Goal: Information Seeking & Learning: Learn about a topic

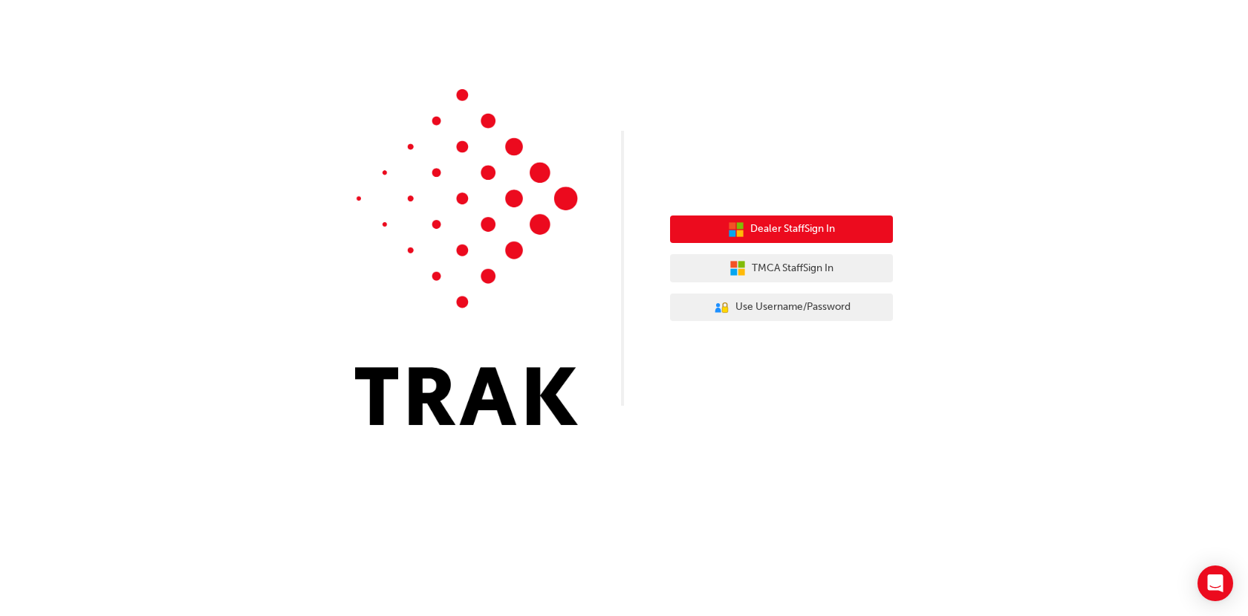
click at [811, 228] on span "Dealer Staff Sign In" at bounding box center [792, 229] width 85 height 17
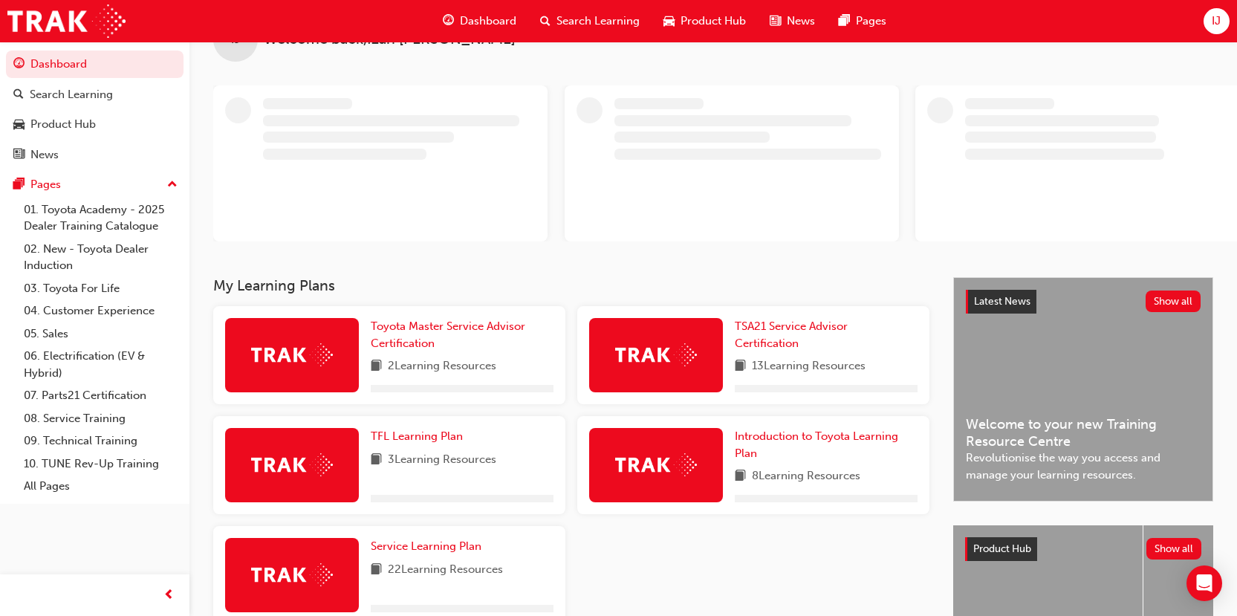
scroll to position [74, 0]
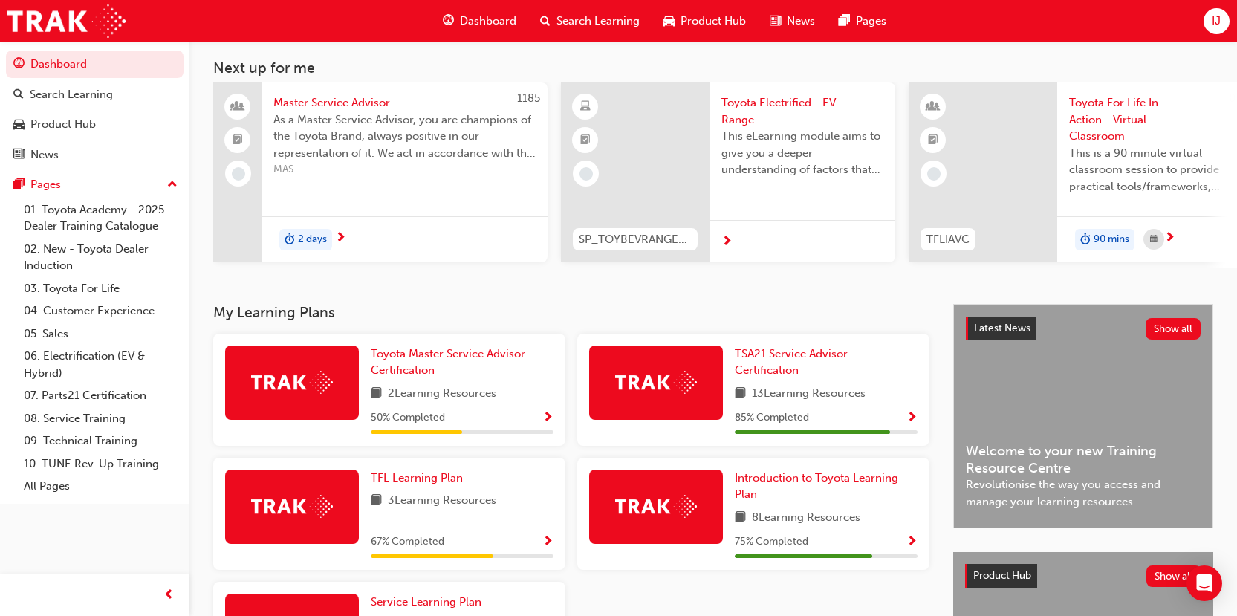
click at [753, 247] on div at bounding box center [803, 241] width 186 height 43
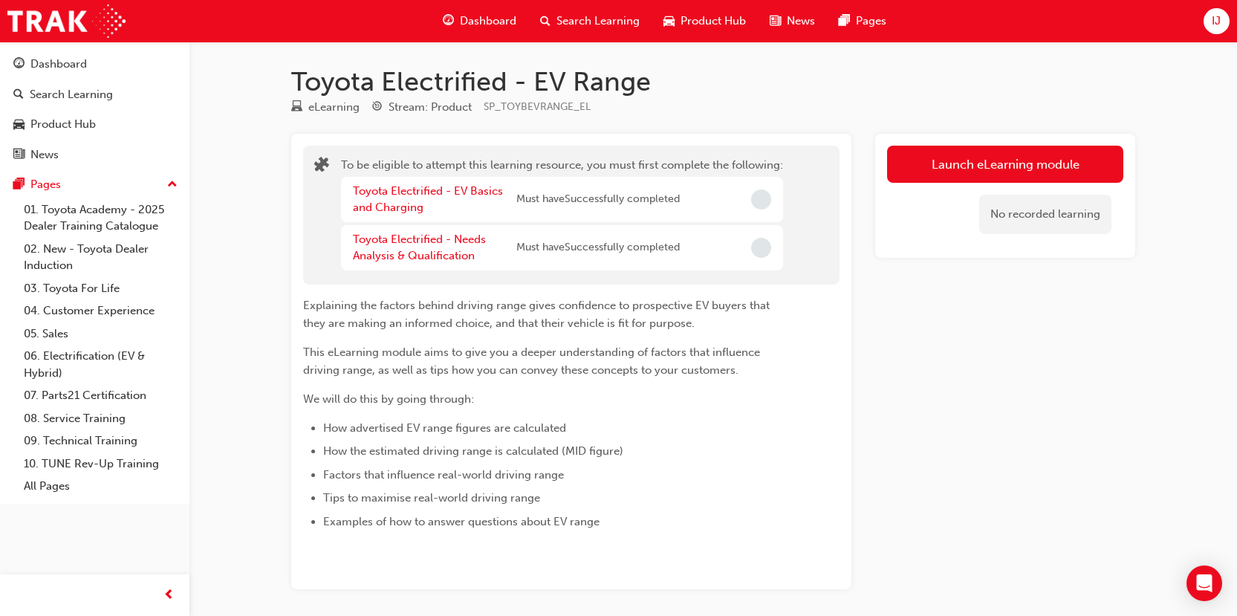
click at [983, 183] on div "No recorded learning" at bounding box center [1005, 214] width 236 height 63
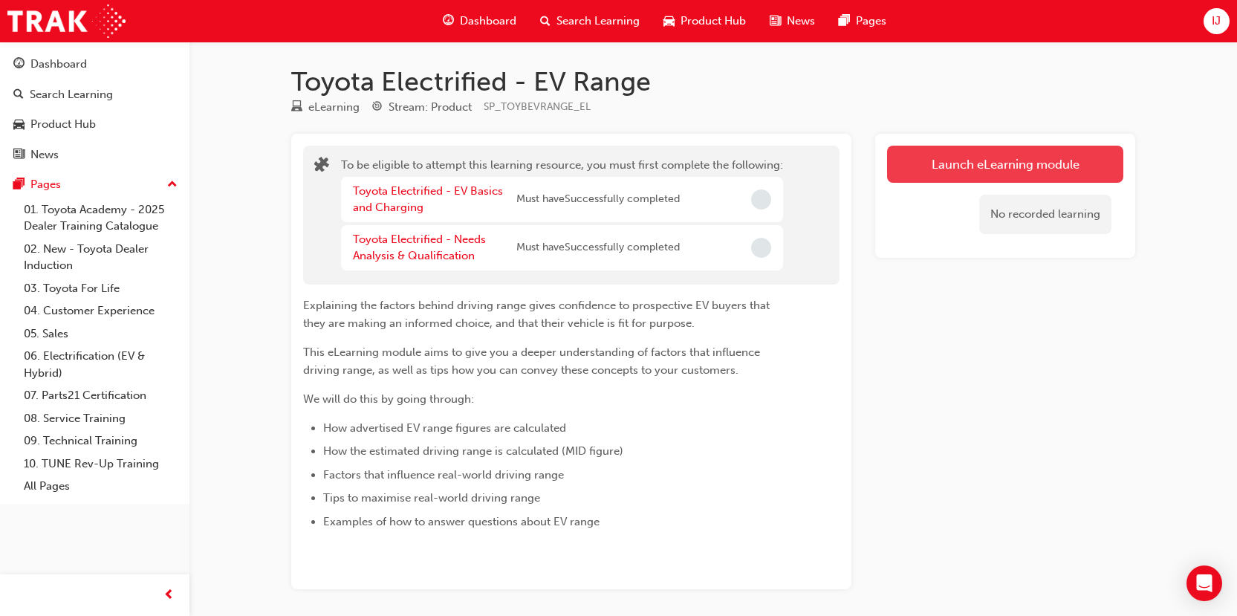
click at [976, 154] on button "Launch eLearning module" at bounding box center [1005, 164] width 236 height 37
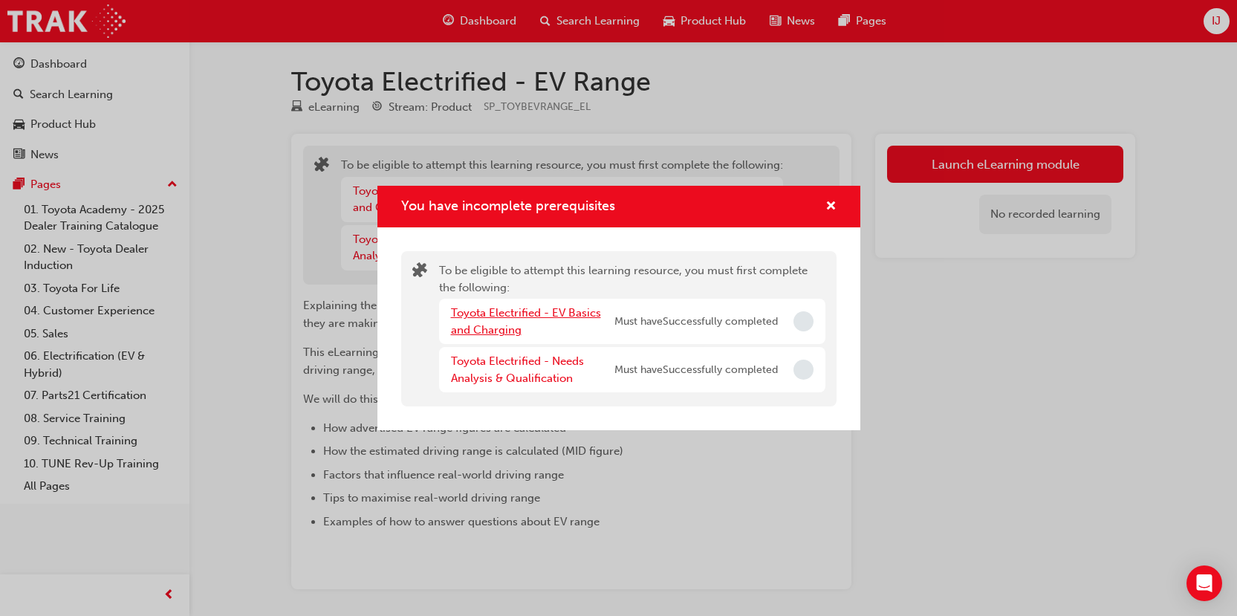
click at [553, 317] on link "Toyota Electrified - EV Basics and Charging" at bounding box center [526, 321] width 150 height 30
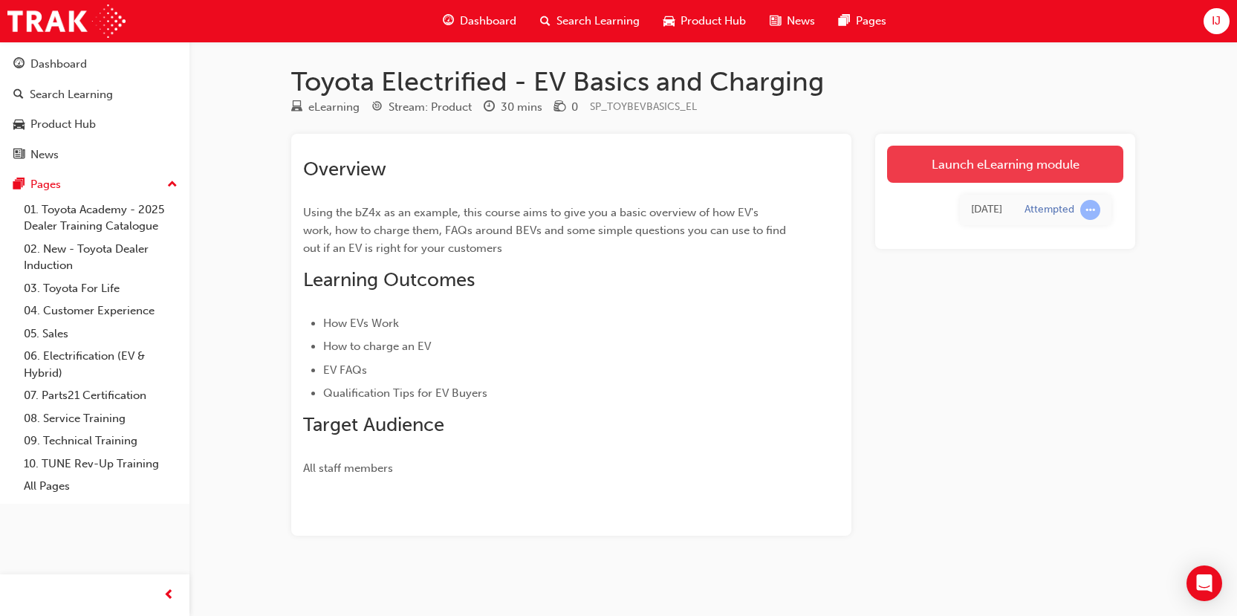
click at [1013, 173] on link "Launch eLearning module" at bounding box center [1005, 164] width 236 height 37
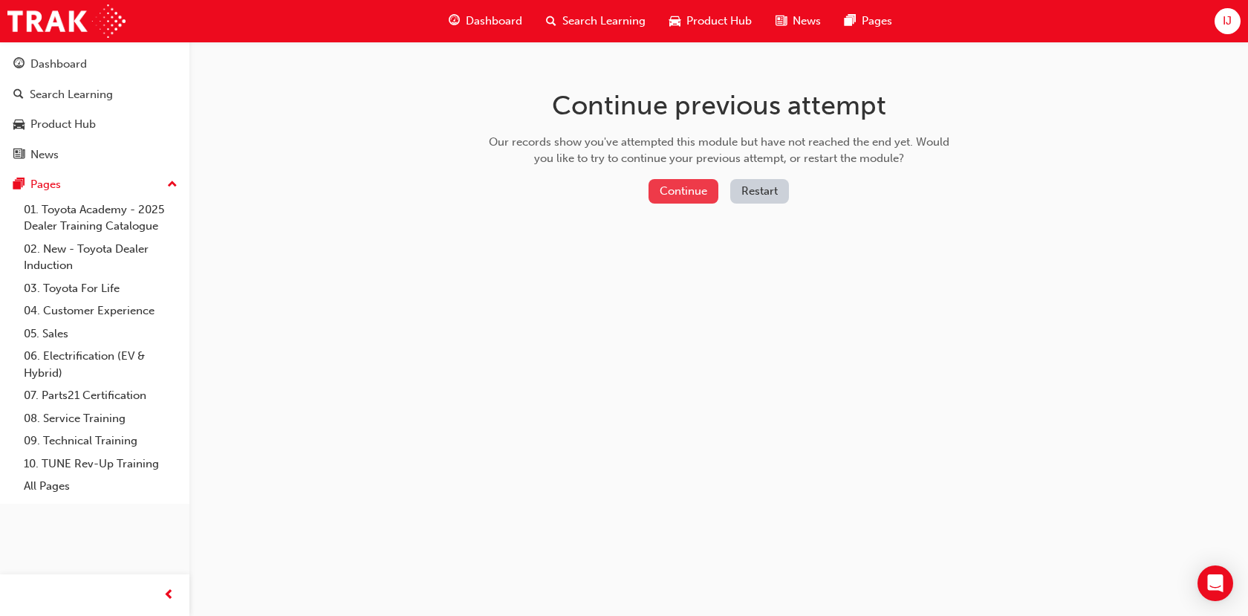
click at [675, 189] on button "Continue" at bounding box center [684, 191] width 70 height 25
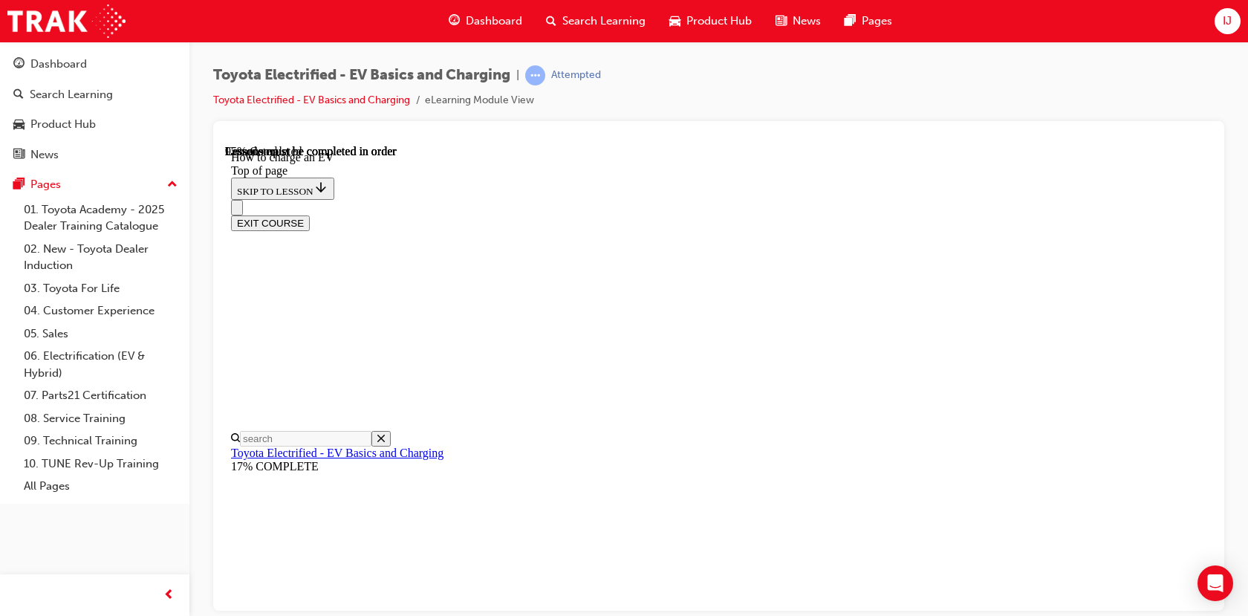
scroll to position [418, 0]
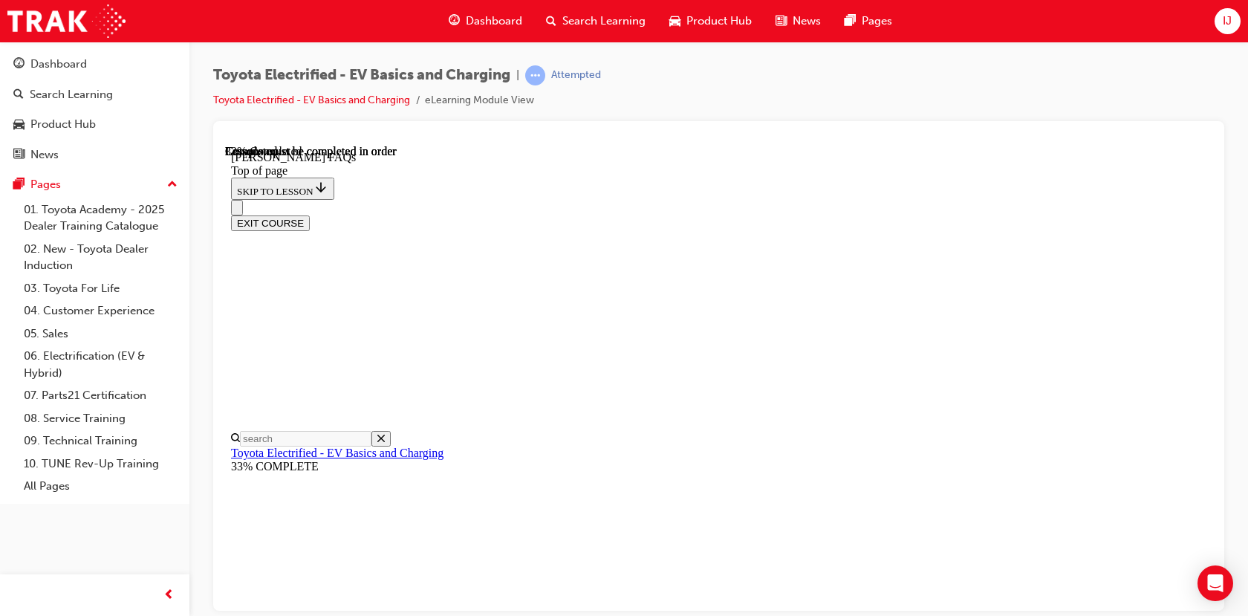
scroll to position [715, 0]
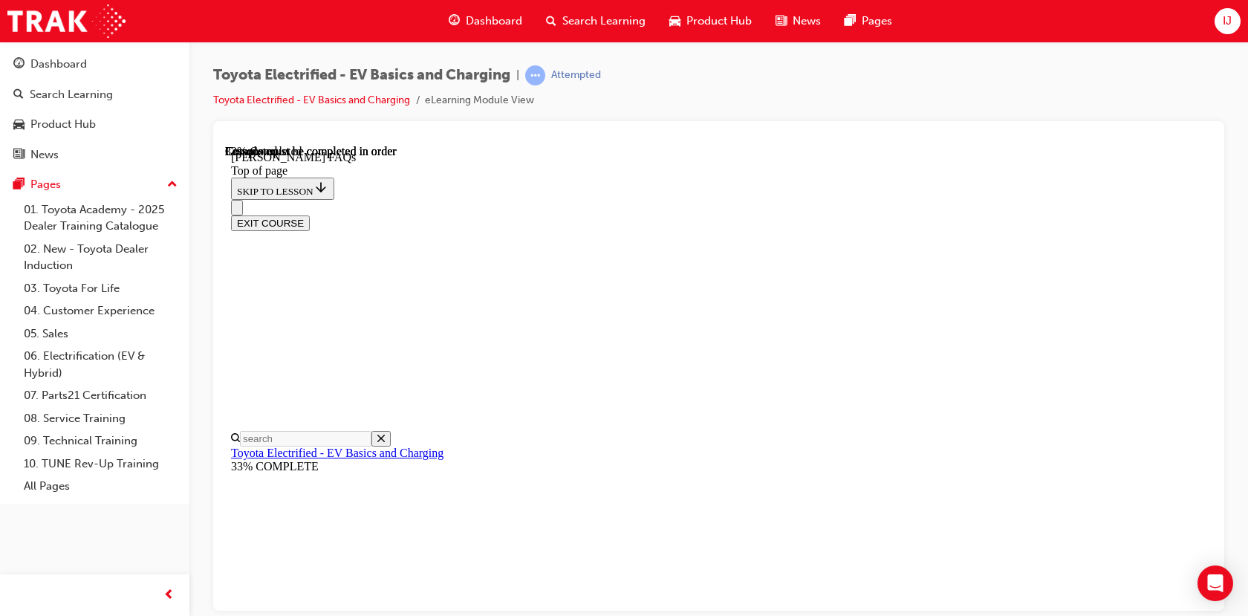
scroll to position [2371, 0]
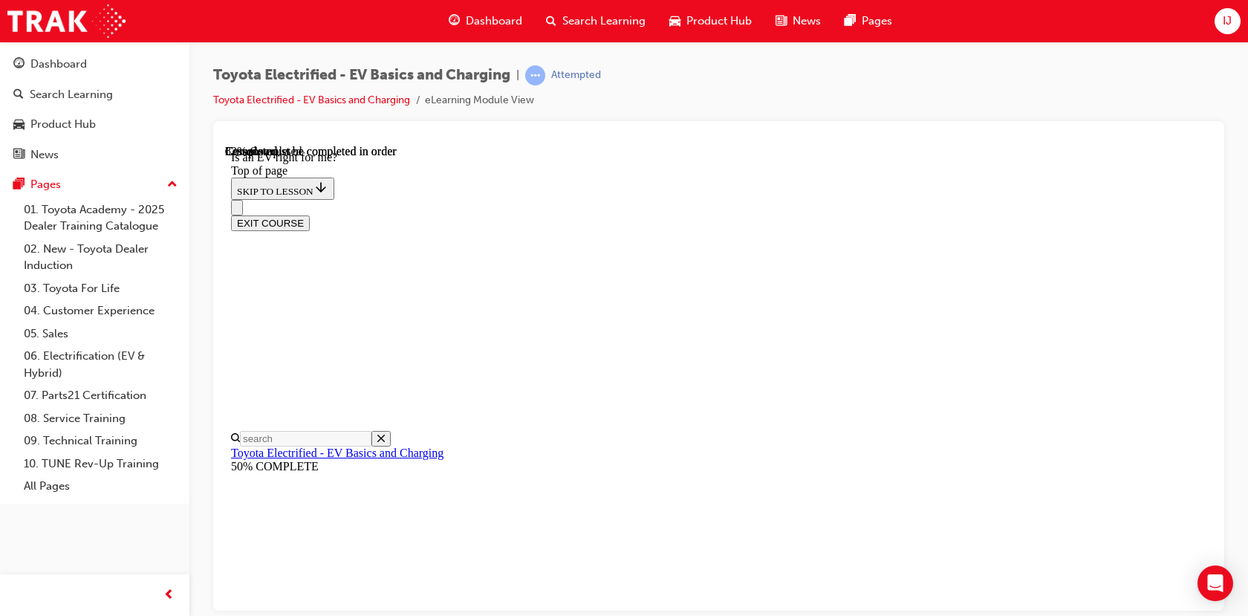
scroll to position [1920, 0]
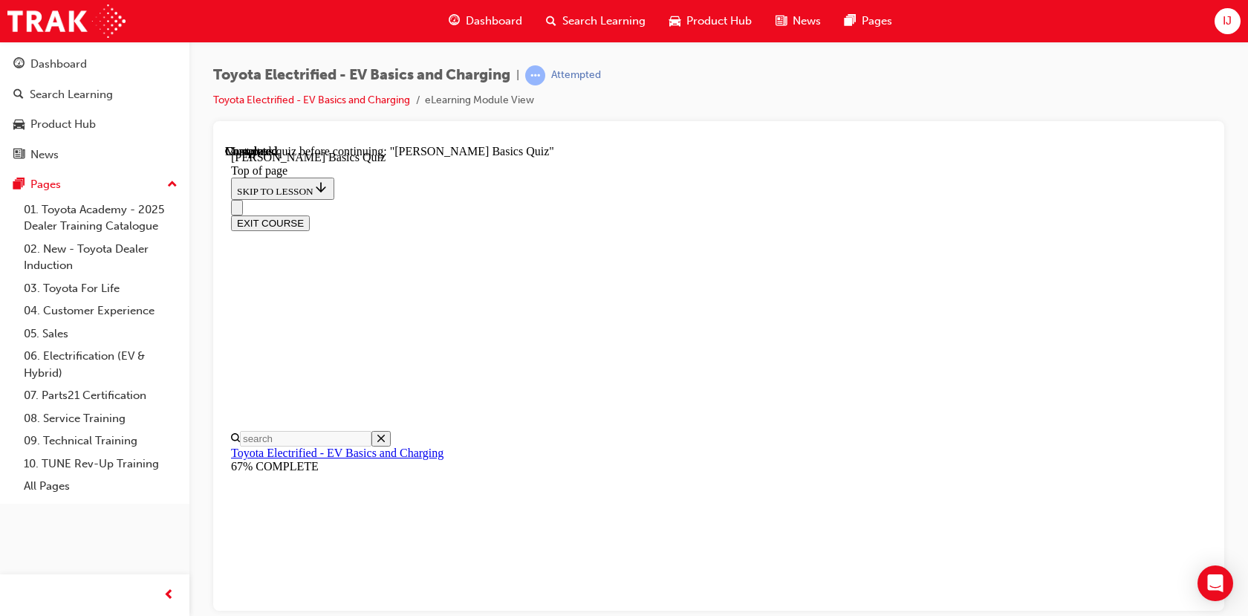
scroll to position [343, 0]
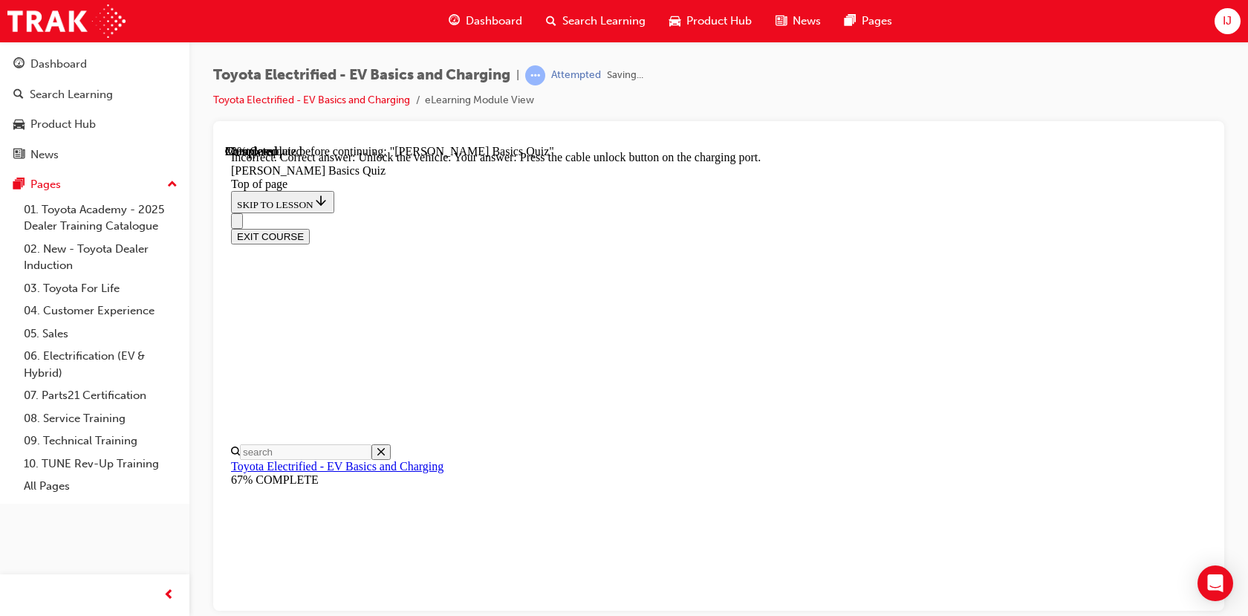
scroll to position [457, 0]
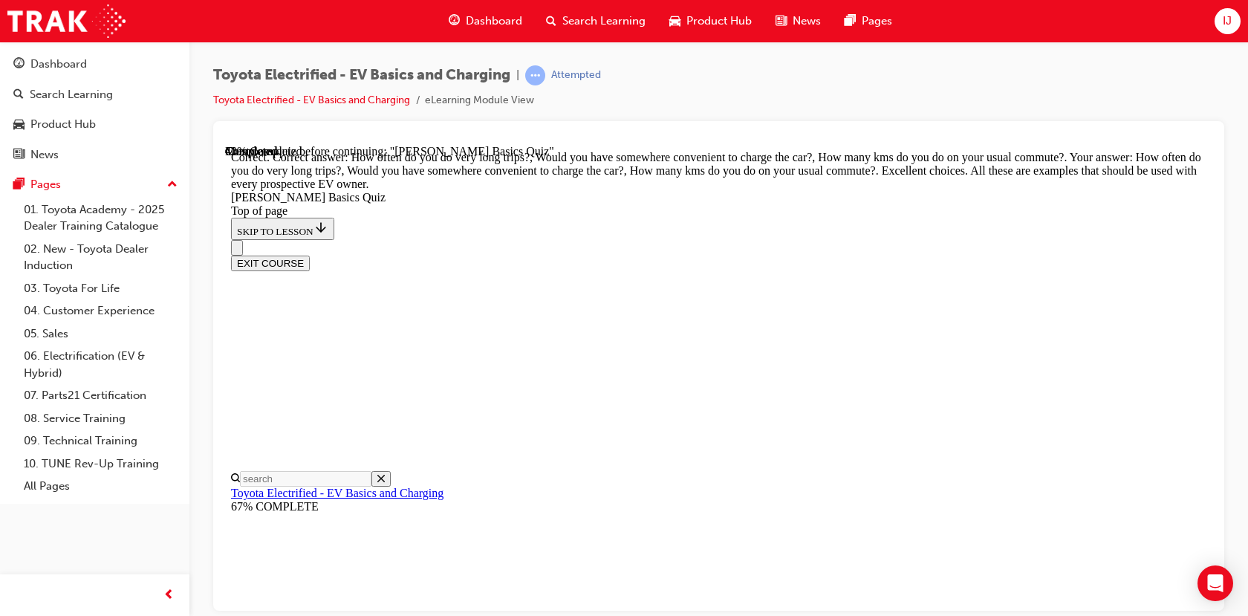
scroll to position [459, 0]
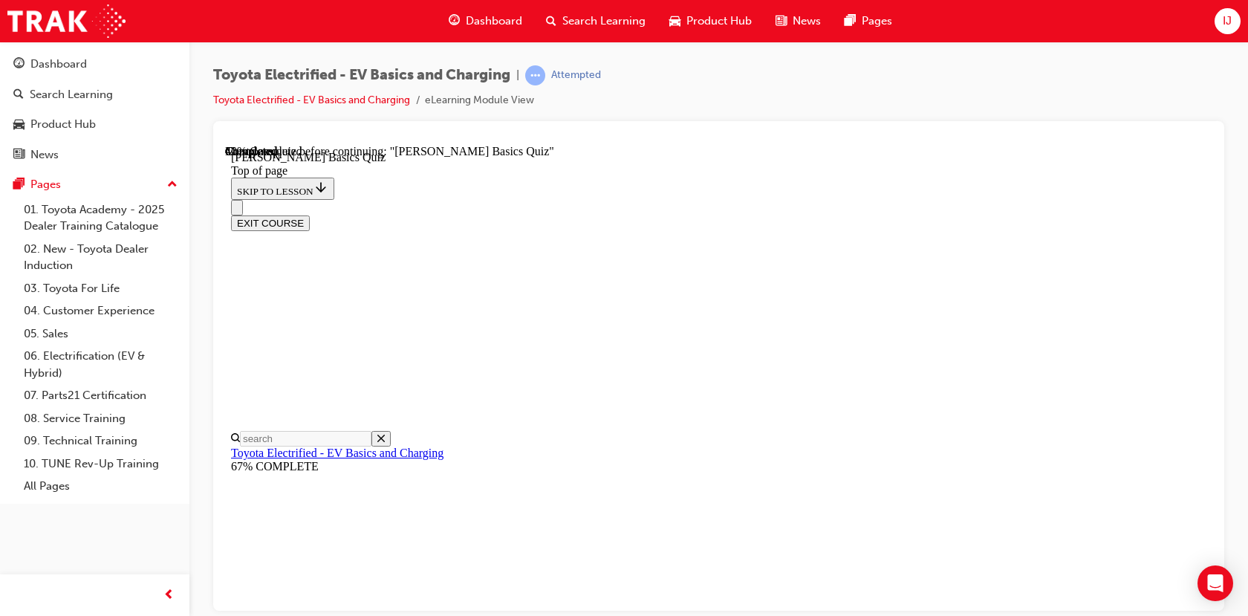
scroll to position [194, 0]
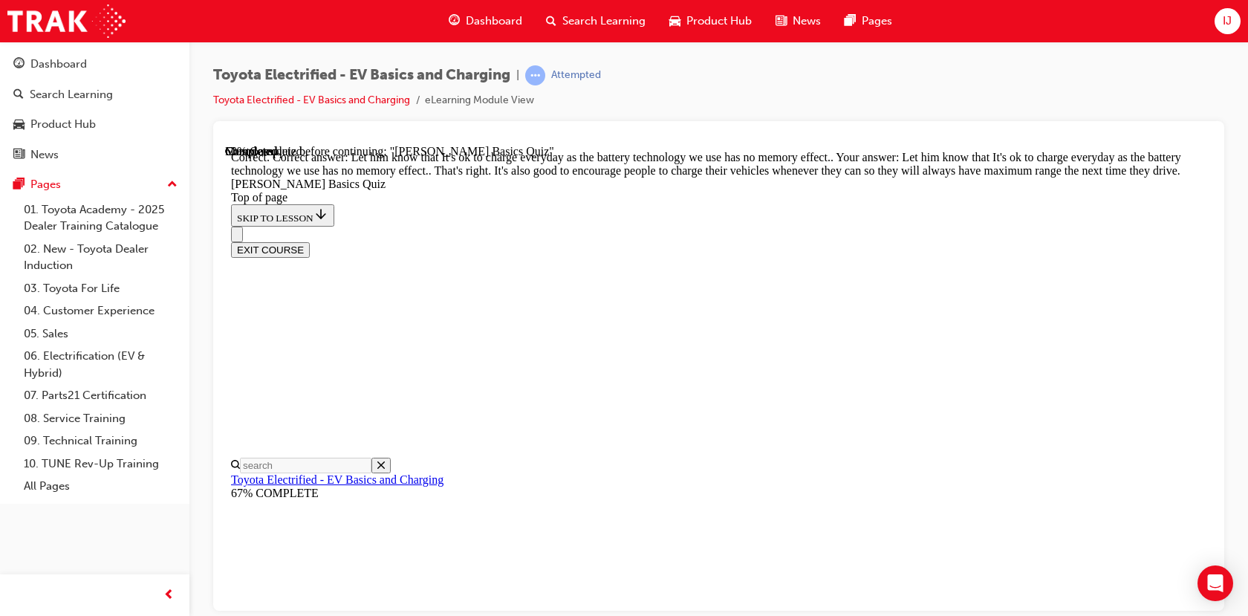
scroll to position [362, 0]
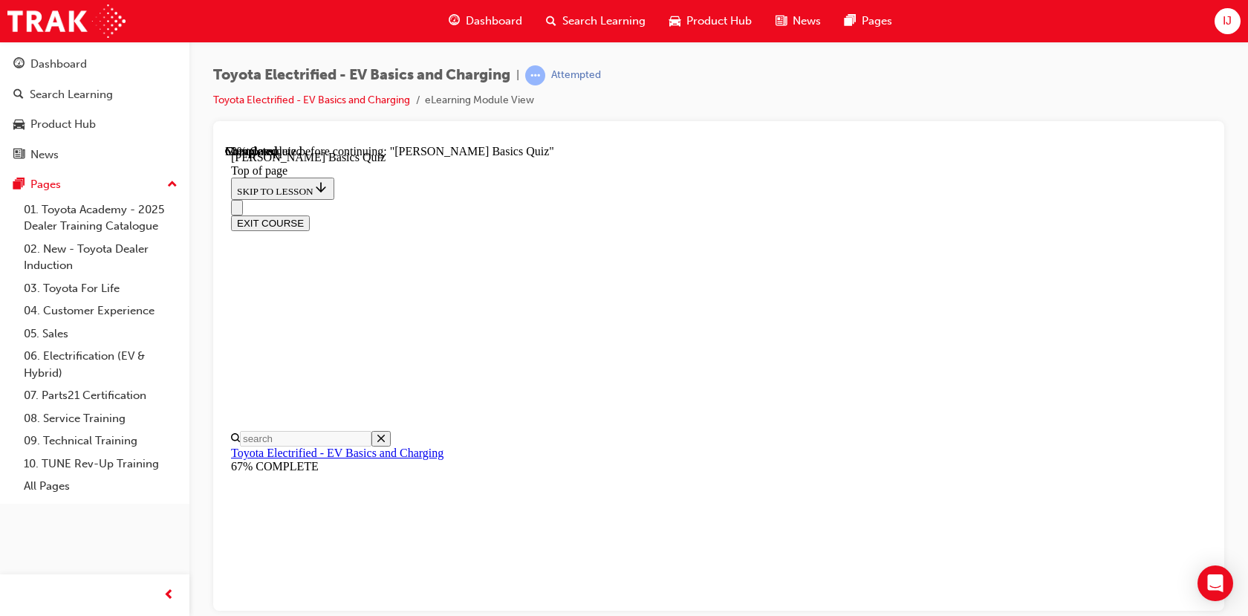
scroll to position [194, 0]
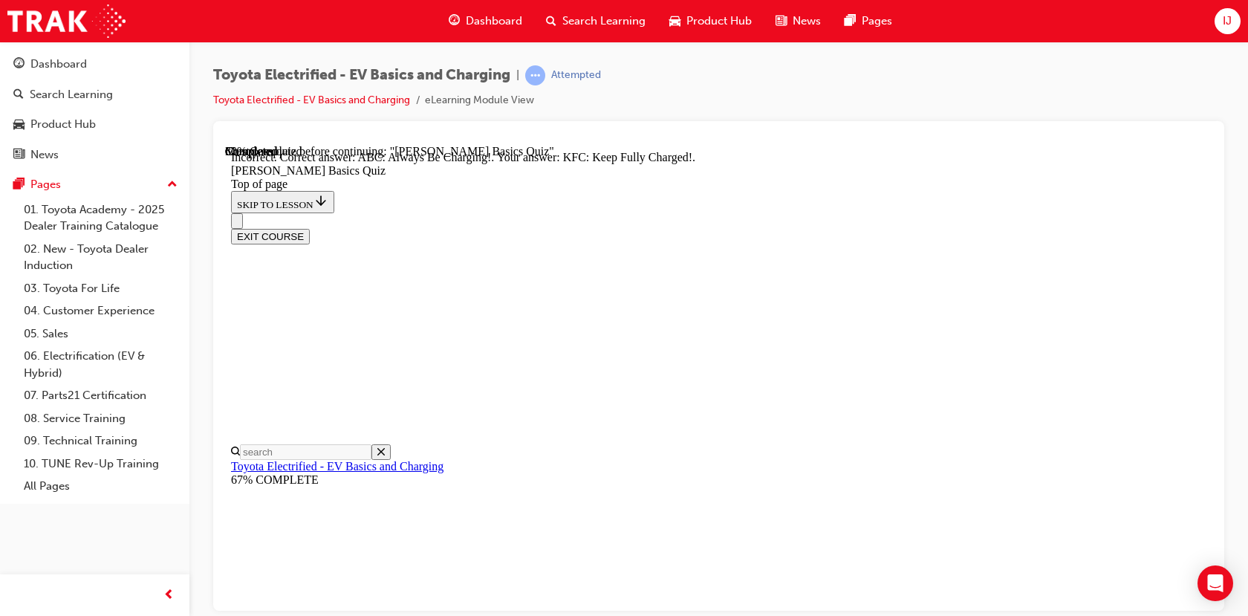
scroll to position [283, 0]
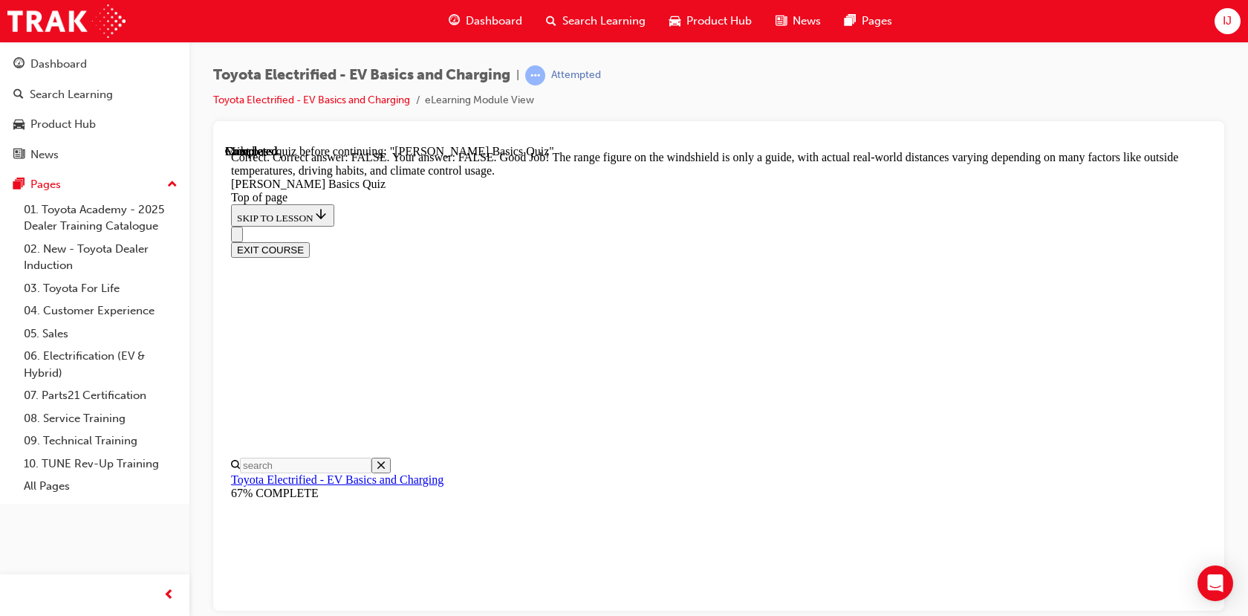
scroll to position [332, 0]
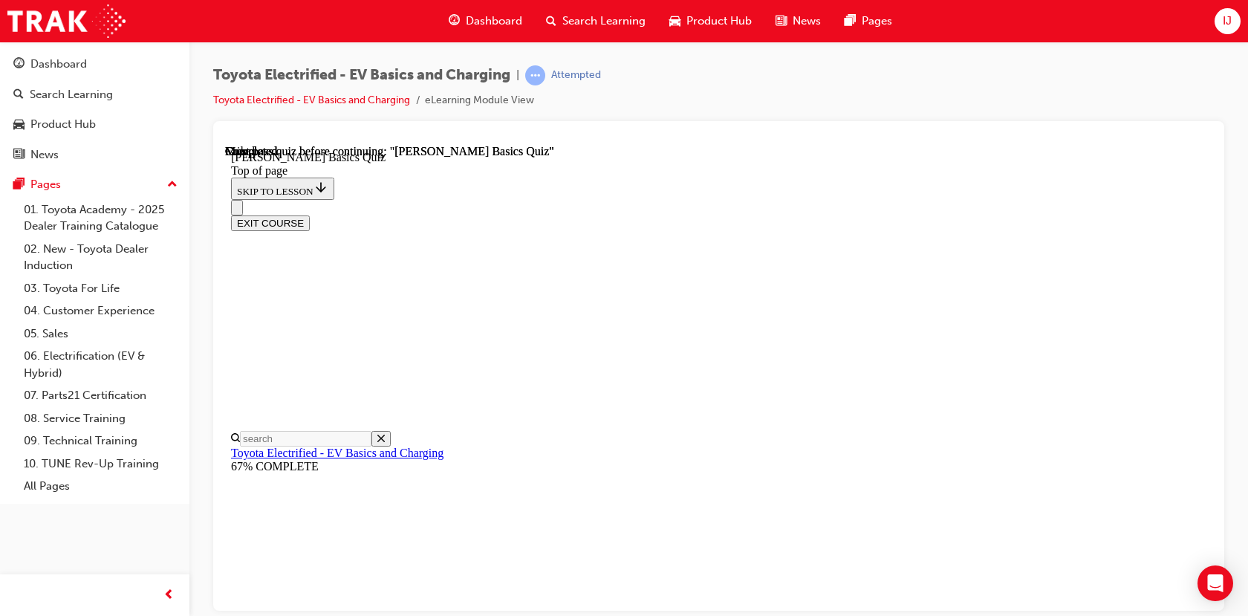
scroll to position [341, 0]
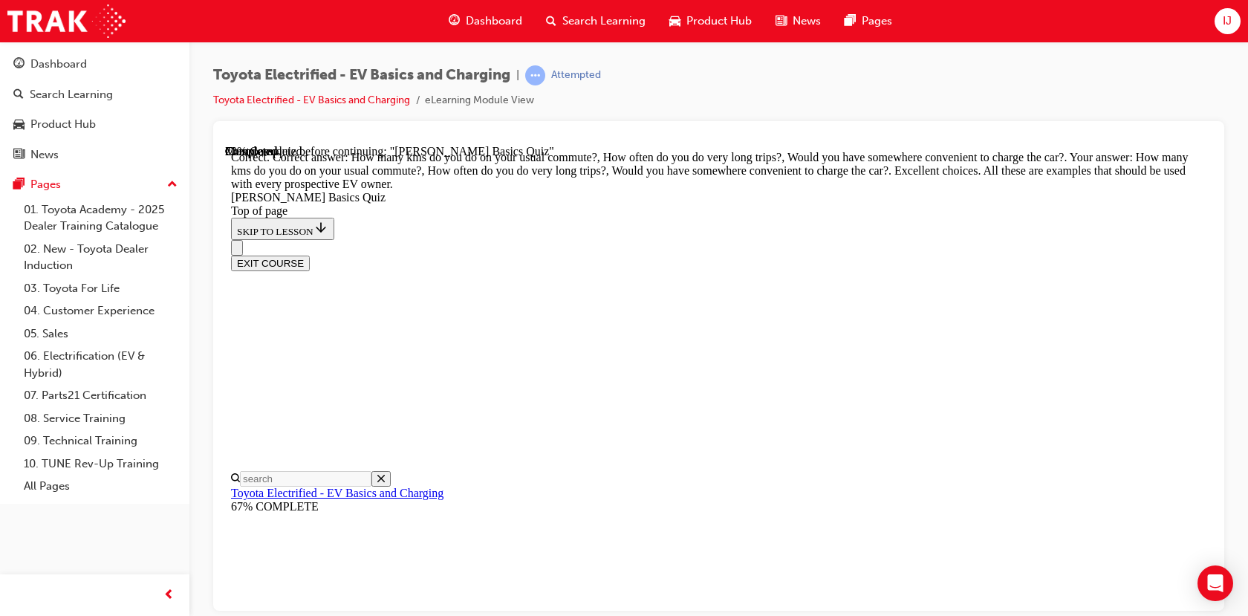
scroll to position [459, 0]
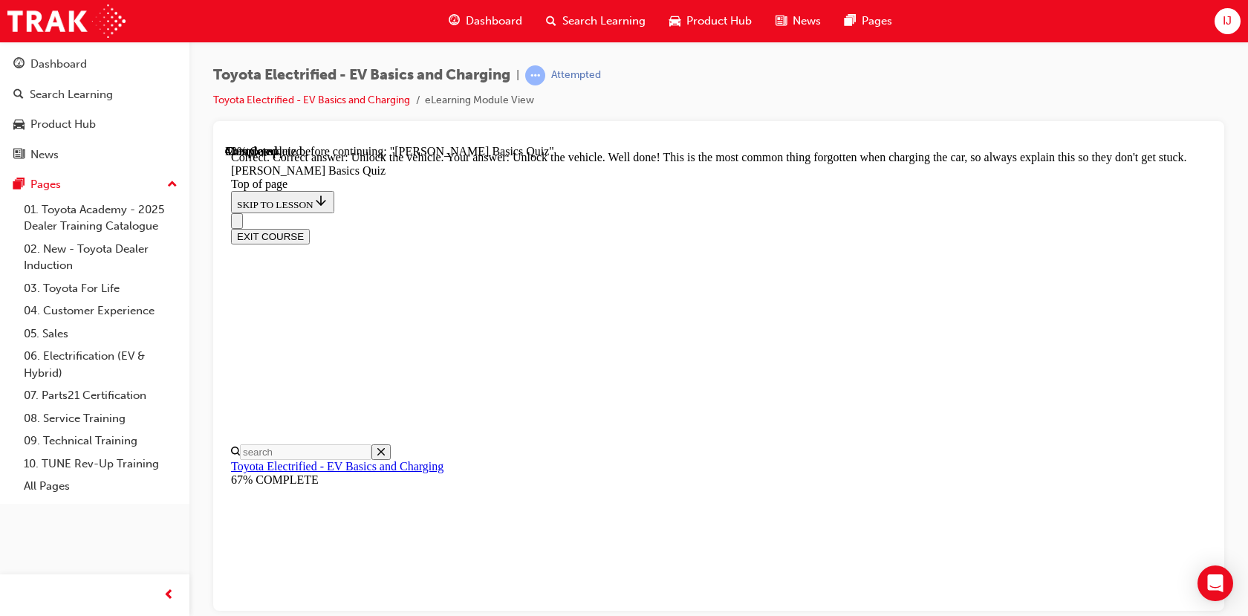
scroll to position [548, 0]
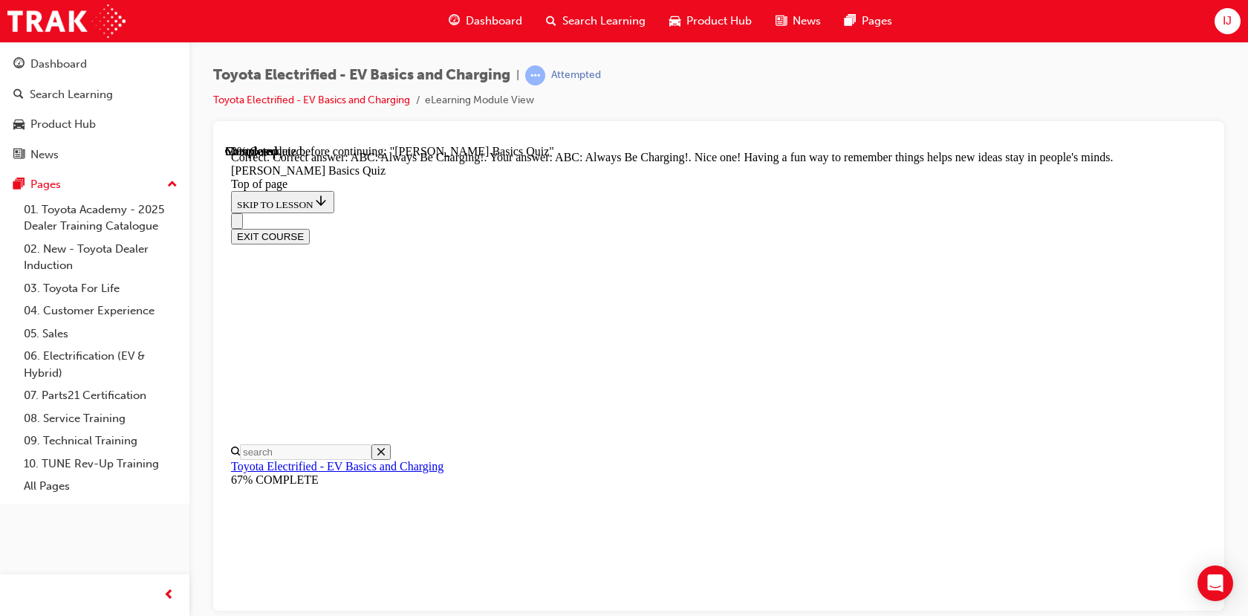
scroll to position [374, 0]
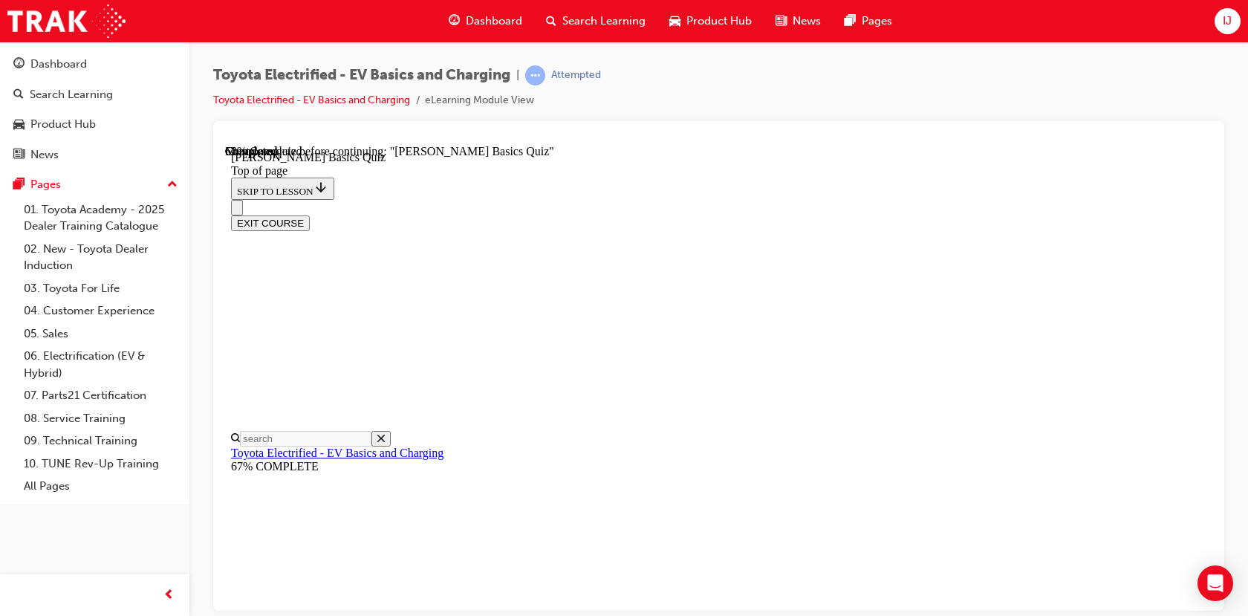
scroll to position [120, 0]
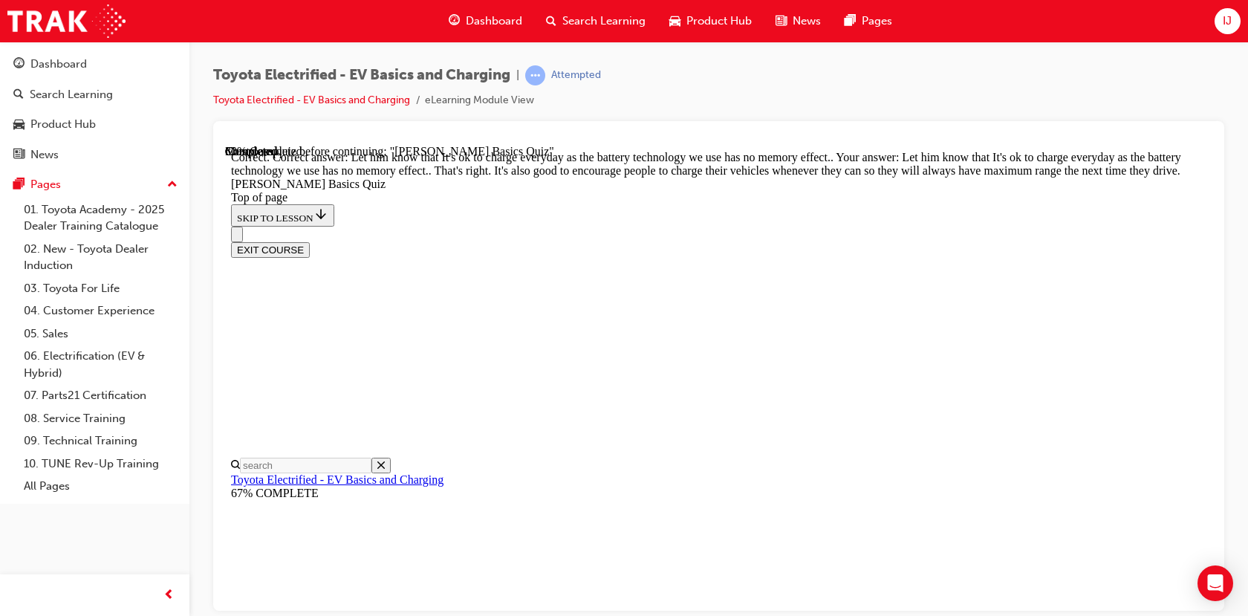
scroll to position [362, 0]
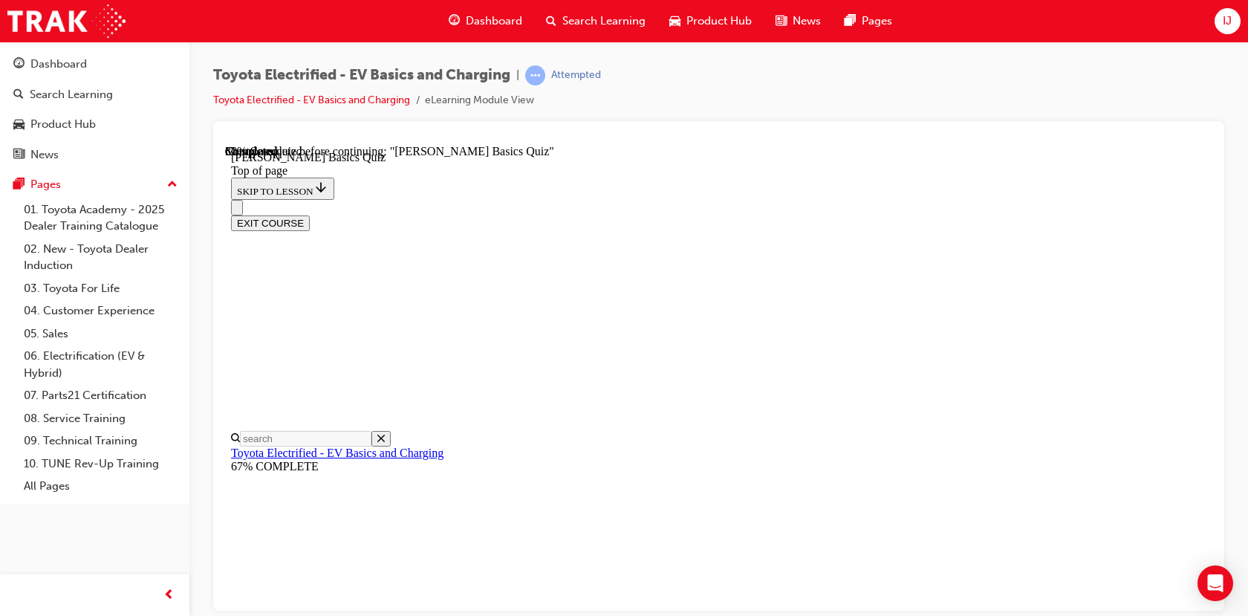
scroll to position [45, 0]
drag, startPoint x: 680, startPoint y: 502, endPoint x: 687, endPoint y: 450, distance: 52.4
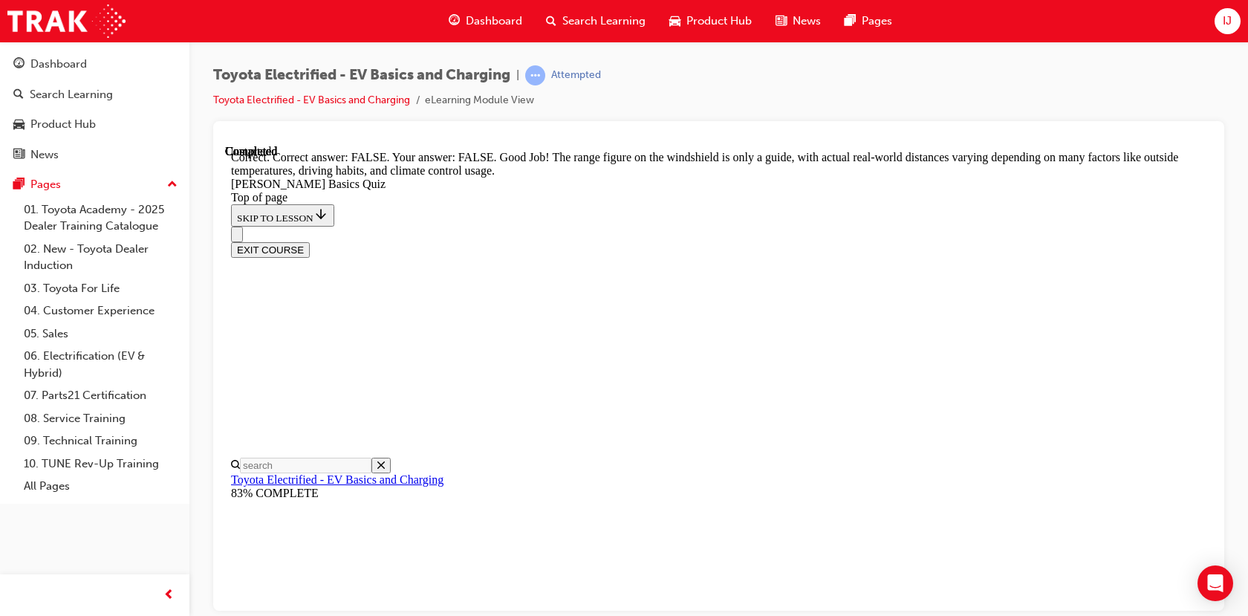
scroll to position [332, 0]
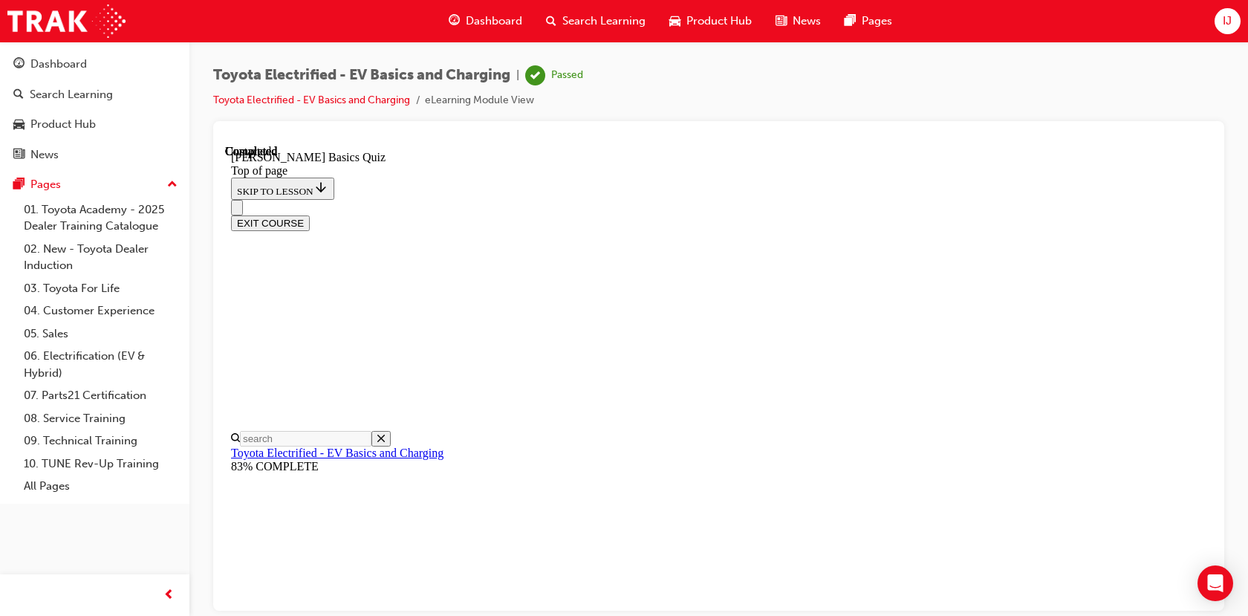
scroll to position [341, 0]
click at [310, 215] on button "EXIT COURSE" at bounding box center [270, 223] width 79 height 16
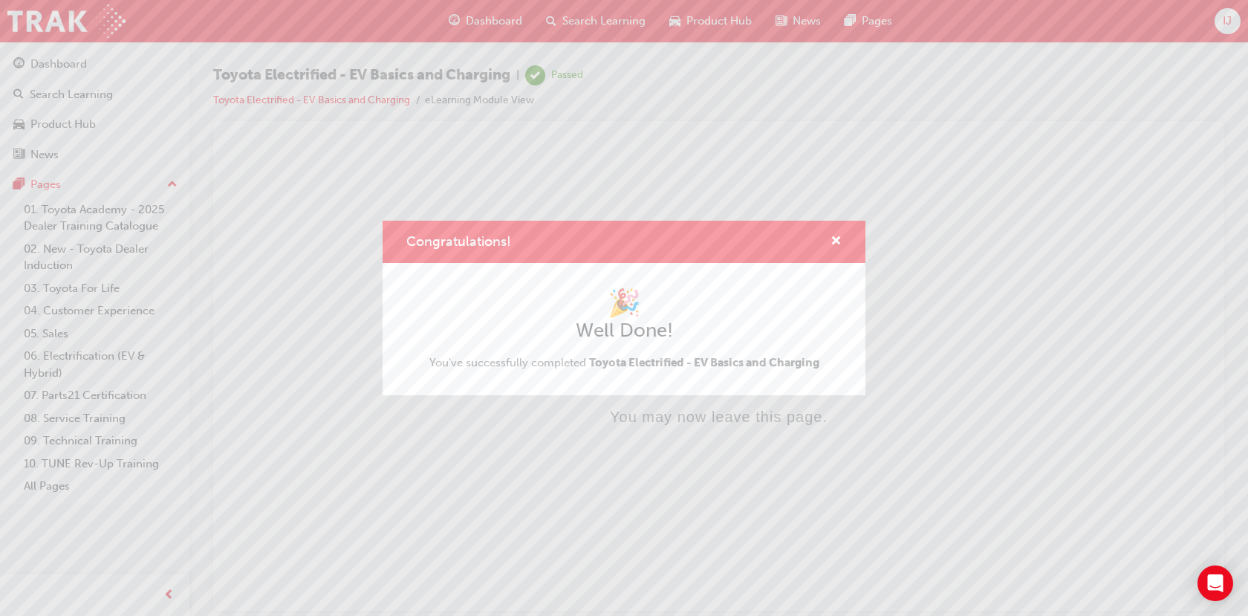
scroll to position [0, 0]
click at [840, 242] on span "cross-icon" at bounding box center [836, 242] width 11 height 13
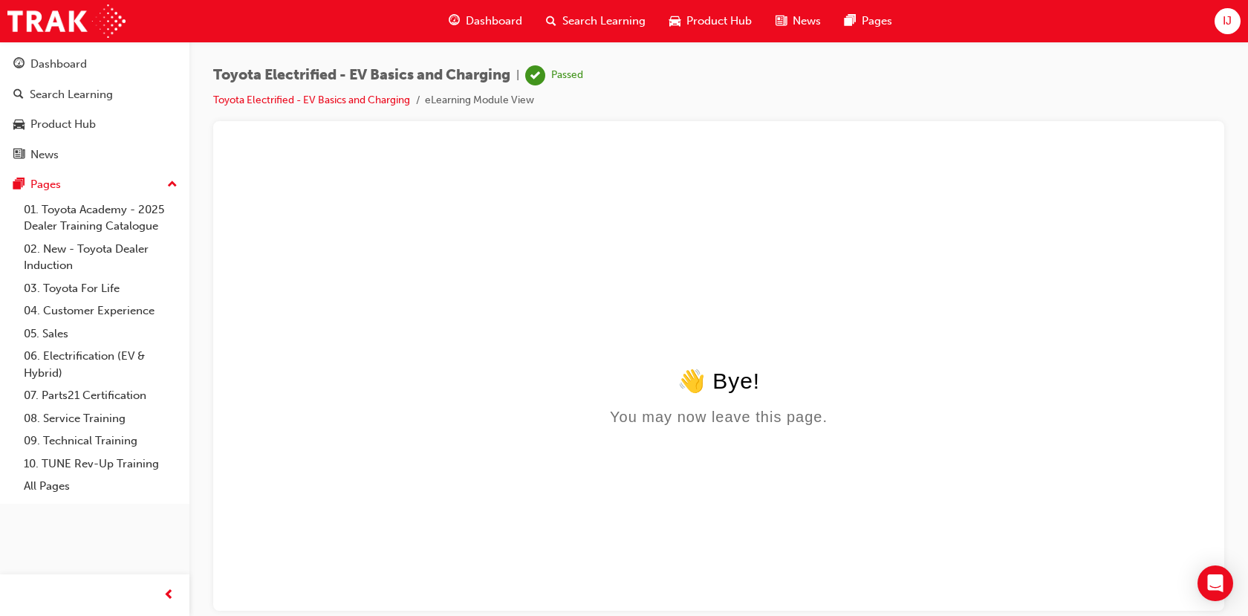
click at [470, 20] on span "Dashboard" at bounding box center [494, 21] width 56 height 17
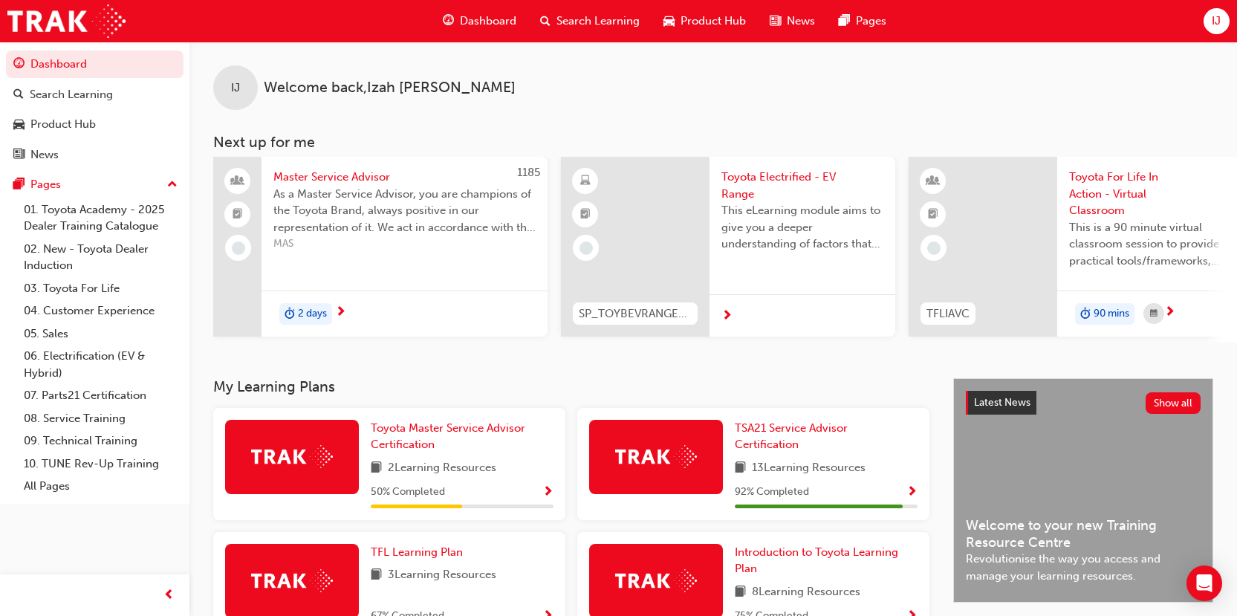
click at [748, 191] on span "Toyota Electrified - EV Range" at bounding box center [802, 185] width 162 height 33
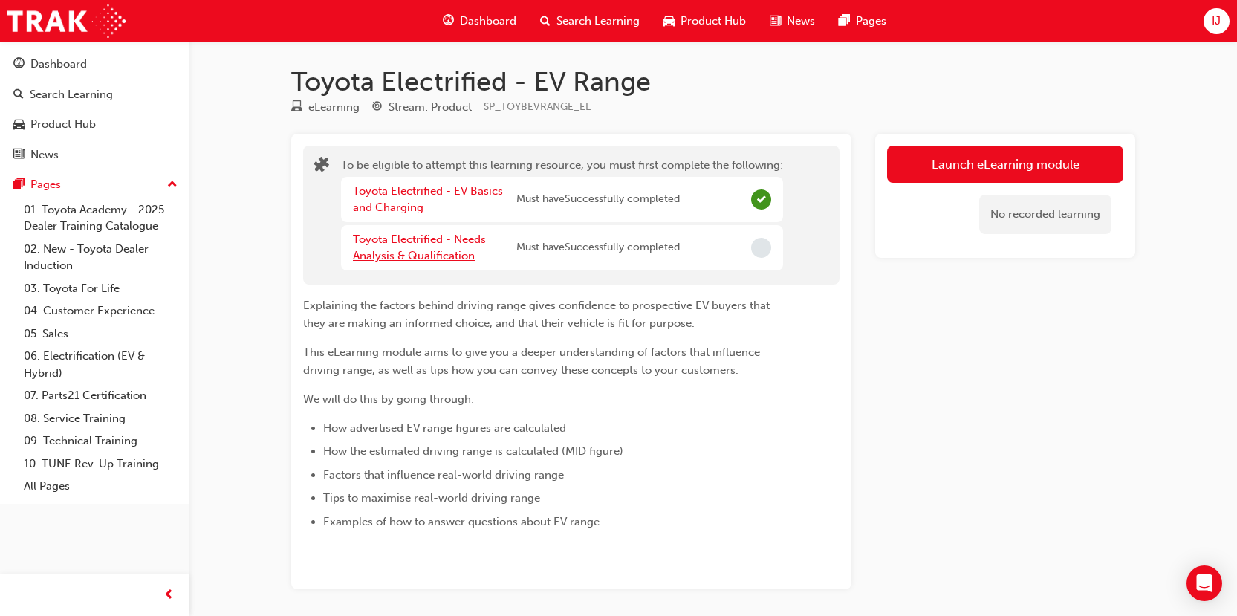
click at [403, 233] on link "Toyota Electrified - Needs Analysis & Qualification" at bounding box center [419, 248] width 133 height 30
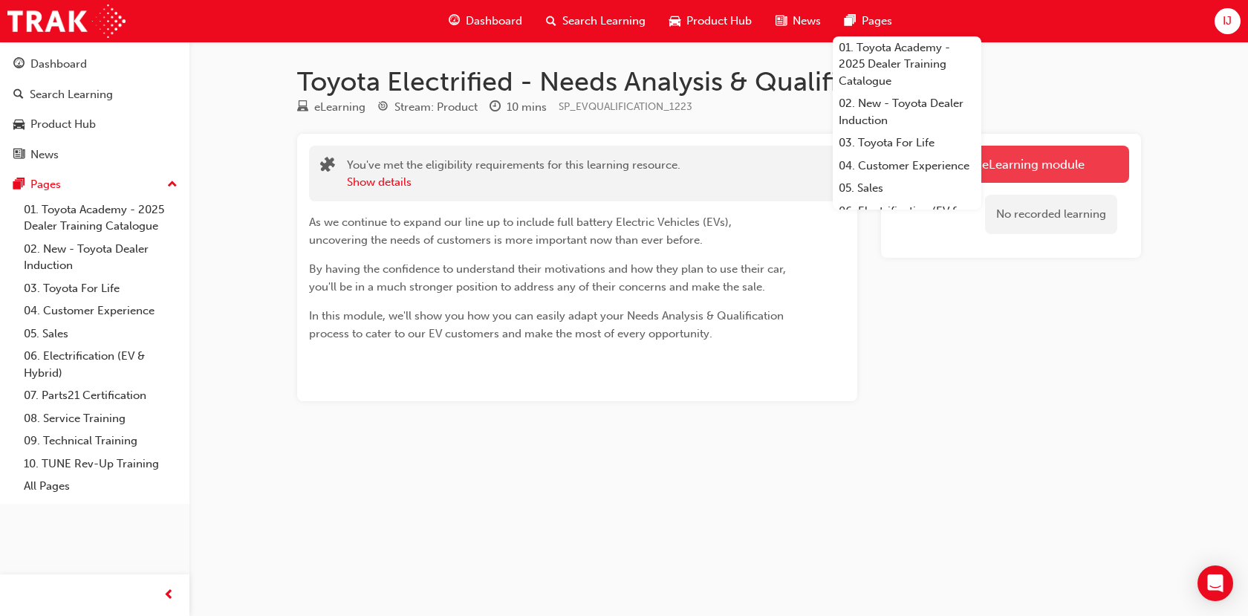
click at [1054, 152] on link "Launch eLearning module" at bounding box center [1011, 164] width 236 height 37
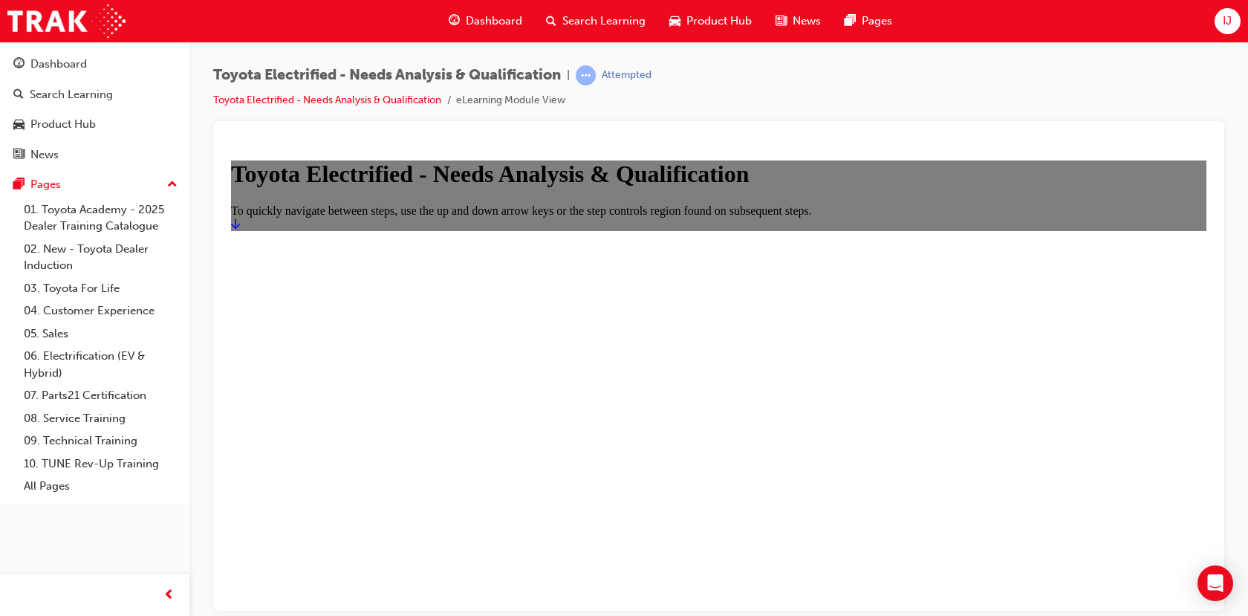
click at [240, 229] on icon "Start" at bounding box center [235, 223] width 9 height 12
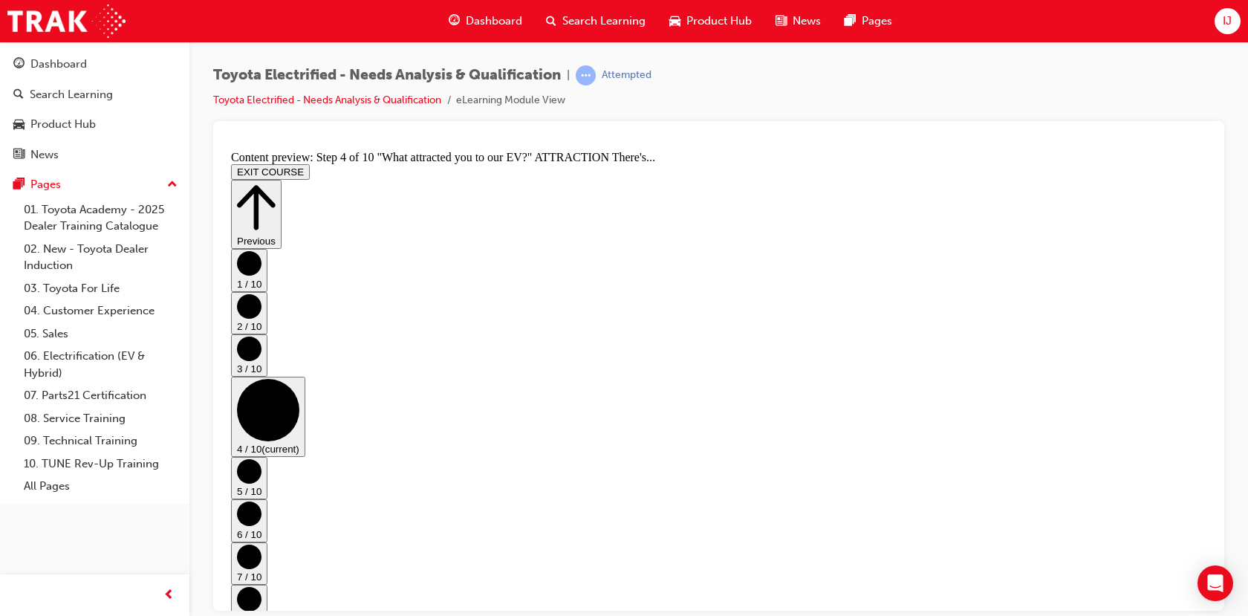
scroll to position [466, 0]
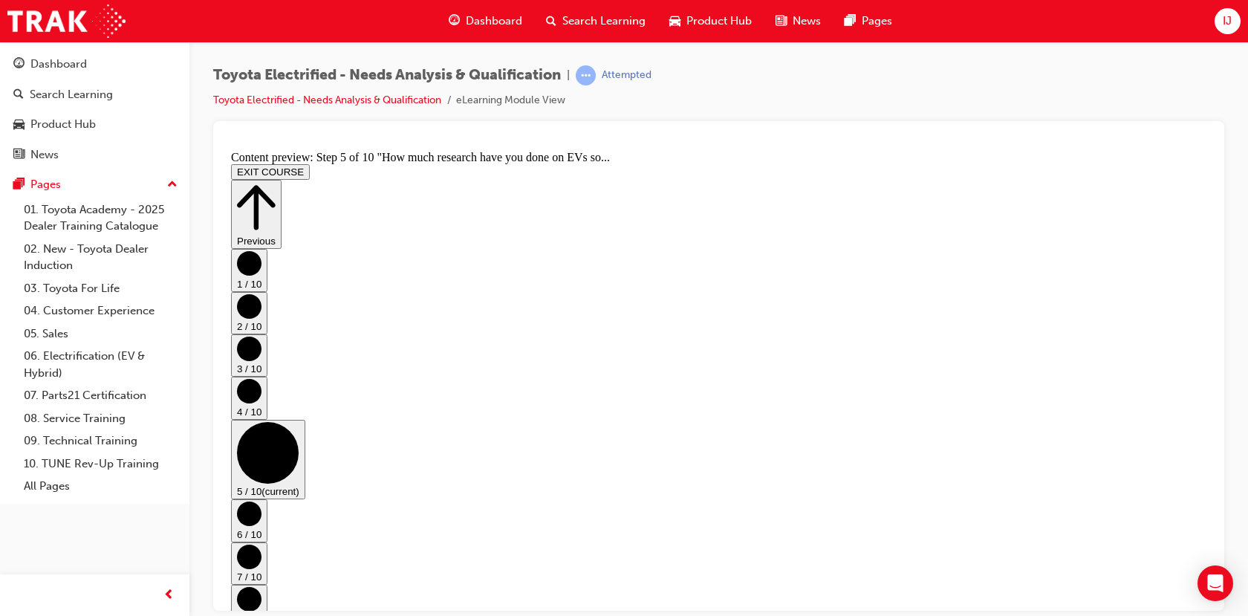
scroll to position [0, 0]
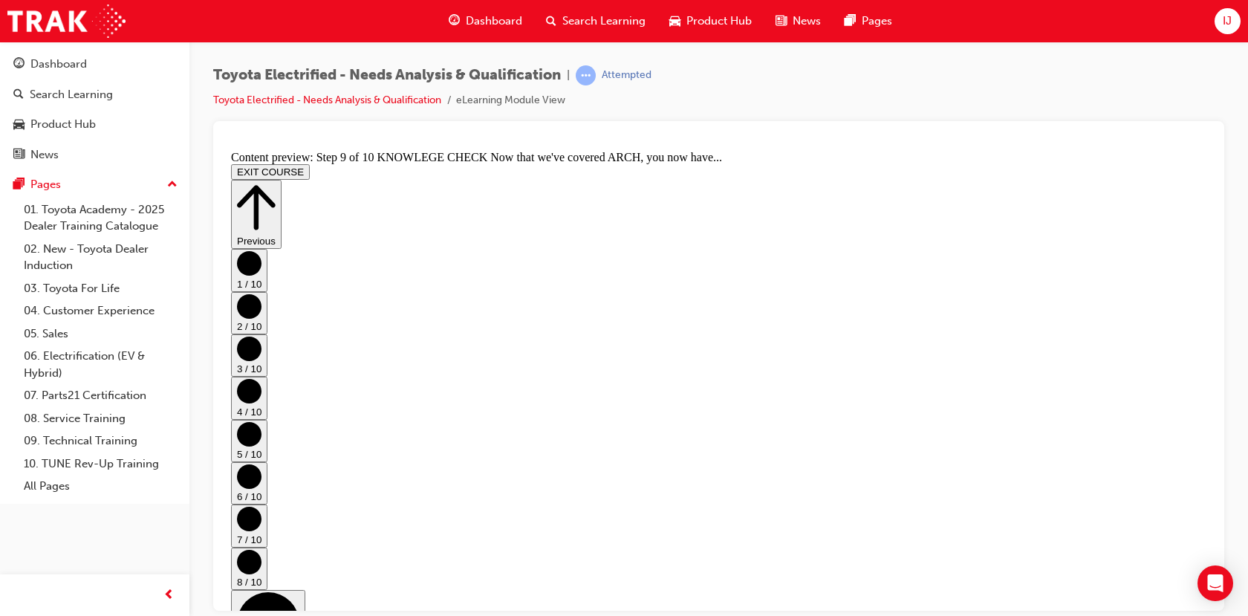
drag, startPoint x: 1170, startPoint y: 584, endPoint x: 1163, endPoint y: 498, distance: 86.5
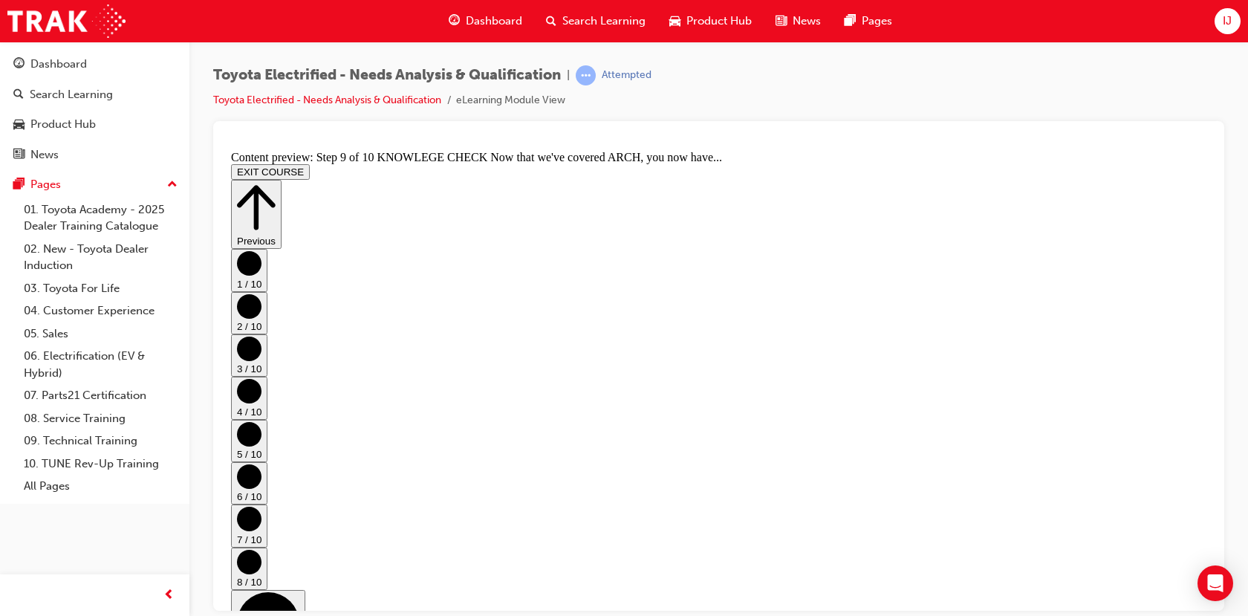
click at [276, 181] on icon "Step controls" at bounding box center [256, 206] width 39 height 51
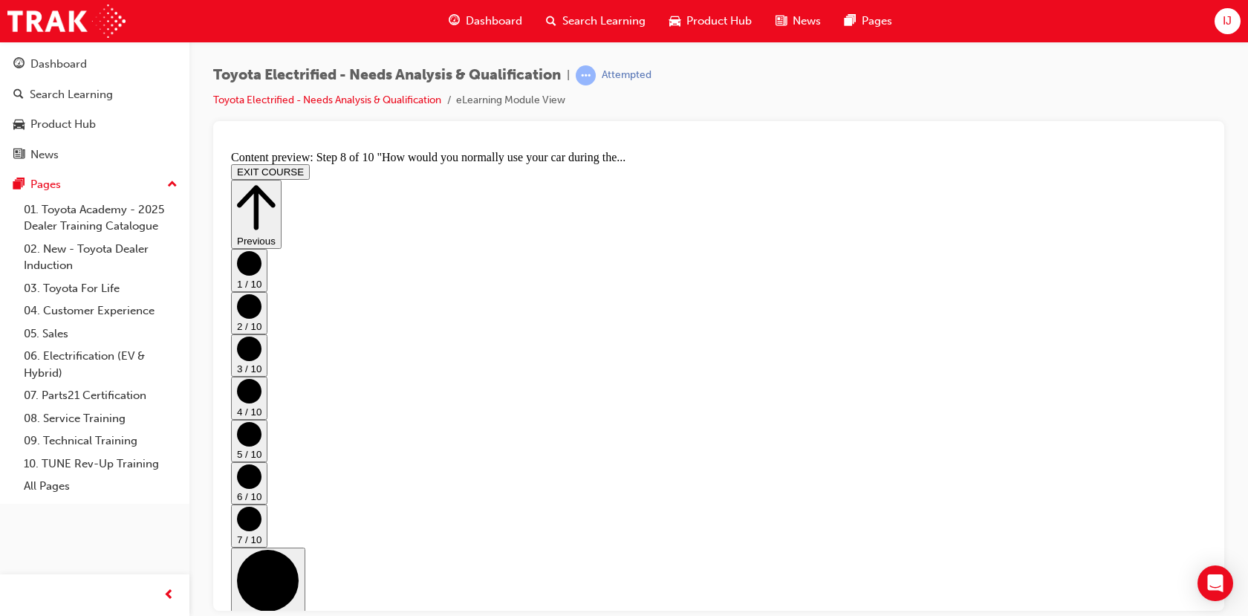
drag, startPoint x: 683, startPoint y: 392, endPoint x: 677, endPoint y: 377, distance: 16.7
click at [276, 184] on icon "Step controls" at bounding box center [256, 206] width 39 height 45
drag, startPoint x: 656, startPoint y: 309, endPoint x: 588, endPoint y: 331, distance: 71.2
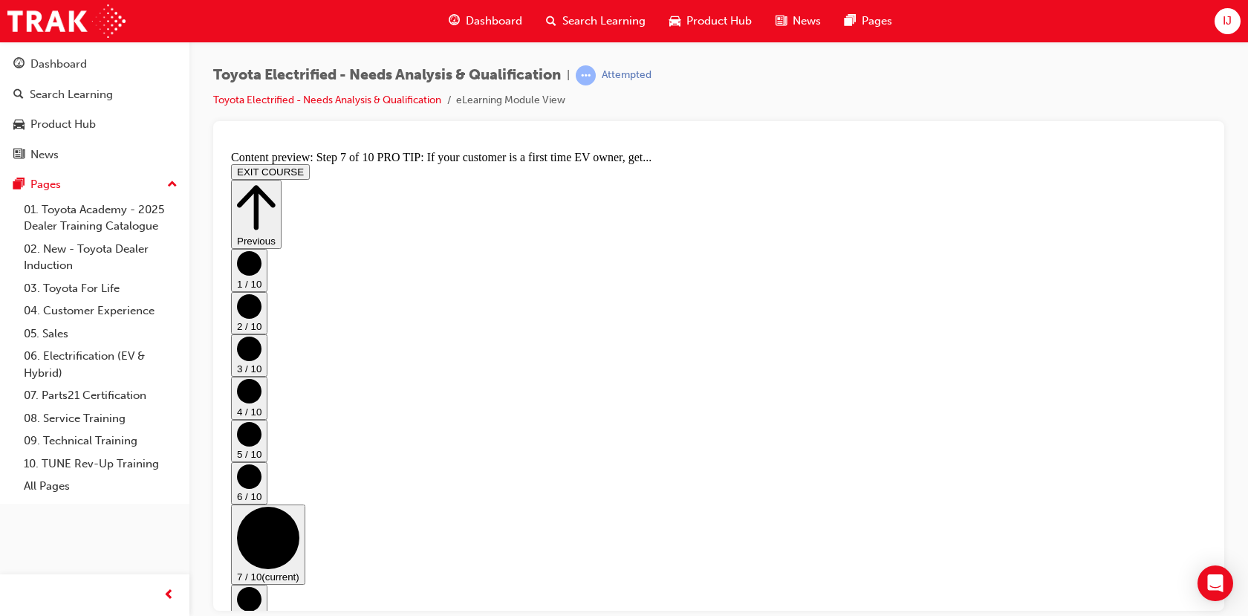
drag, startPoint x: 525, startPoint y: 373, endPoint x: 1003, endPoint y: 292, distance: 484.6
click at [276, 181] on icon "Step controls" at bounding box center [256, 206] width 39 height 51
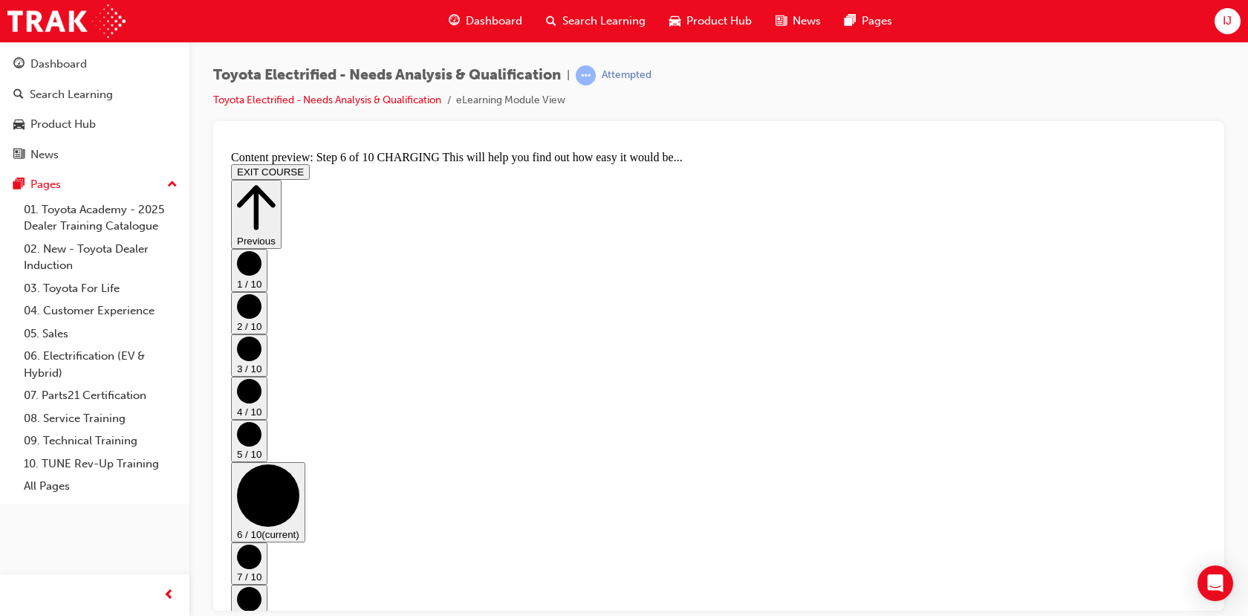
click at [276, 181] on icon "Step controls" at bounding box center [256, 206] width 39 height 51
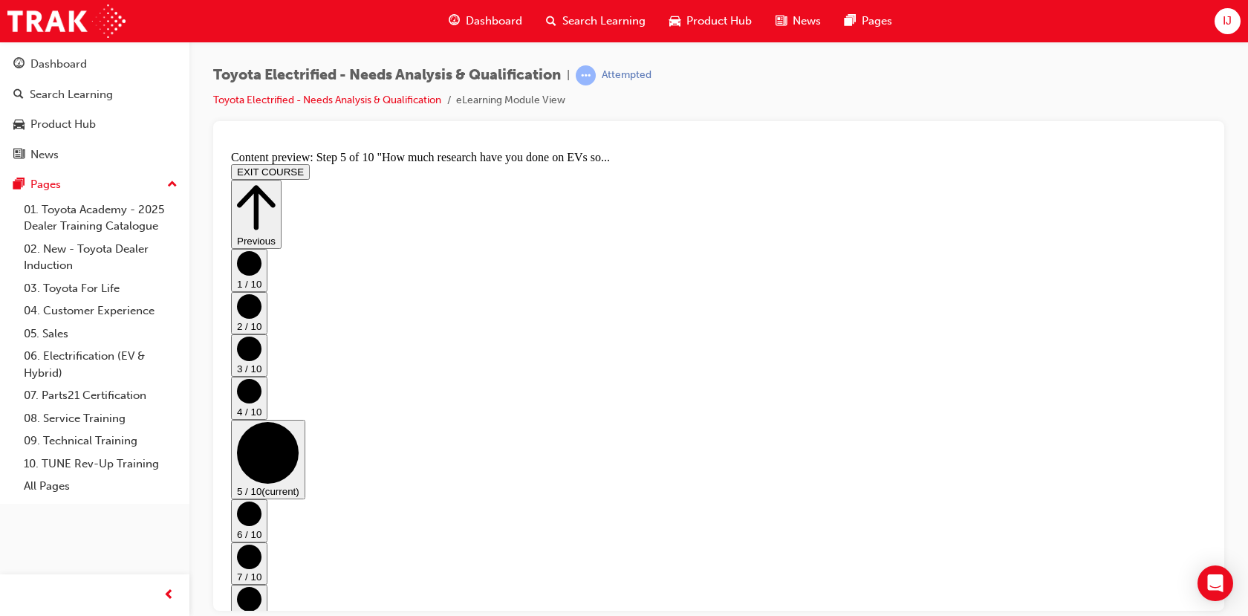
drag, startPoint x: 435, startPoint y: 337, endPoint x: 659, endPoint y: 353, distance: 224.2
click at [282, 186] on button "Previous" at bounding box center [256, 213] width 51 height 69
drag, startPoint x: 844, startPoint y: 293, endPoint x: 675, endPoint y: 337, distance: 174.3
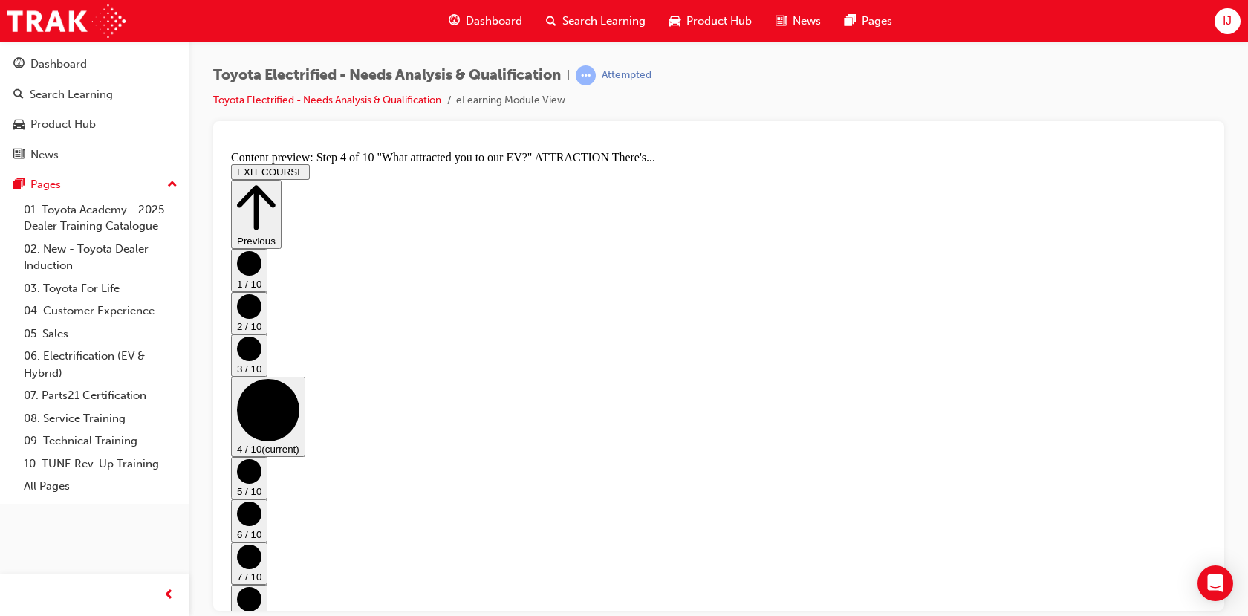
click at [282, 186] on button "Previous" at bounding box center [256, 213] width 51 height 69
click at [282, 185] on button "Previous" at bounding box center [256, 213] width 51 height 69
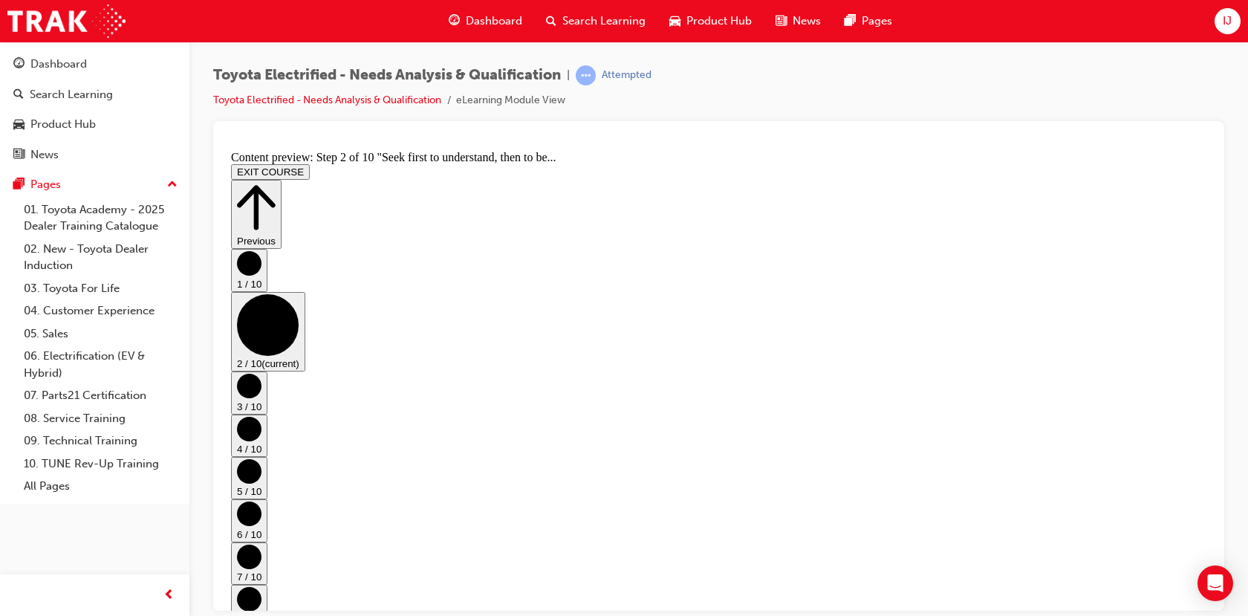
drag, startPoint x: 649, startPoint y: 410, endPoint x: 982, endPoint y: 290, distance: 354.7
click at [282, 179] on button "Previous" at bounding box center [256, 213] width 51 height 69
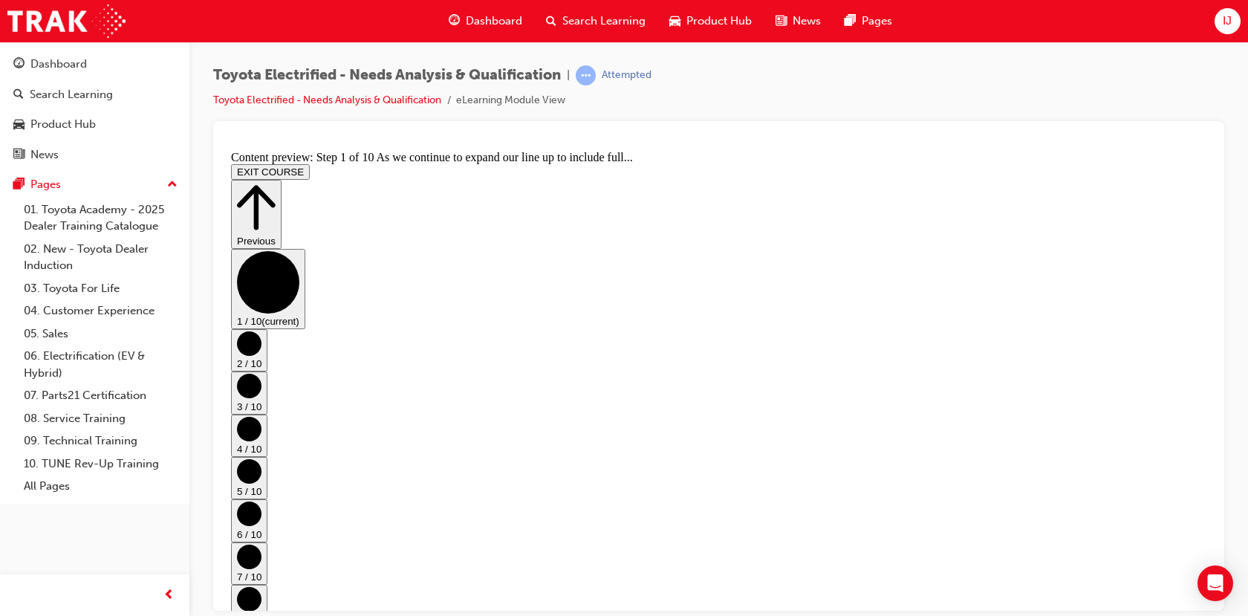
click at [276, 181] on icon "Step controls" at bounding box center [256, 206] width 39 height 51
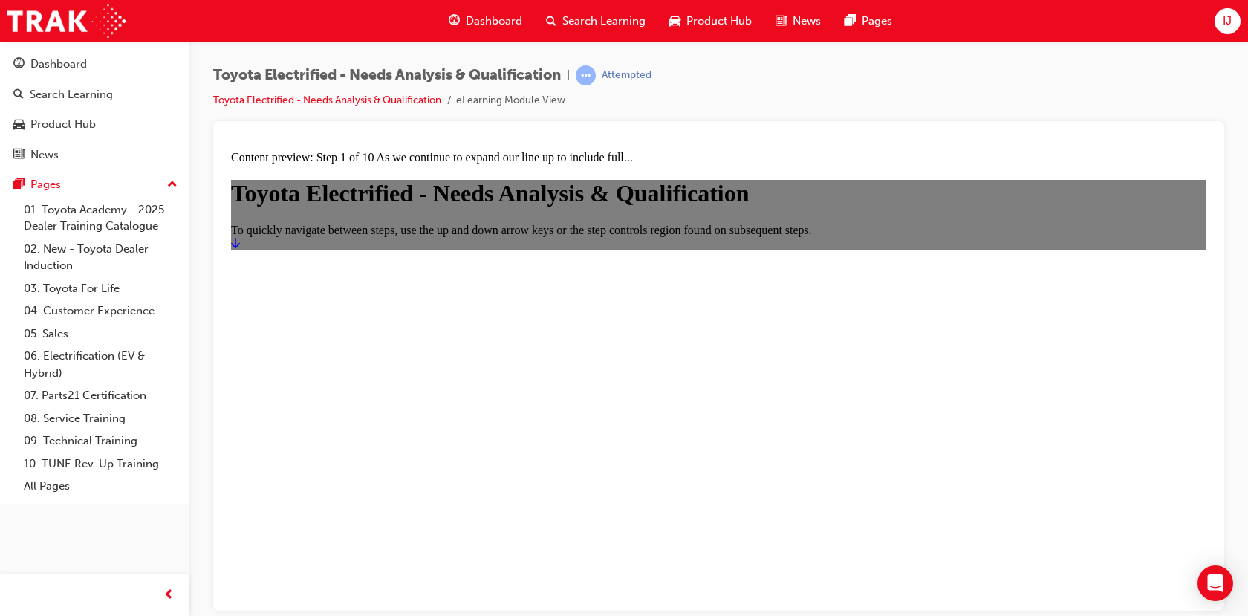
click at [240, 247] on icon "Start" at bounding box center [235, 242] width 9 height 10
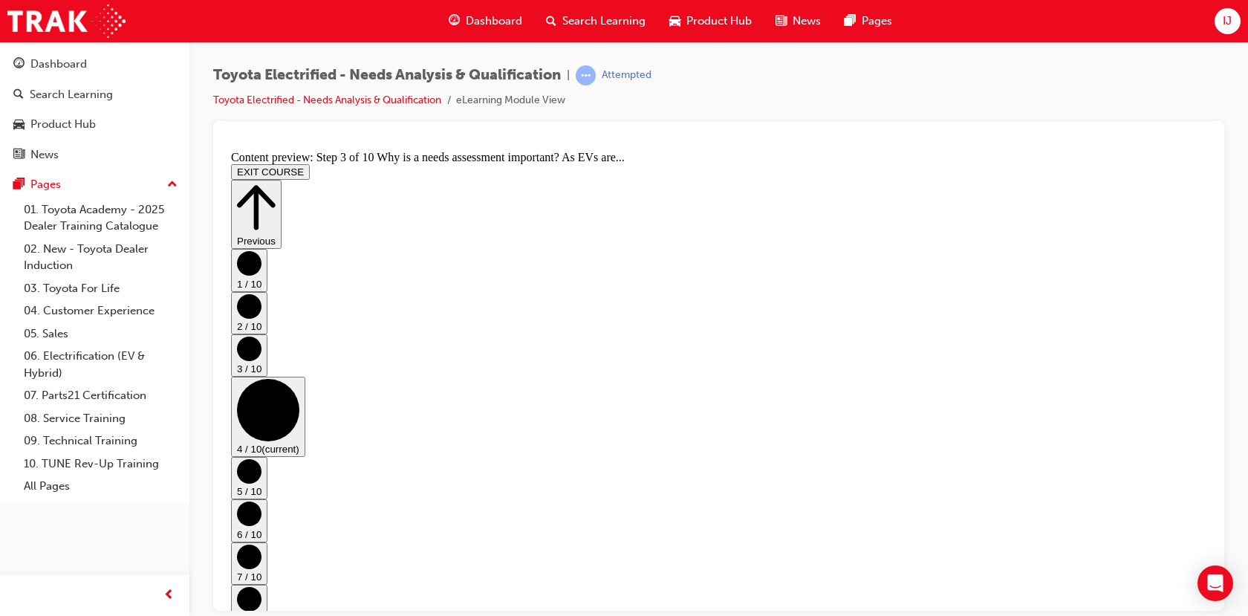
scroll to position [0, 0]
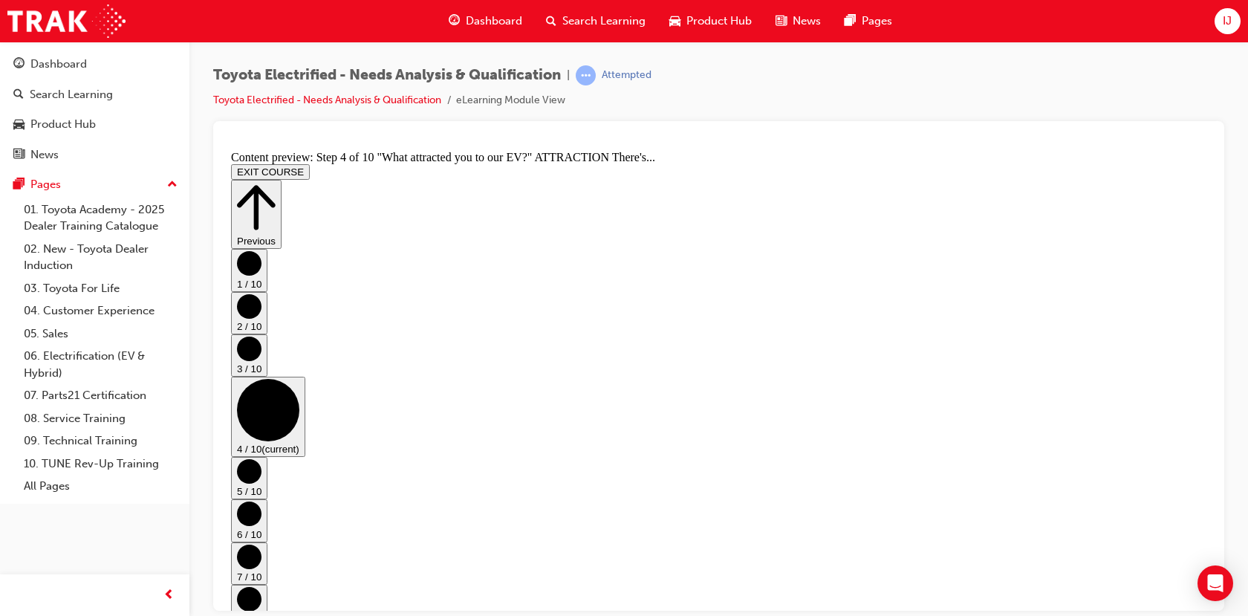
scroll to position [541, 0]
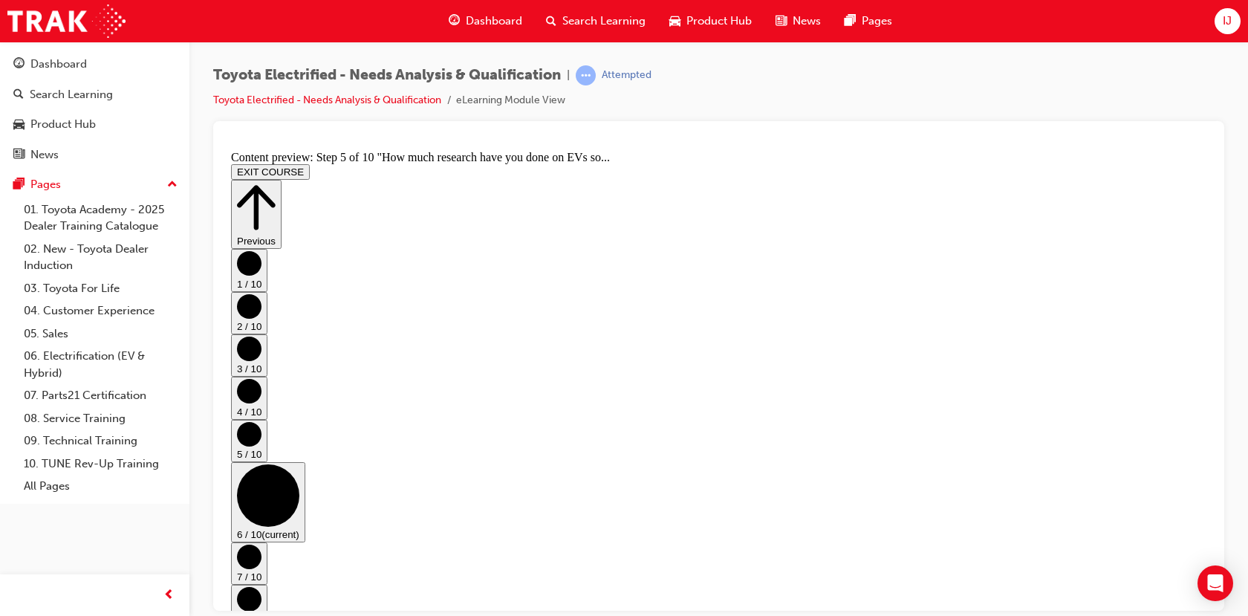
scroll to position [0, 0]
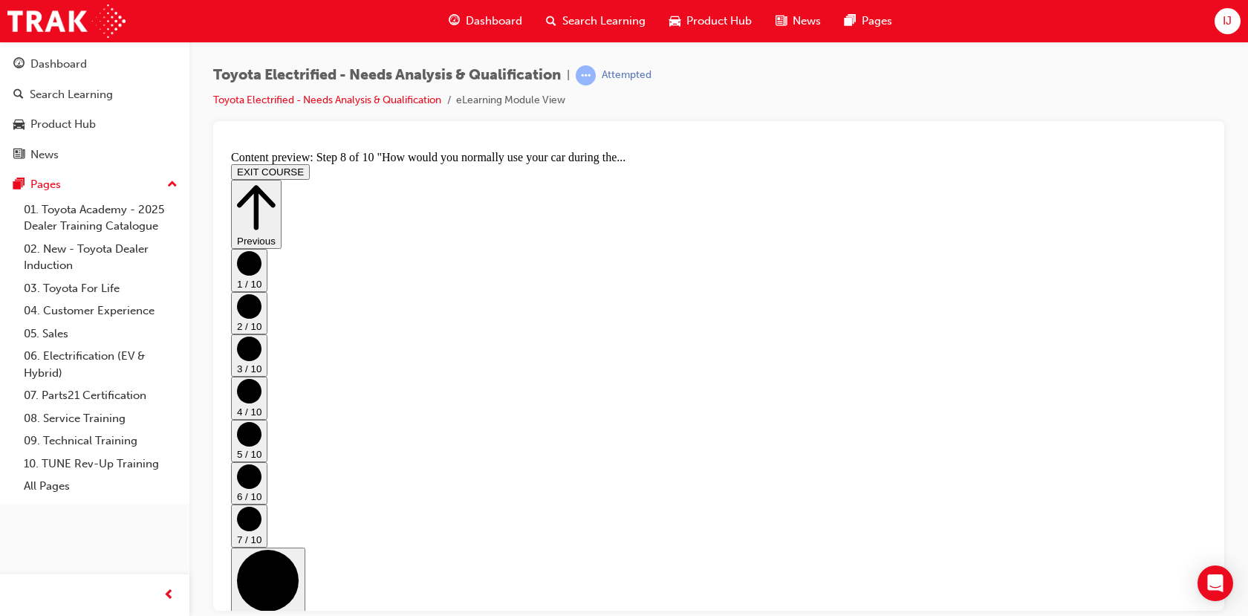
scroll to position [454, 0]
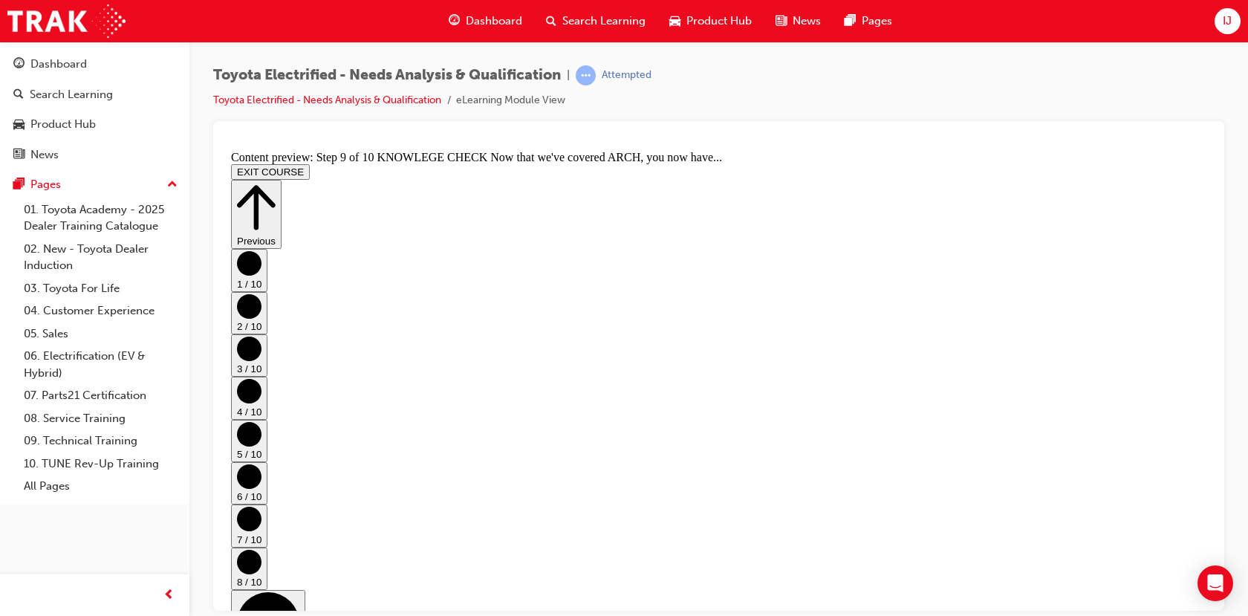
drag, startPoint x: 773, startPoint y: 510, endPoint x: 781, endPoint y: 516, distance: 9.1
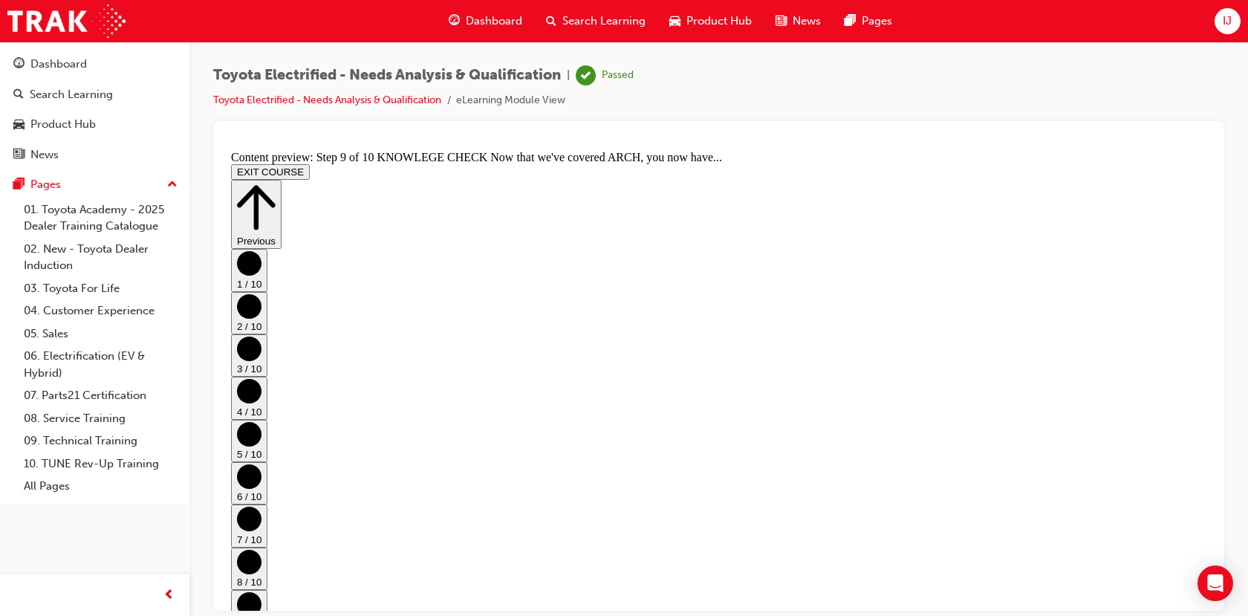
click at [310, 163] on button "EXIT COURSE" at bounding box center [270, 171] width 79 height 16
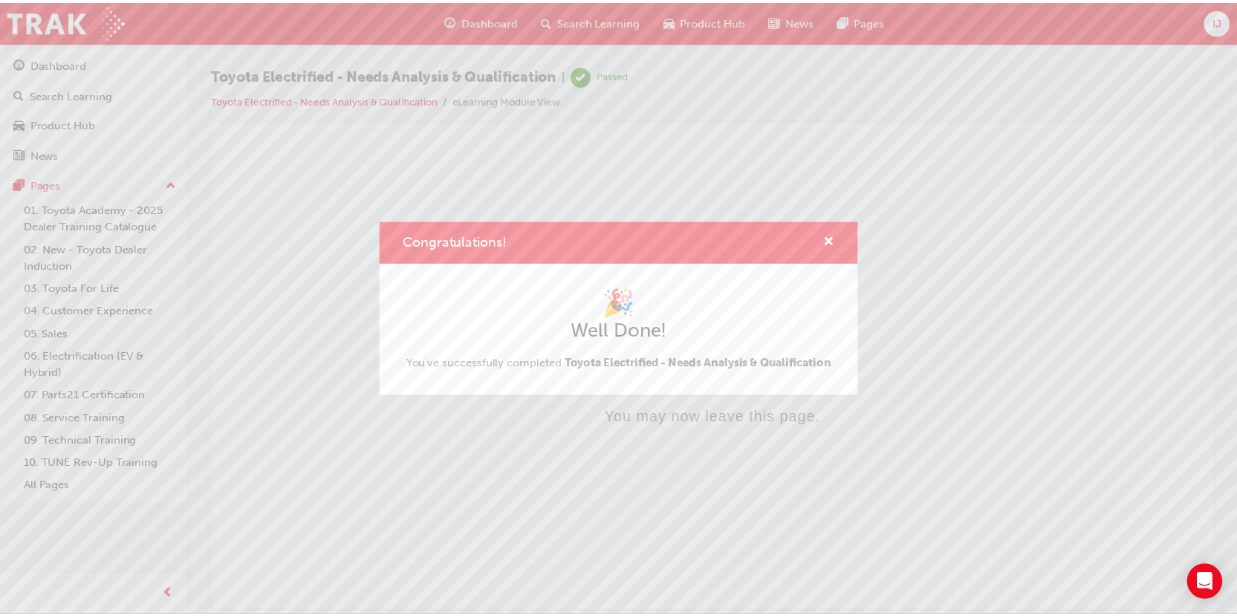
scroll to position [0, 0]
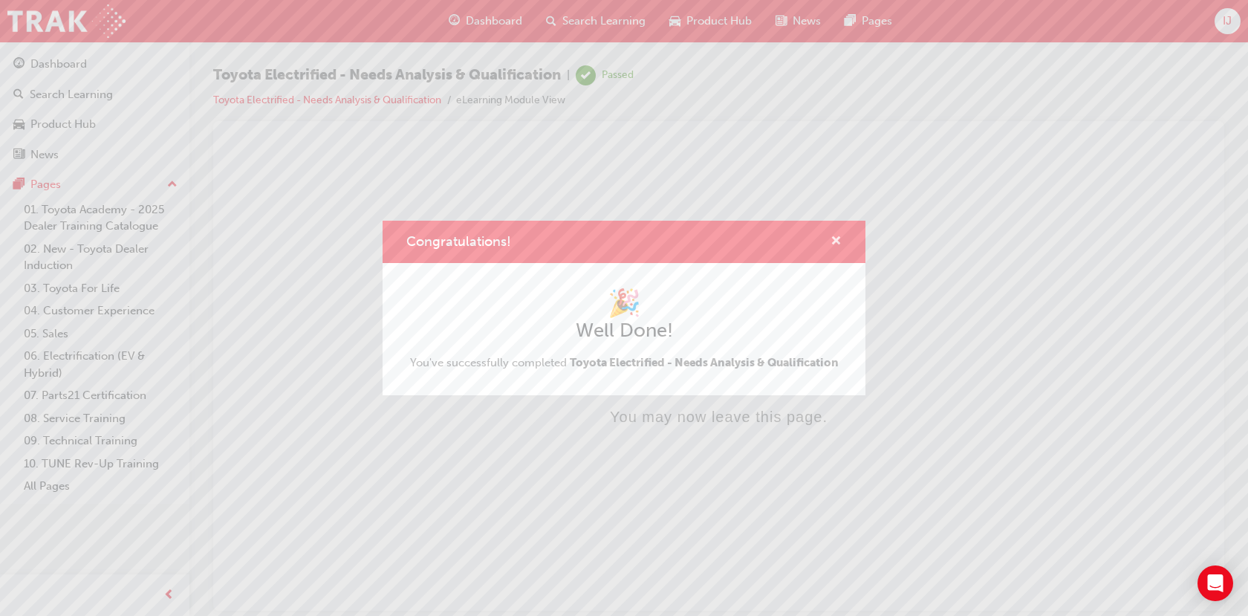
click at [834, 241] on span "cross-icon" at bounding box center [836, 242] width 11 height 13
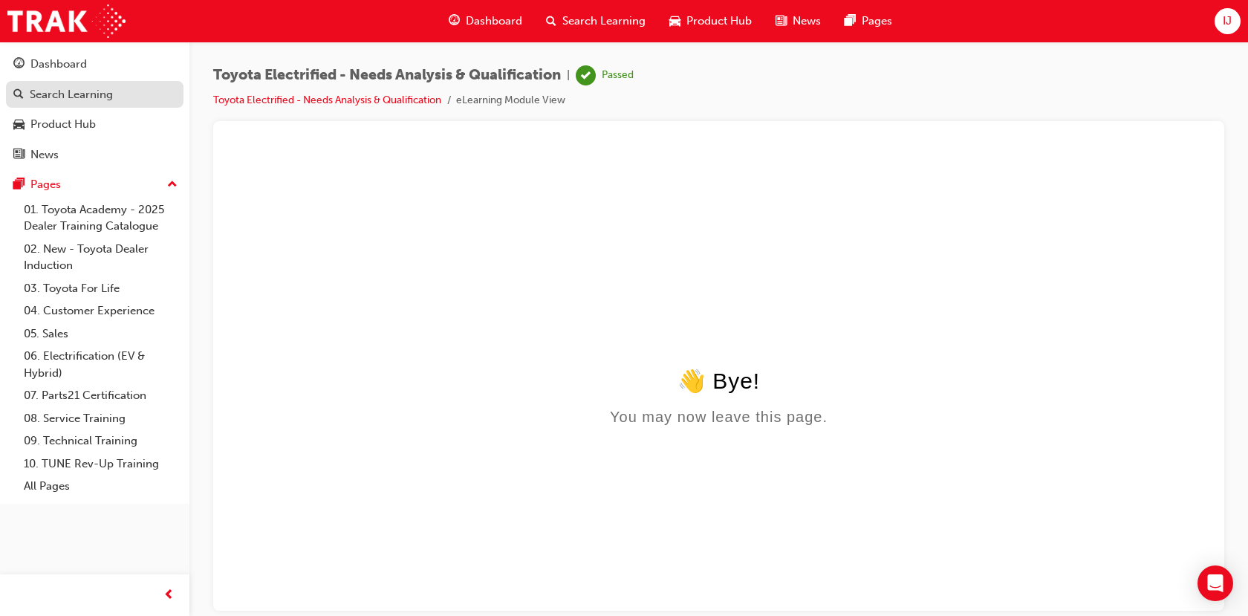
click at [67, 94] on div "Search Learning" at bounding box center [71, 94] width 83 height 17
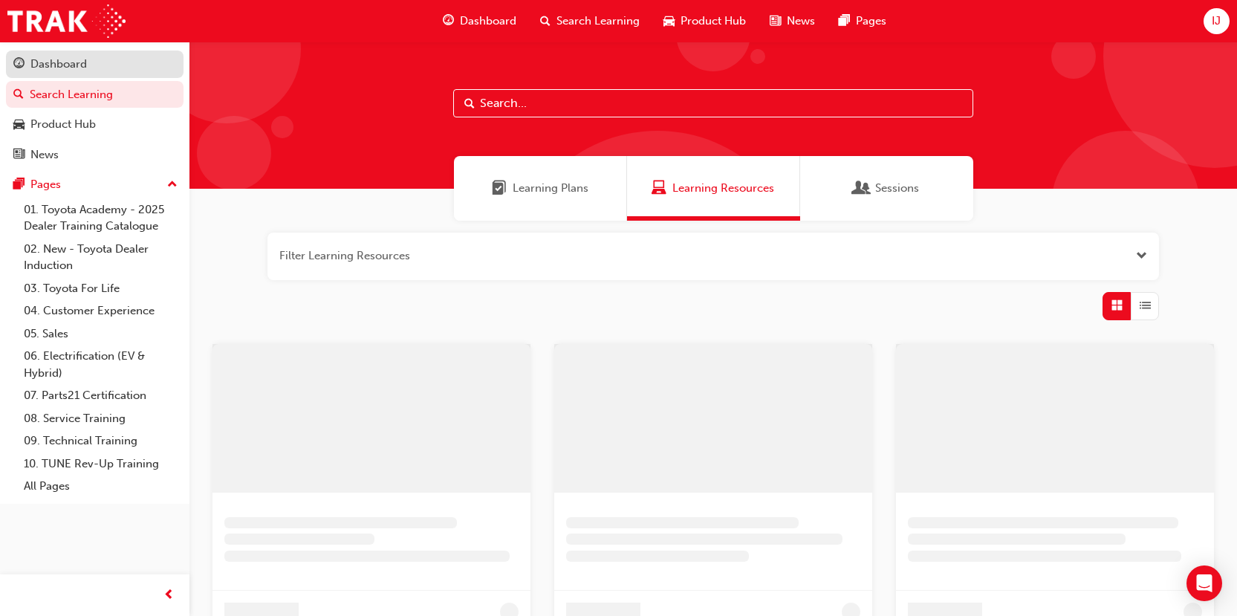
click at [66, 71] on div "Dashboard" at bounding box center [58, 64] width 56 height 17
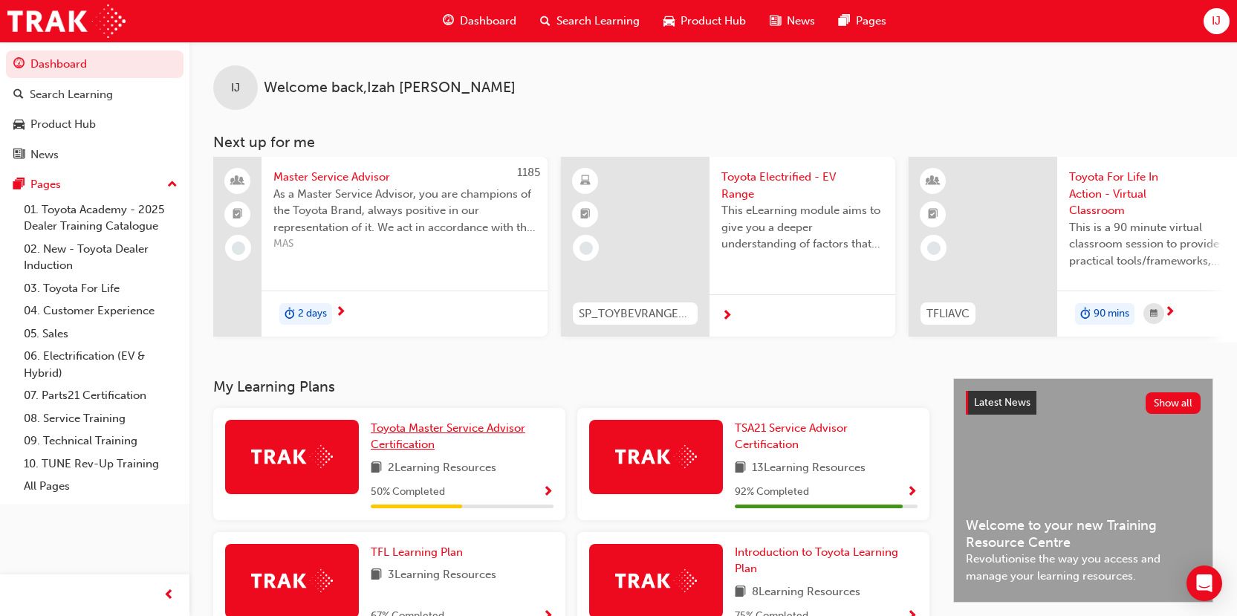
click at [426, 434] on span "Toyota Master Service Advisor Certification" at bounding box center [448, 436] width 155 height 30
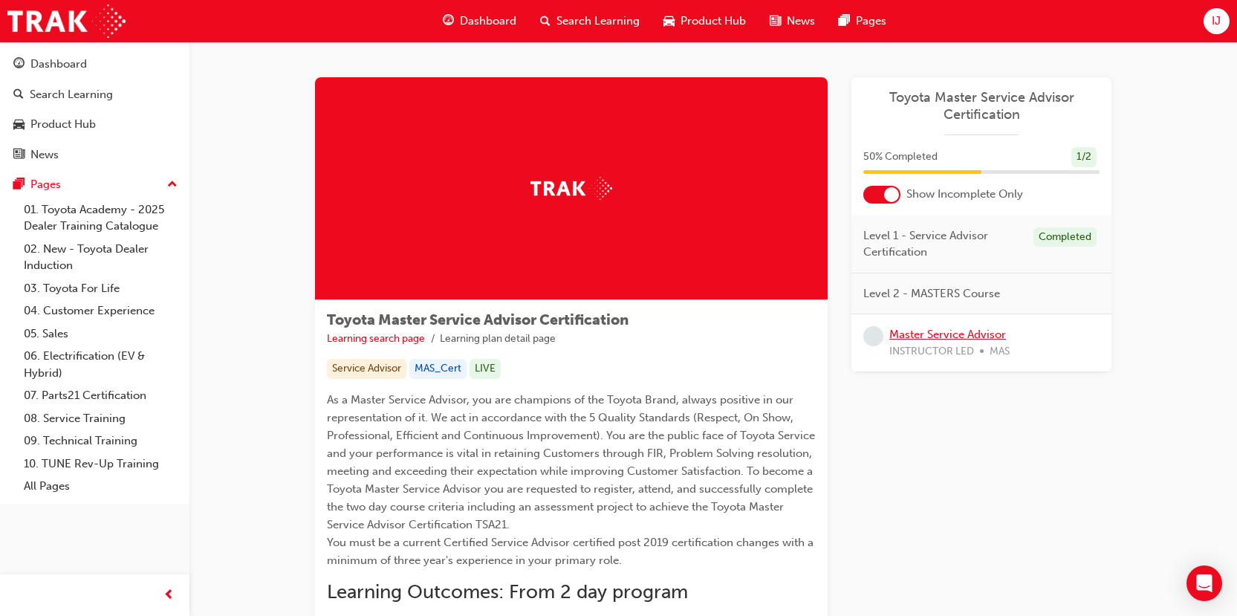
click at [911, 337] on link "Master Service Advisor" at bounding box center [947, 334] width 117 height 13
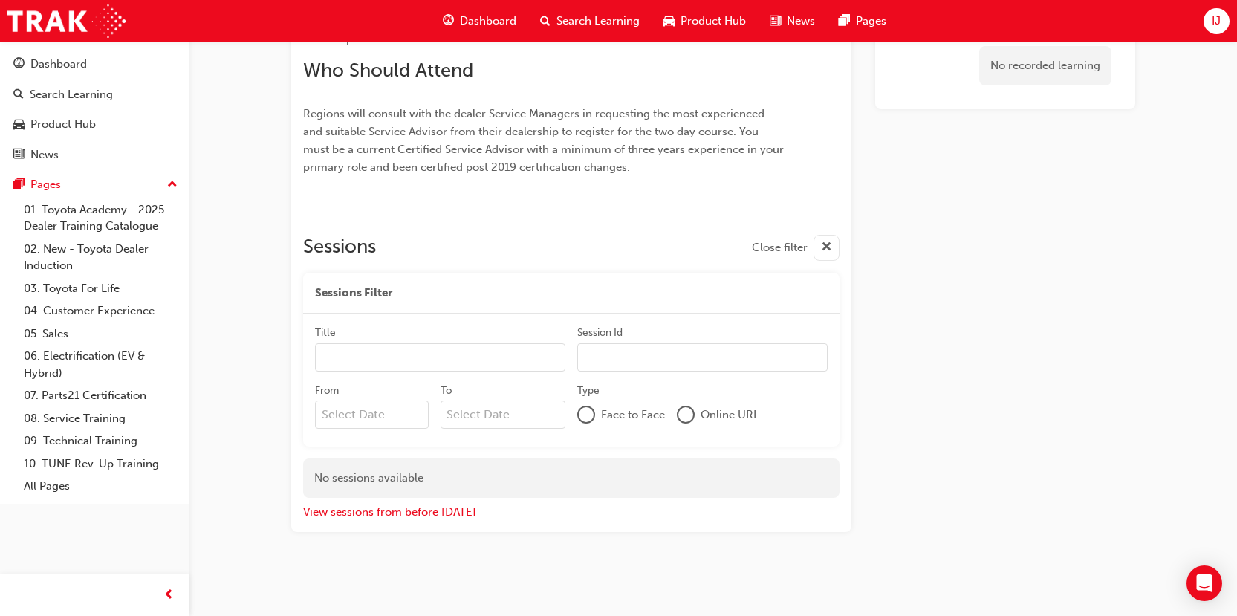
scroll to position [838, 0]
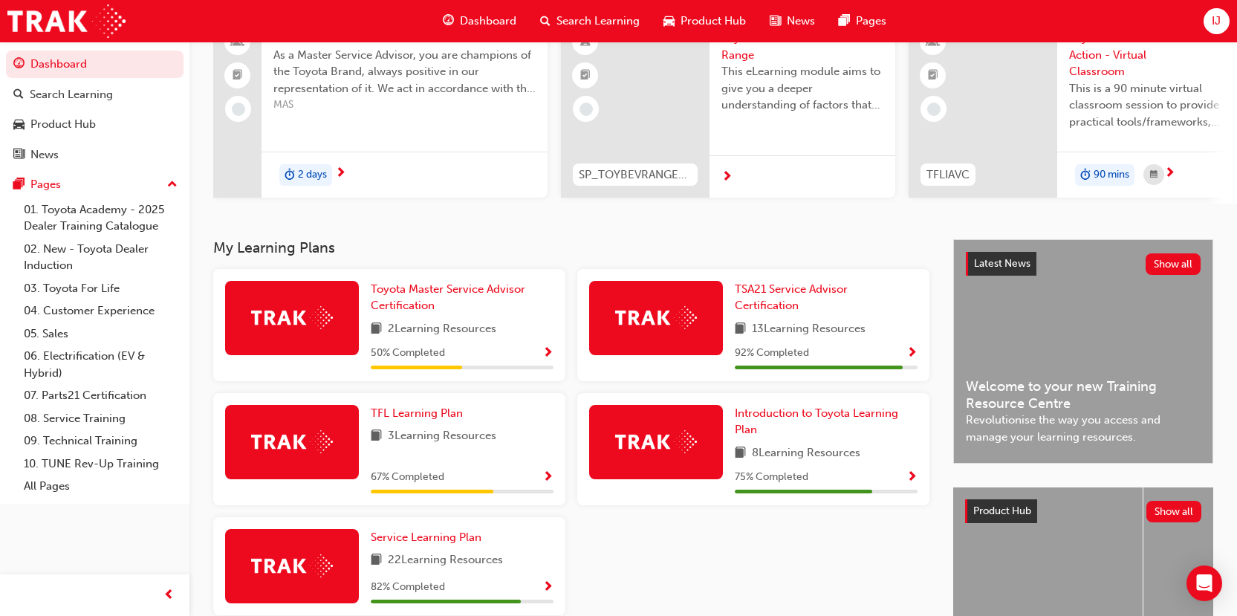
scroll to position [149, 0]
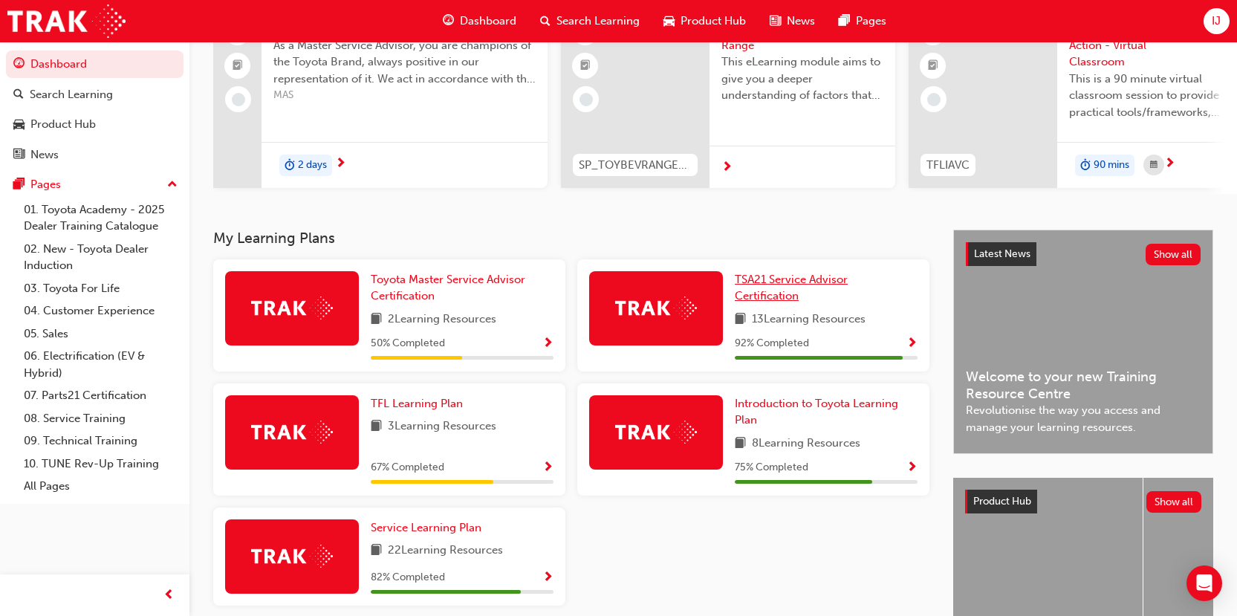
click at [778, 300] on span "TSA21 Service Advisor Certification" at bounding box center [791, 288] width 113 height 30
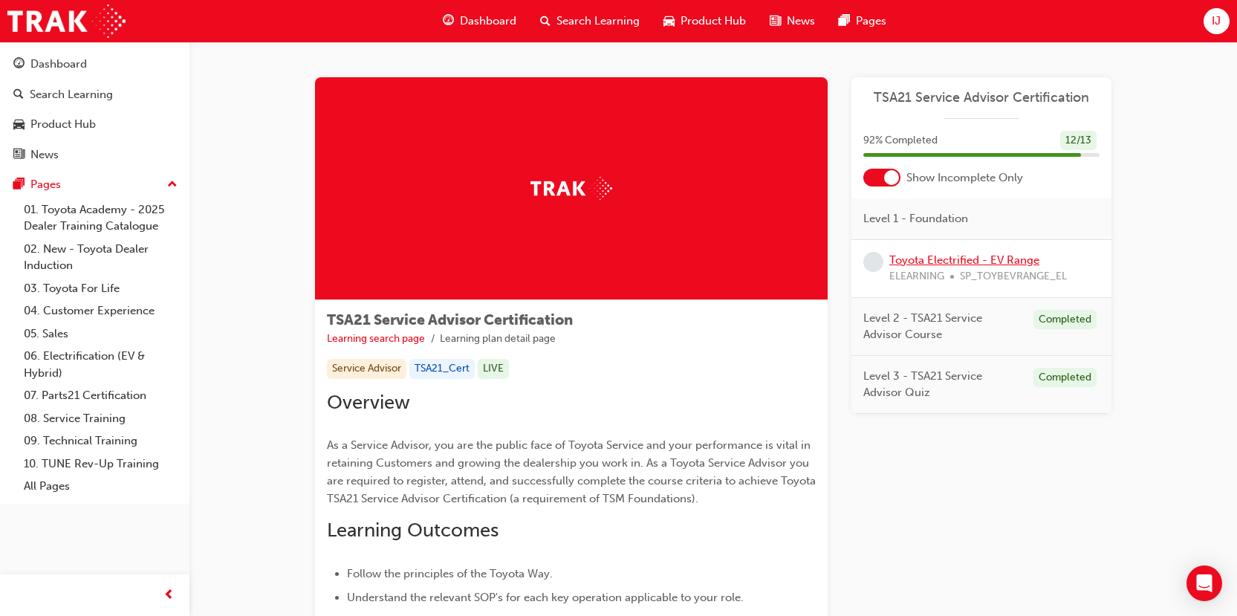
click at [947, 261] on link "Toyota Electrified - EV Range" at bounding box center [964, 259] width 150 height 13
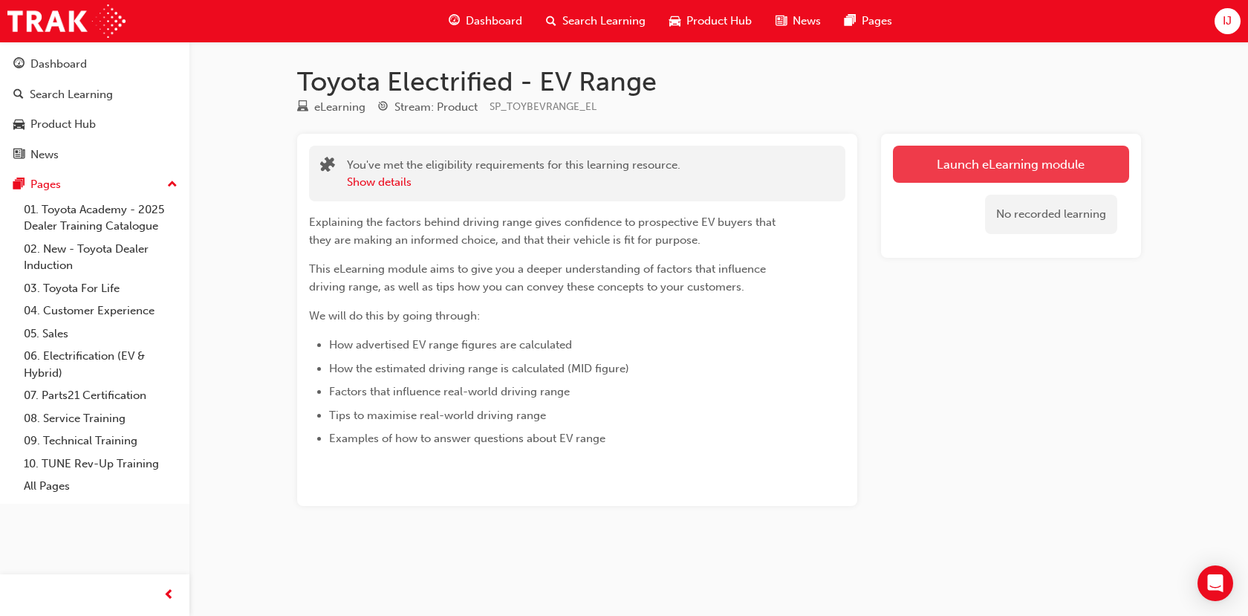
click at [1005, 166] on link "Launch eLearning module" at bounding box center [1011, 164] width 236 height 37
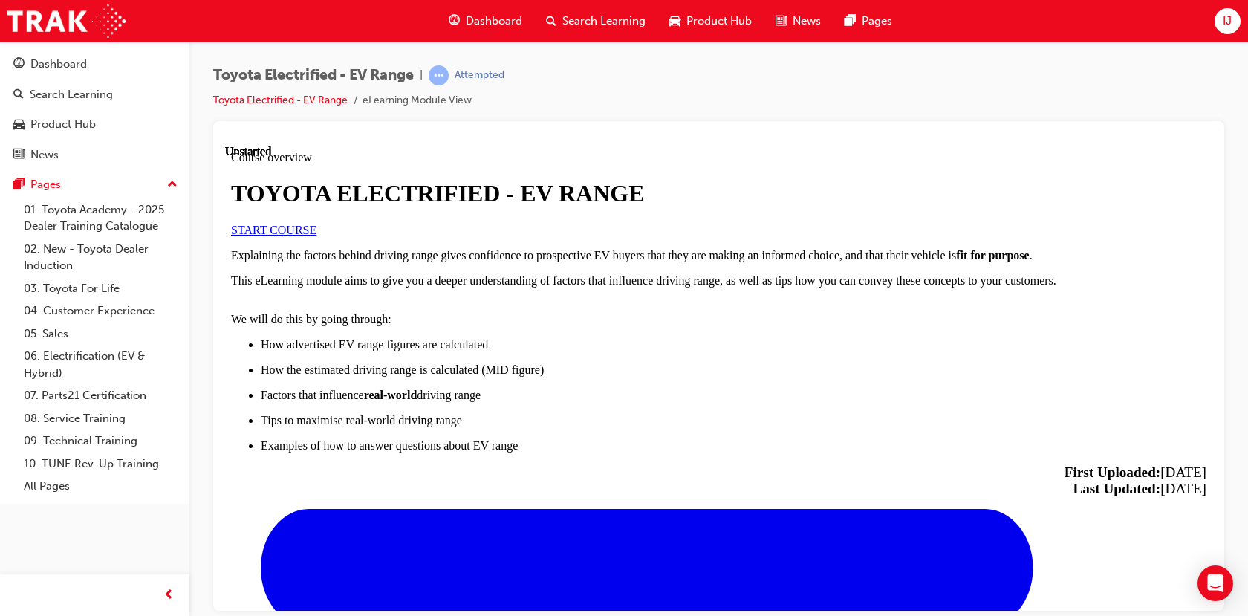
click at [317, 236] on link "START COURSE" at bounding box center [273, 229] width 85 height 13
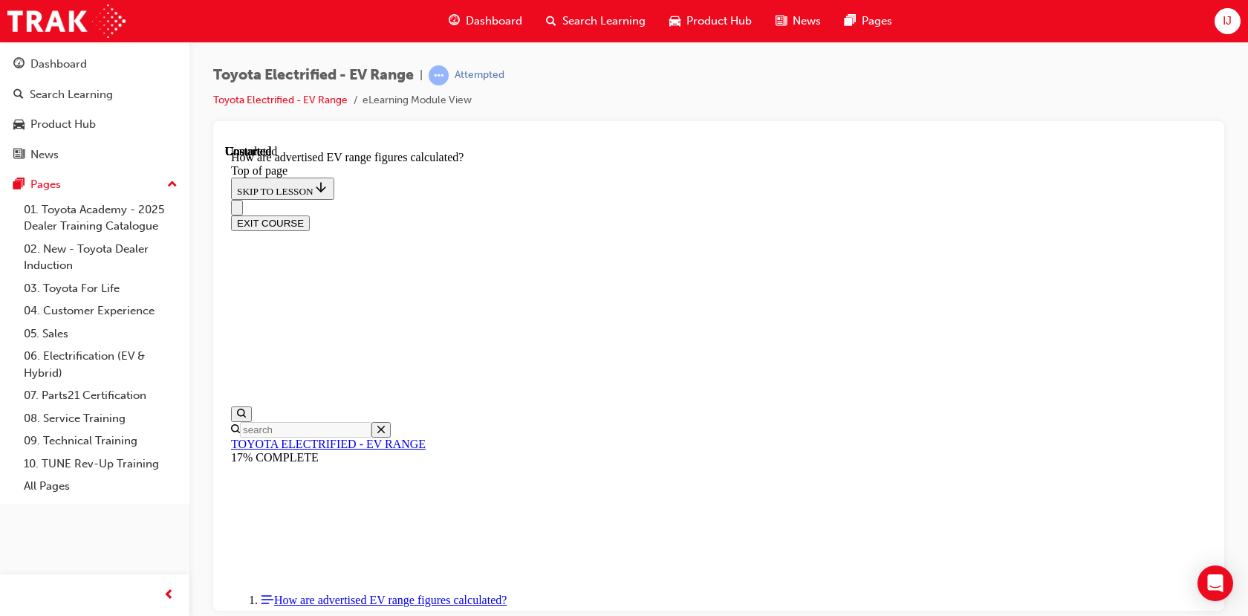
scroll to position [854, 0]
click at [310, 215] on button "EXIT COURSE" at bounding box center [270, 223] width 79 height 16
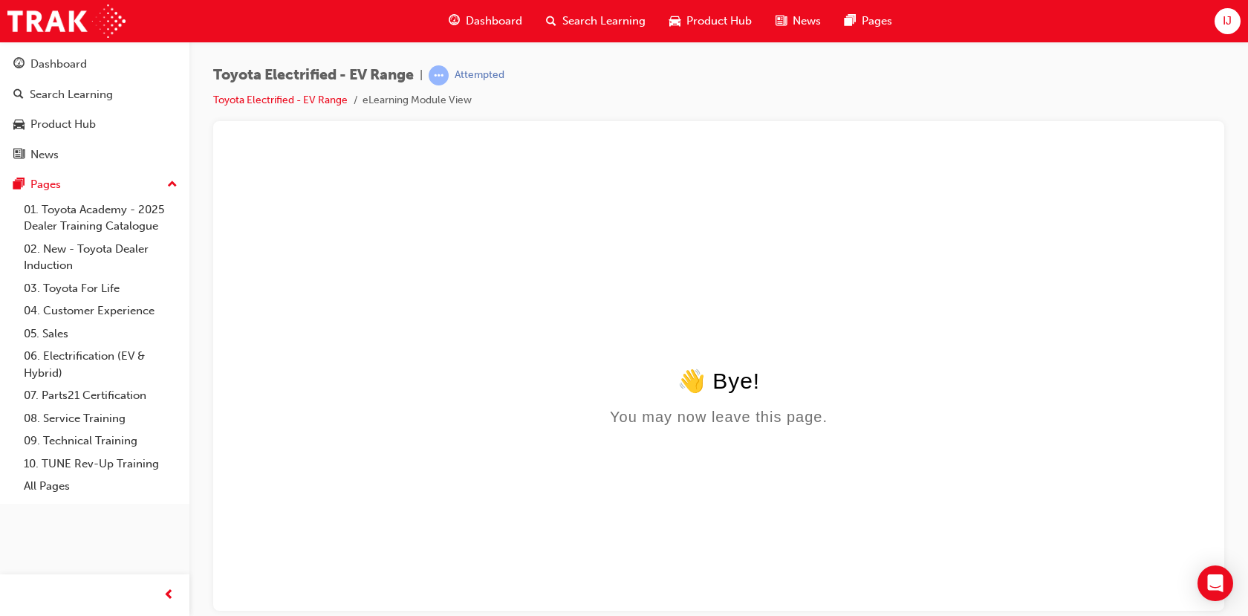
scroll to position [0, 0]
drag, startPoint x: 747, startPoint y: 444, endPoint x: 734, endPoint y: 409, distance: 36.7
click at [744, 431] on html "👋 Bye! You may now leave this page." at bounding box center [718, 287] width 987 height 287
click at [274, 100] on link "Toyota Electrified - EV Range" at bounding box center [280, 100] width 134 height 13
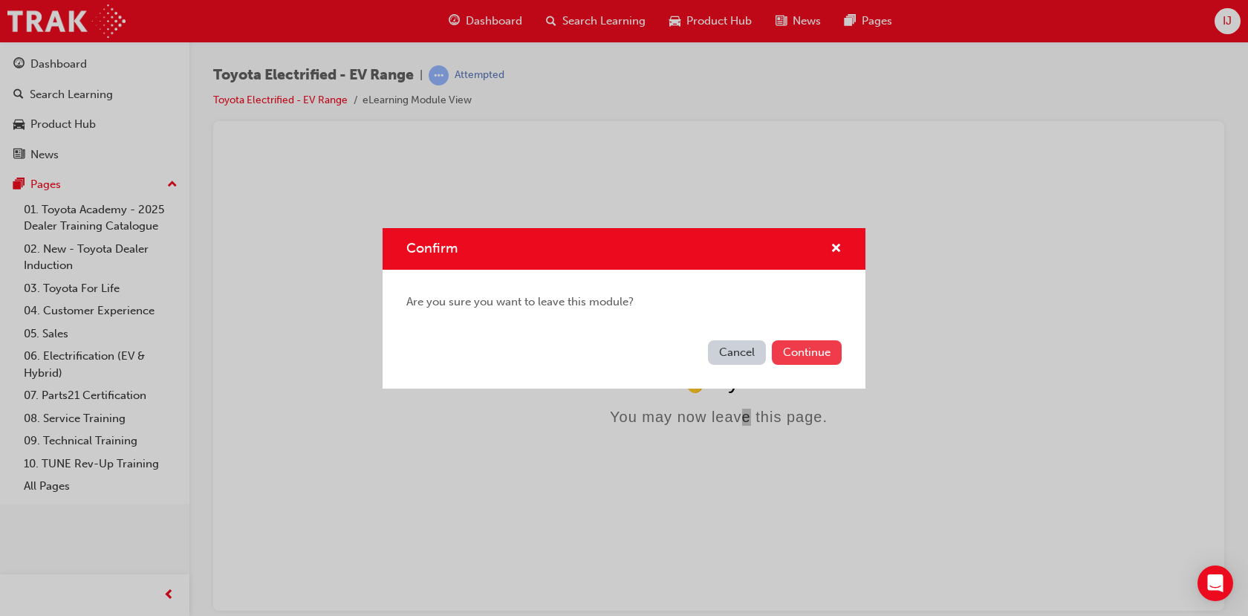
click at [794, 348] on button "Continue" at bounding box center [807, 352] width 70 height 25
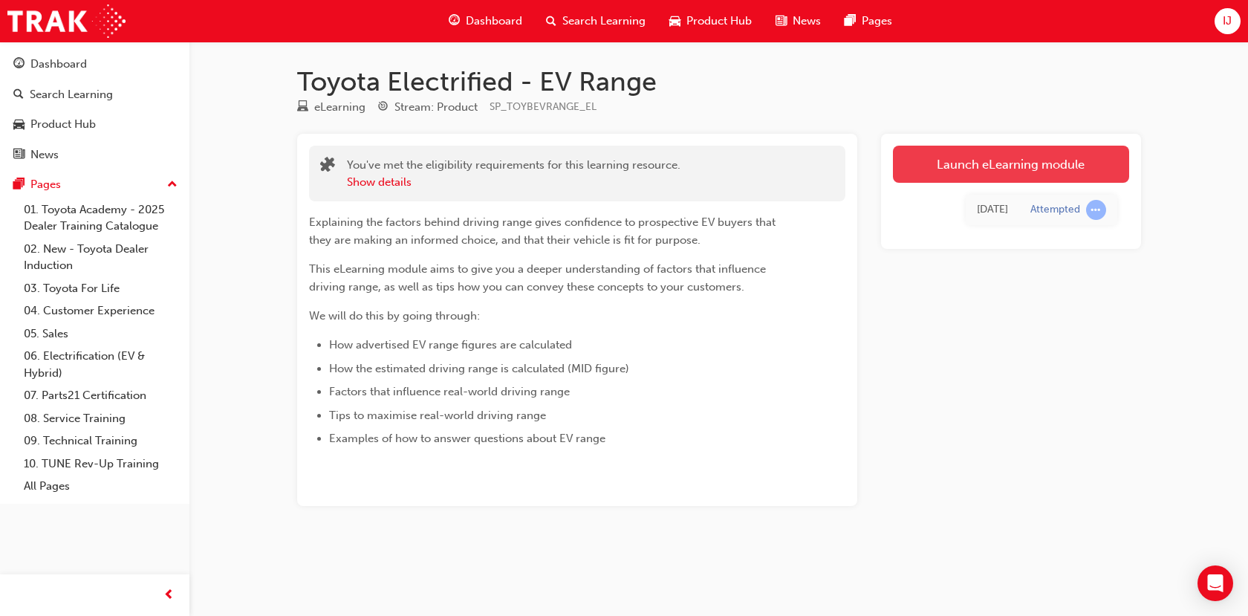
click at [993, 171] on link "Launch eLearning module" at bounding box center [1011, 164] width 236 height 37
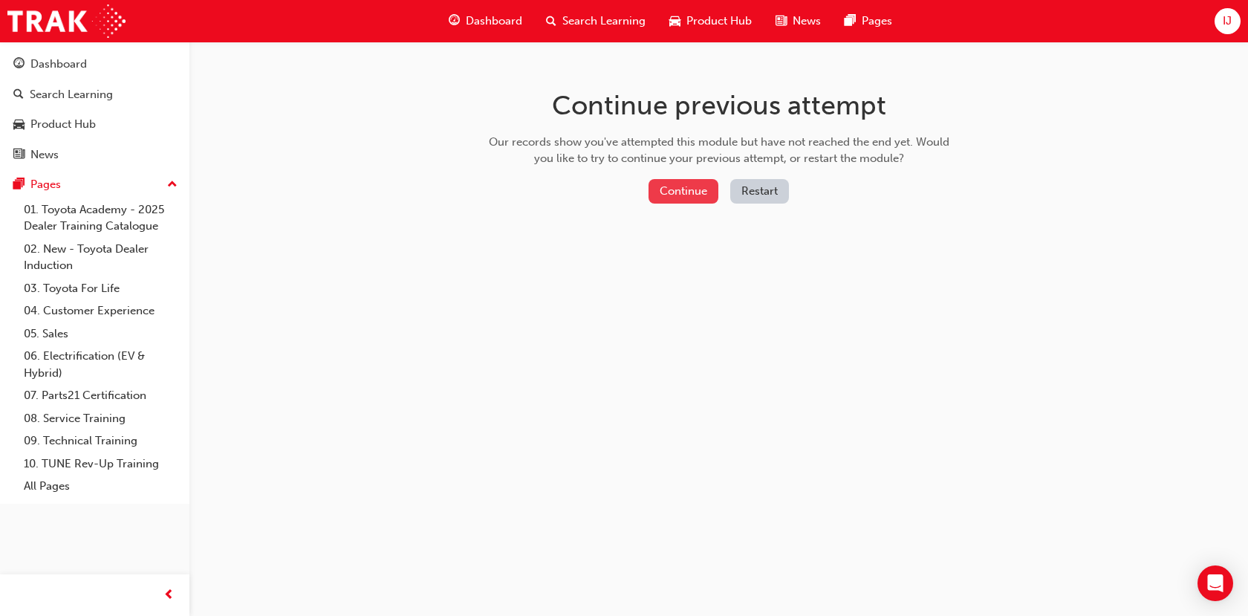
click at [678, 179] on button "Continue" at bounding box center [684, 191] width 70 height 25
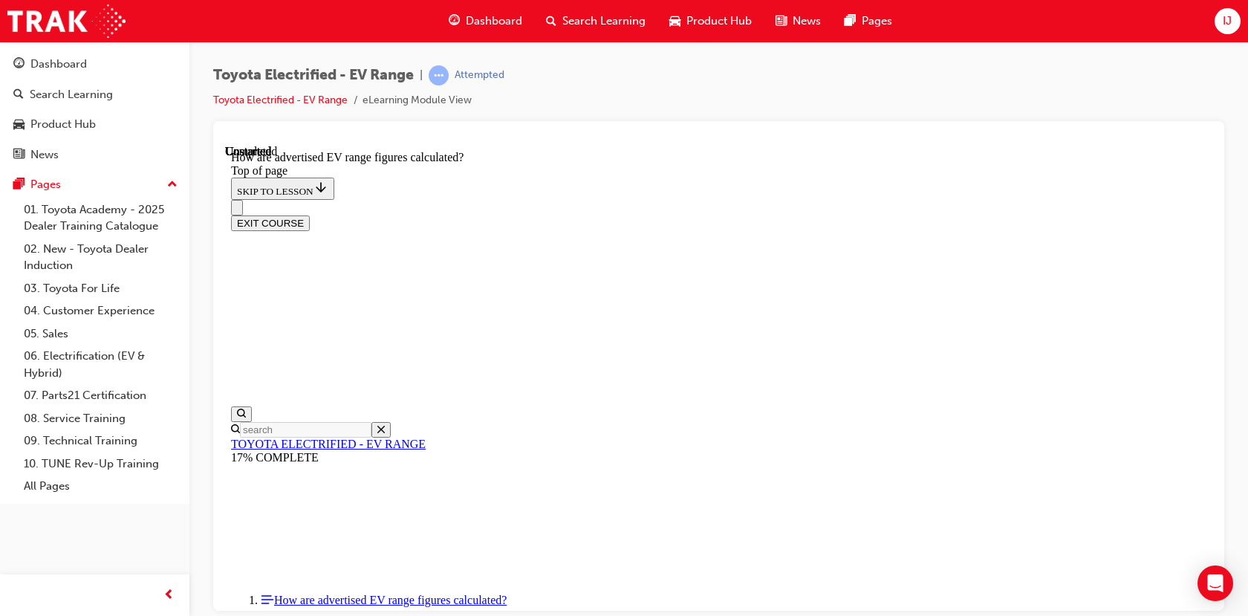
scroll to position [854, 0]
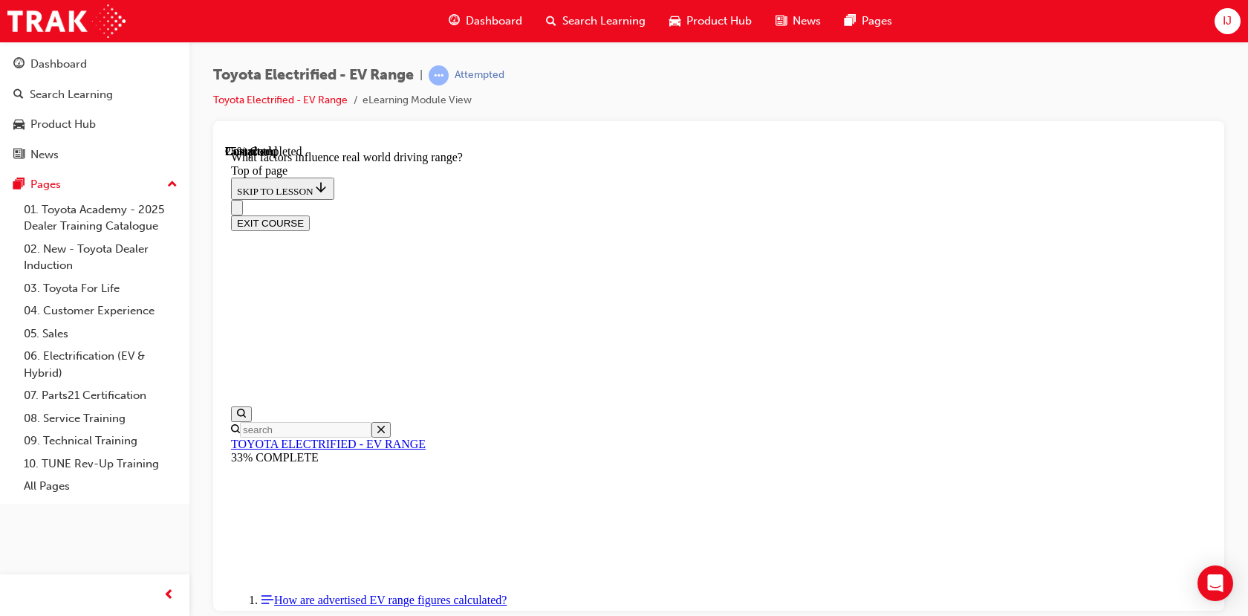
scroll to position [566, 0]
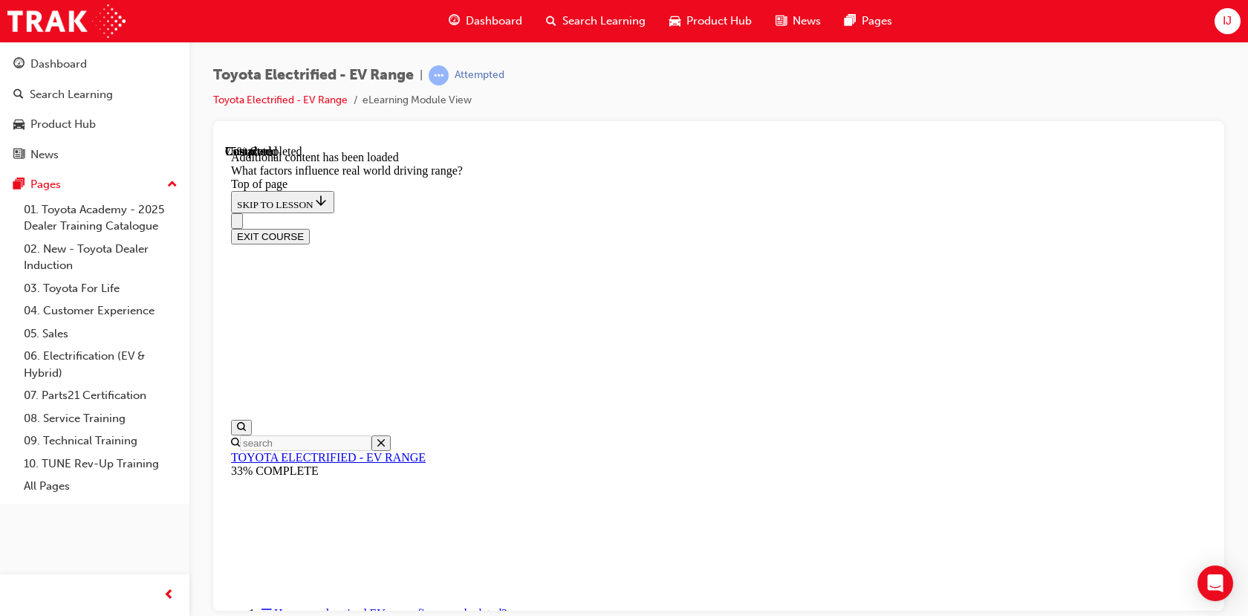
scroll to position [1889, 0]
drag, startPoint x: 840, startPoint y: 325, endPoint x: 649, endPoint y: 513, distance: 268.5
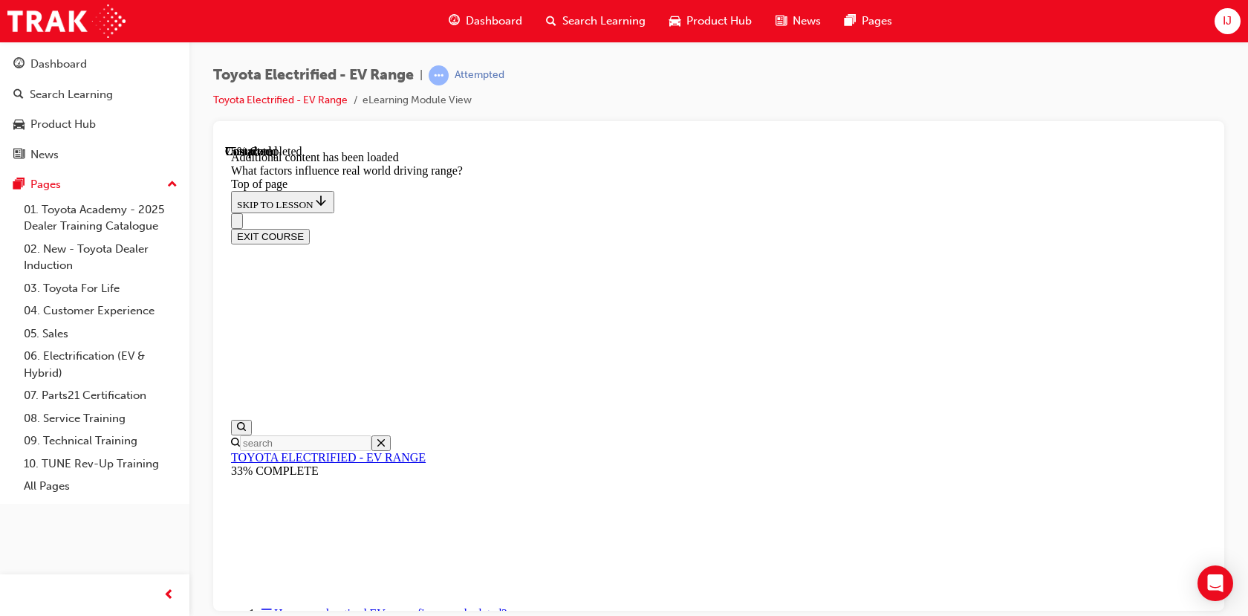
drag, startPoint x: 836, startPoint y: 328, endPoint x: 1026, endPoint y: 542, distance: 286.3
drag, startPoint x: 840, startPoint y: 336, endPoint x: 653, endPoint y: 507, distance: 252.9
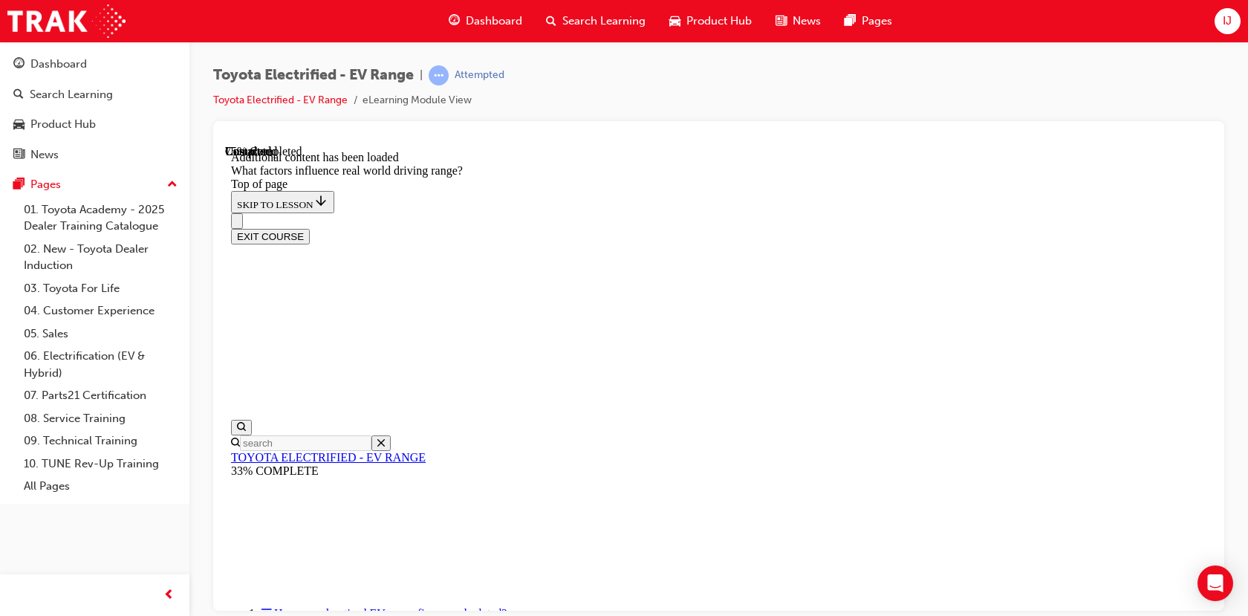
drag, startPoint x: 915, startPoint y: 322, endPoint x: 876, endPoint y: 313, distance: 40.4
drag, startPoint x: 869, startPoint y: 317, endPoint x: 846, endPoint y: 312, distance: 23.5
drag, startPoint x: 773, startPoint y: 304, endPoint x: 970, endPoint y: 497, distance: 276.4
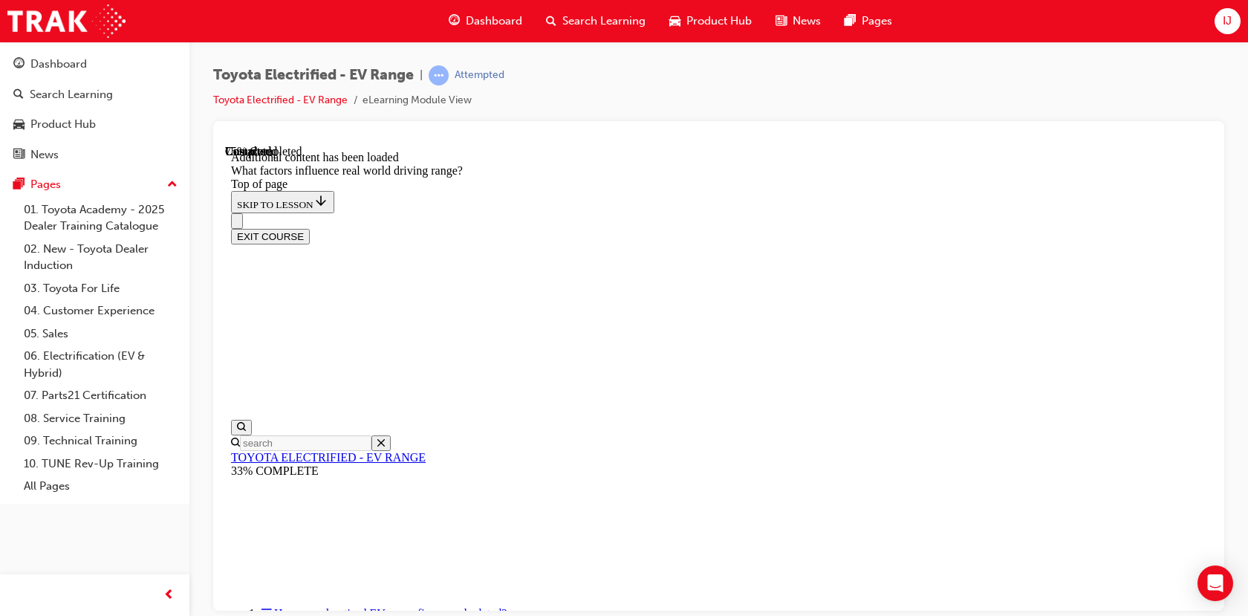
drag, startPoint x: 843, startPoint y: 360, endPoint x: 712, endPoint y: 525, distance: 211.1
drag, startPoint x: 833, startPoint y: 345, endPoint x: 670, endPoint y: 530, distance: 246.4
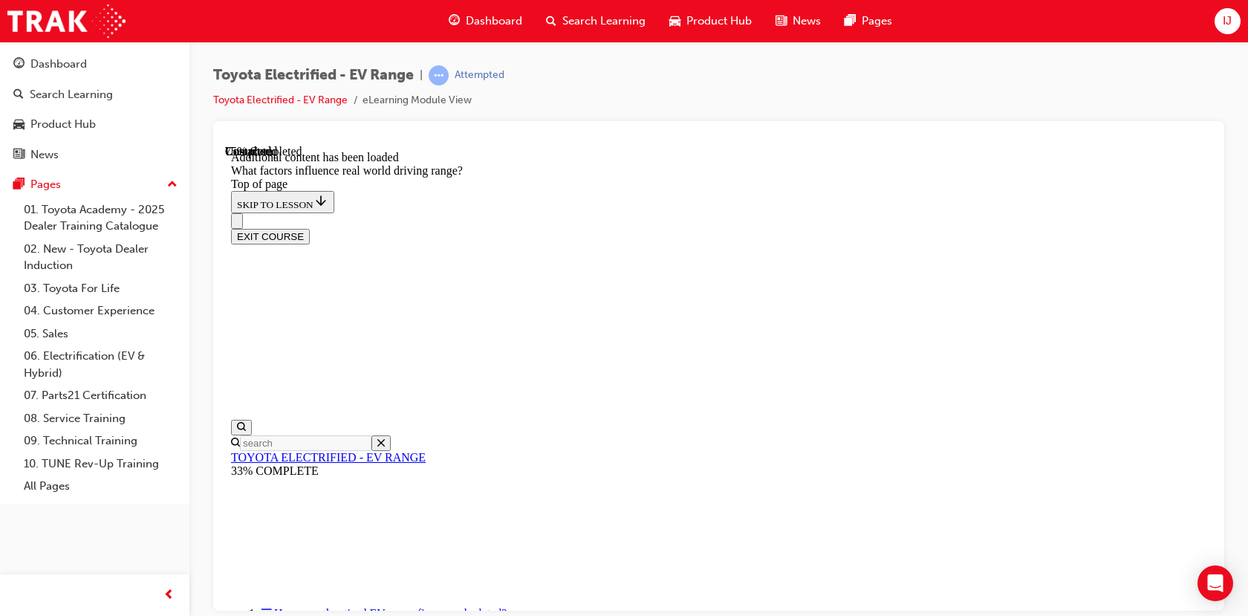
drag, startPoint x: 848, startPoint y: 375, endPoint x: 1013, endPoint y: 557, distance: 245.6
drag, startPoint x: 782, startPoint y: 377, endPoint x: 716, endPoint y: 530, distance: 166.4
drag, startPoint x: 762, startPoint y: 387, endPoint x: 615, endPoint y: 545, distance: 215.5
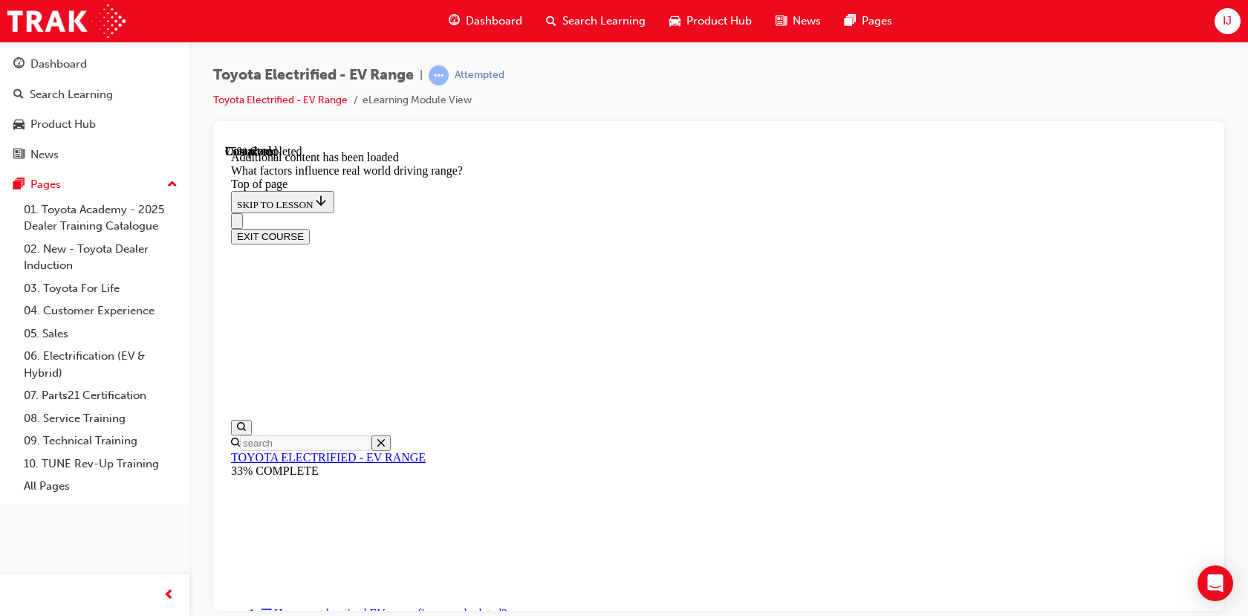
drag, startPoint x: 773, startPoint y: 337, endPoint x: 640, endPoint y: 518, distance: 224.2
drag, startPoint x: 887, startPoint y: 415, endPoint x: 1049, endPoint y: 582, distance: 232.2
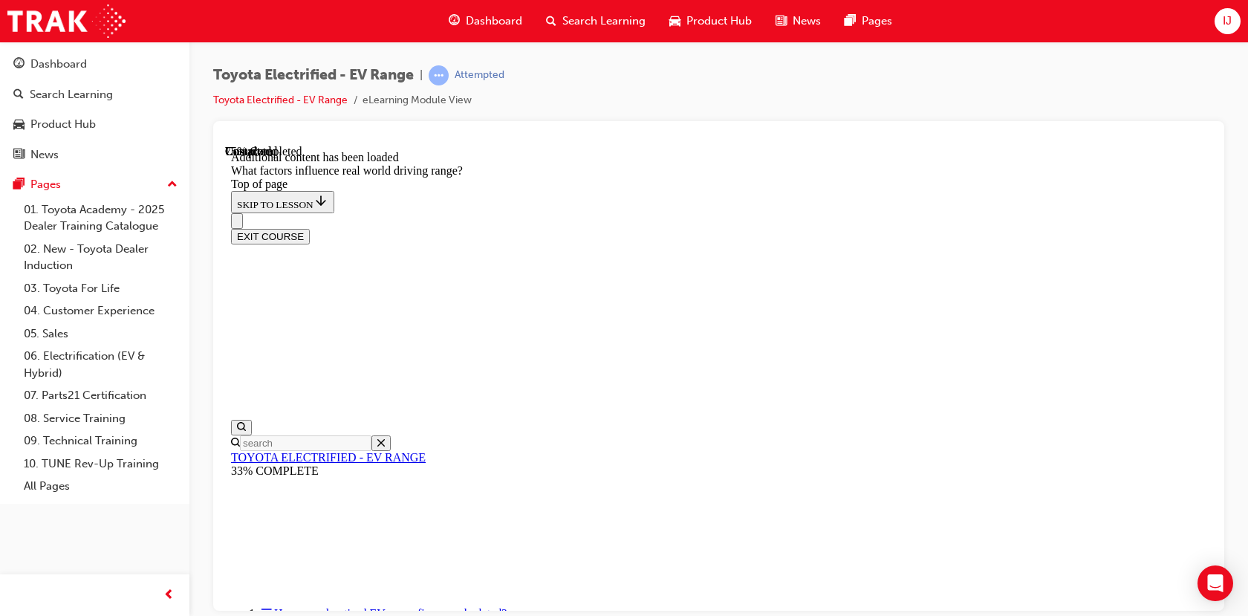
drag, startPoint x: 817, startPoint y: 402, endPoint x: 609, endPoint y: 499, distance: 229.4
drag, startPoint x: 848, startPoint y: 298, endPoint x: 1045, endPoint y: 513, distance: 291.4
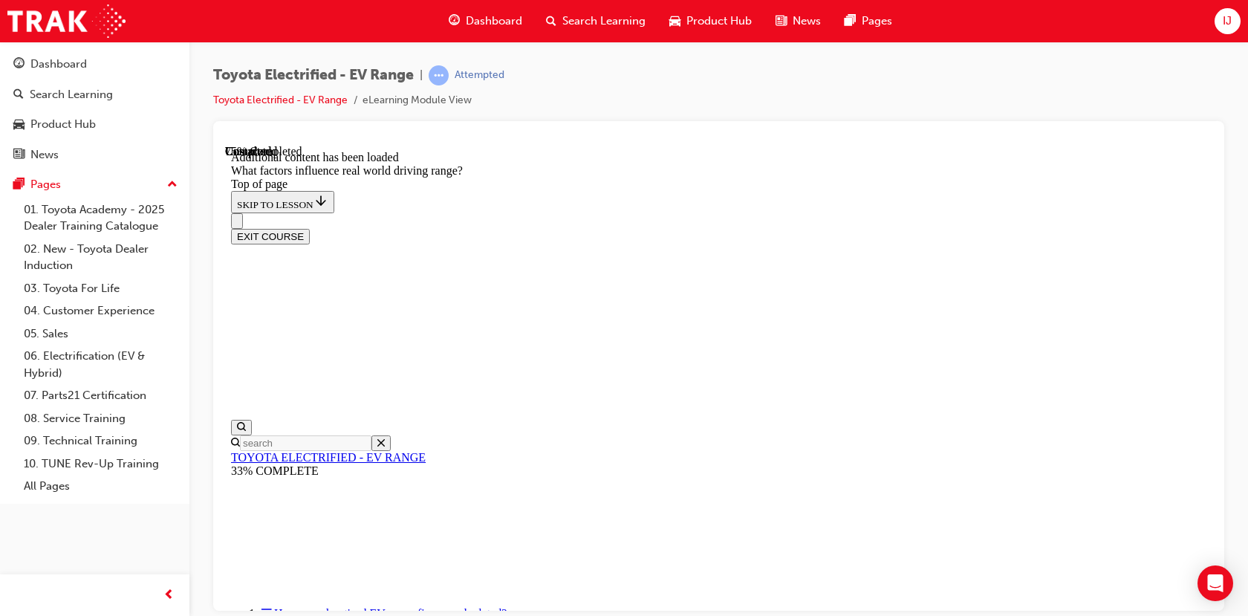
drag, startPoint x: 1047, startPoint y: 504, endPoint x: 1048, endPoint y: 487, distance: 17.2
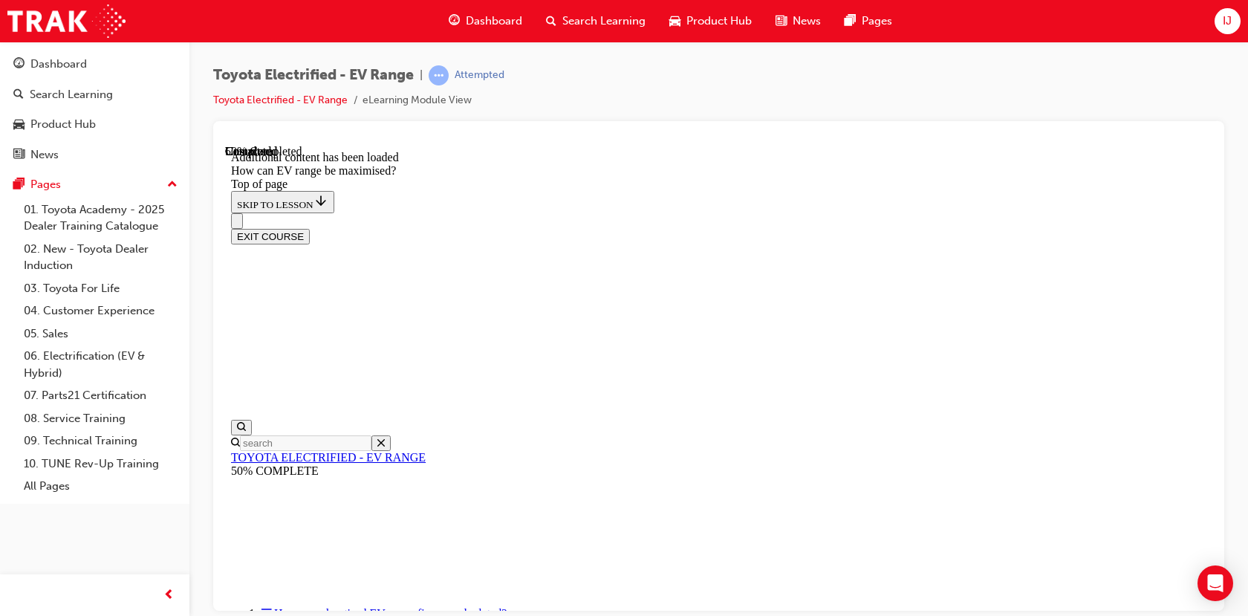
scroll to position [938, 0]
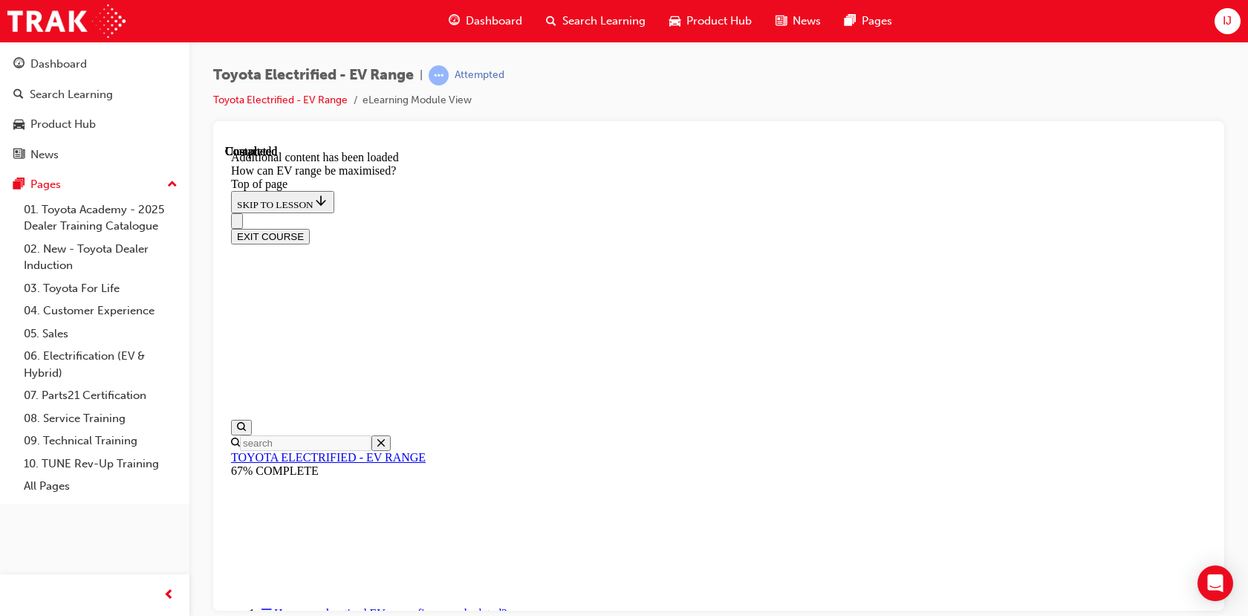
scroll to position [1960, 0]
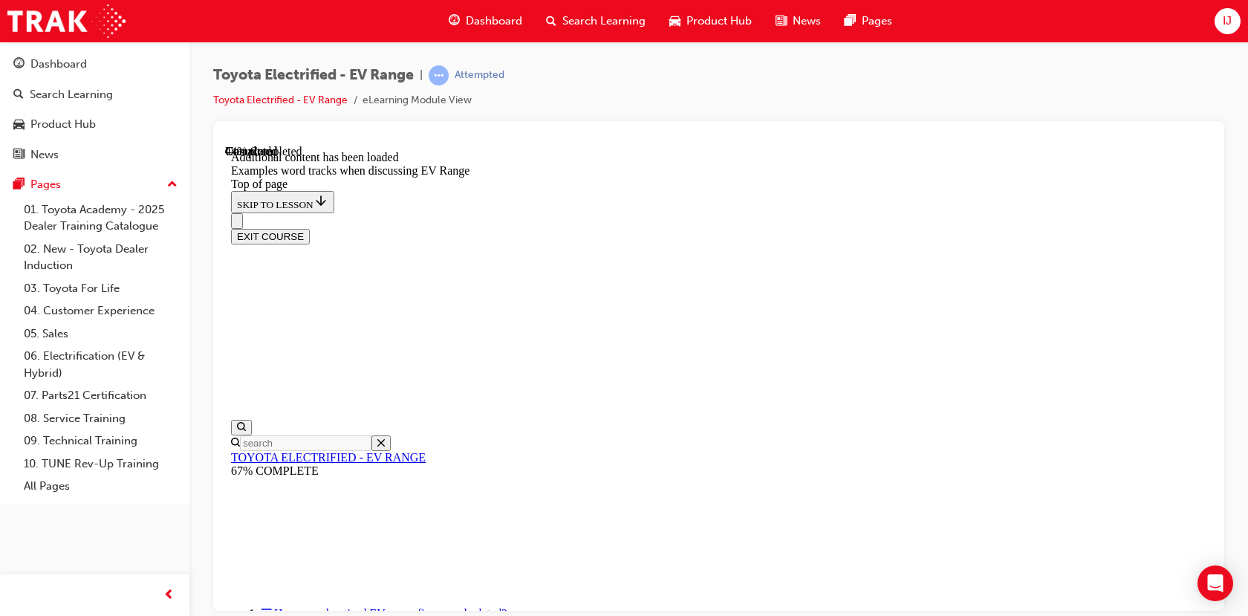
drag, startPoint x: 548, startPoint y: 239, endPoint x: 549, endPoint y: 265, distance: 25.3
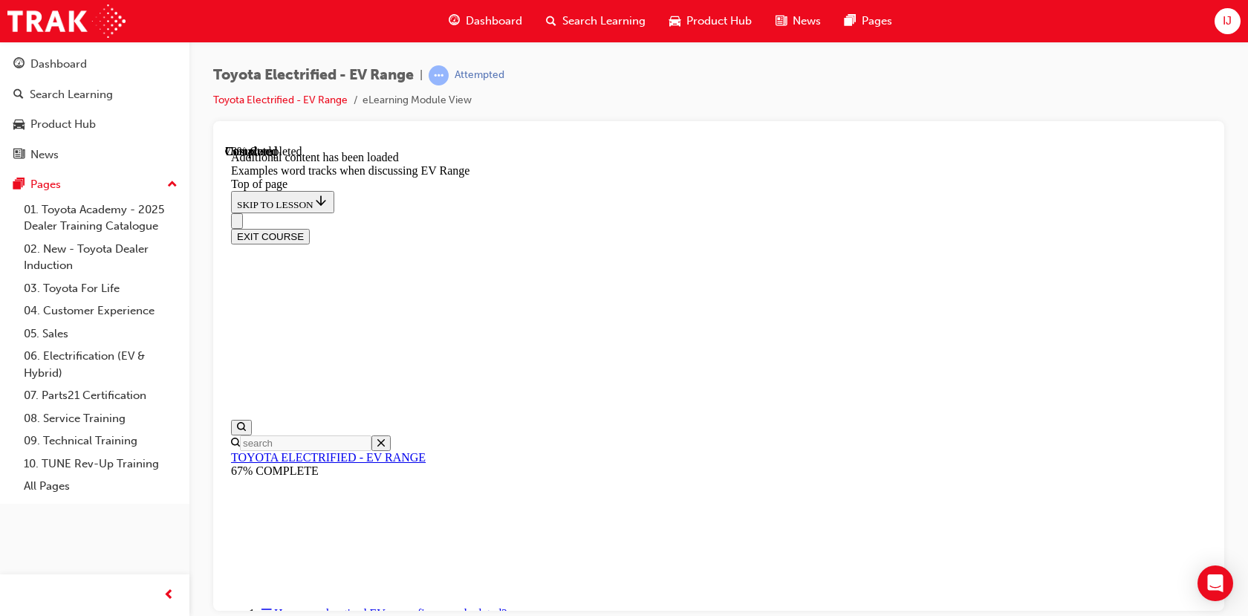
drag, startPoint x: 539, startPoint y: 331, endPoint x: 551, endPoint y: 347, distance: 20.2
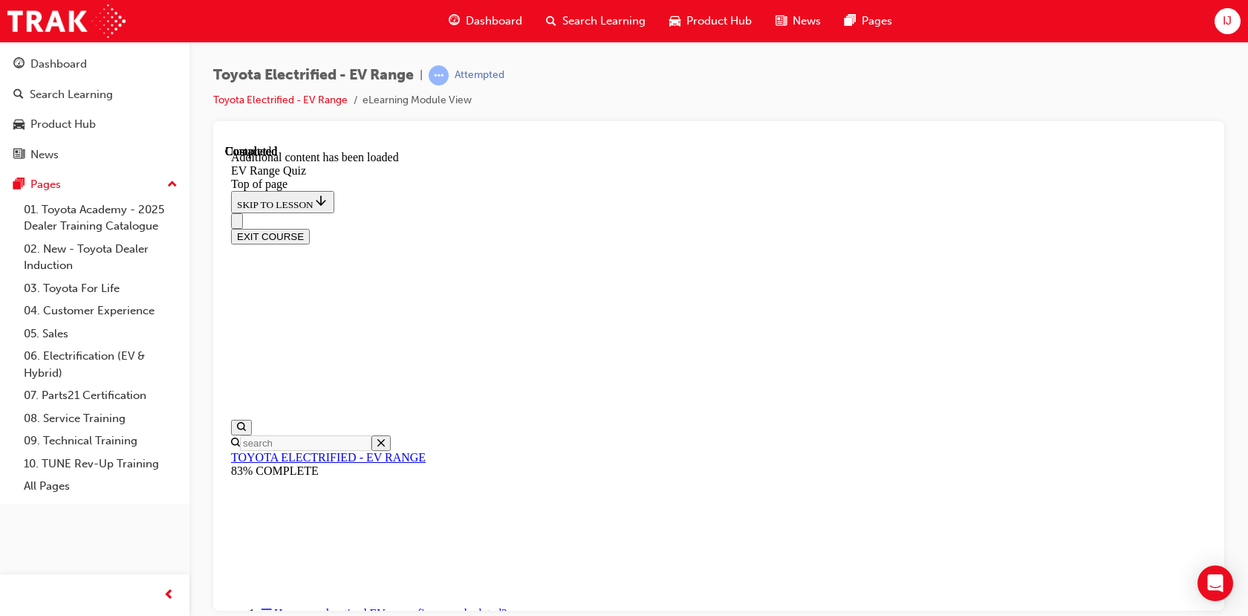
scroll to position [45, 0]
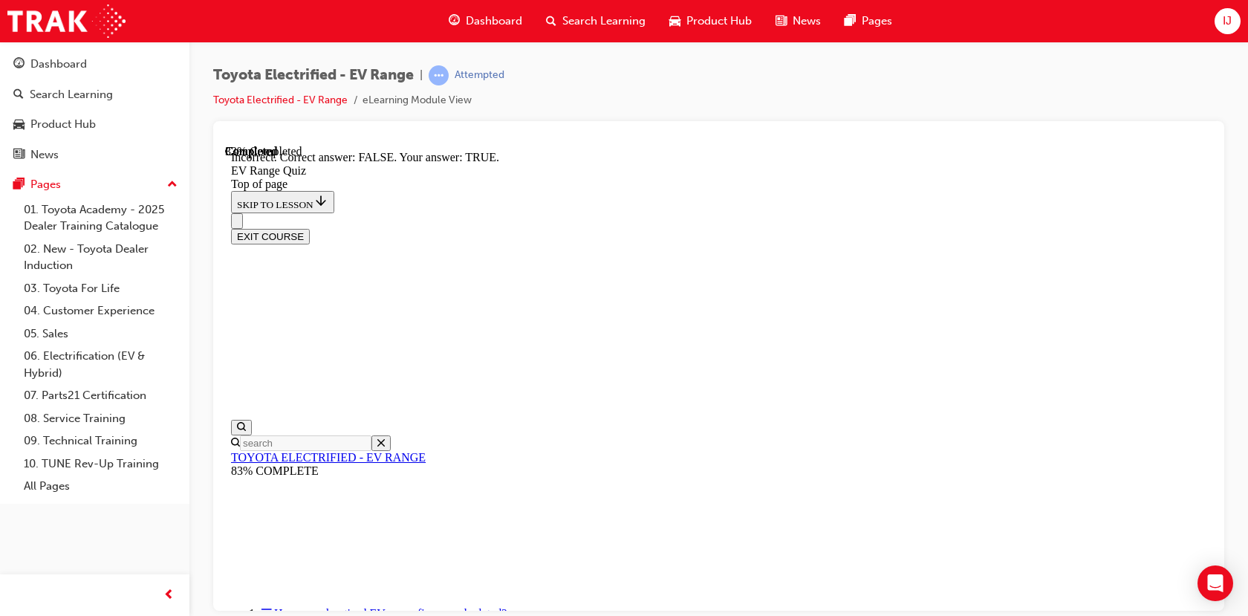
scroll to position [251, 0]
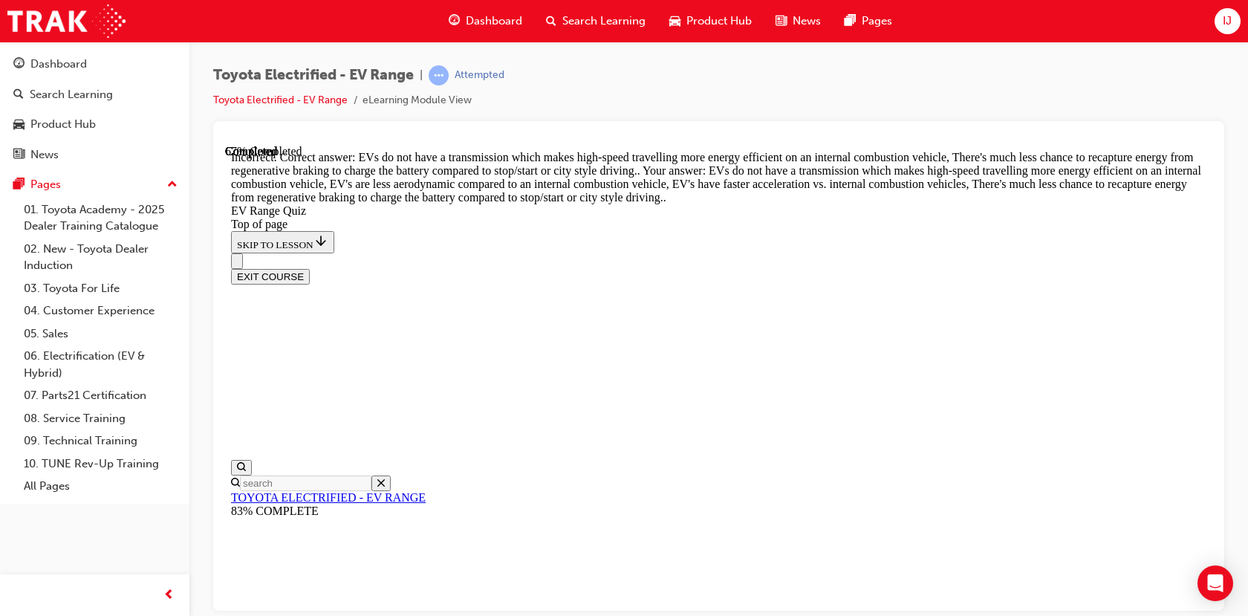
scroll to position [411, 0]
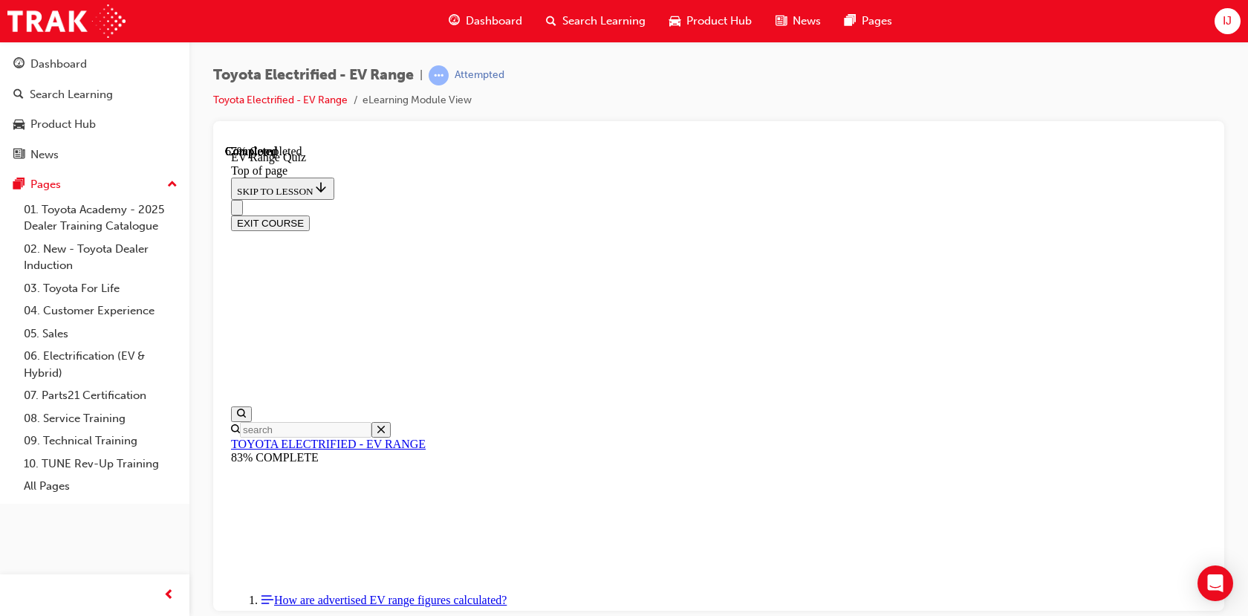
scroll to position [297, 0]
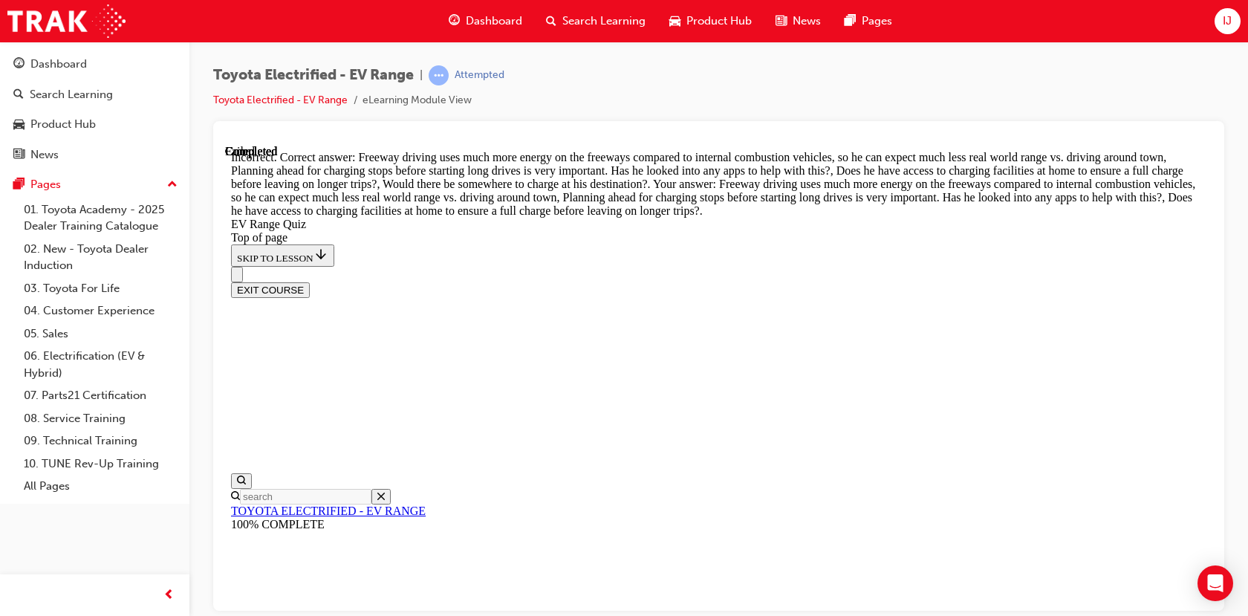
scroll to position [561, 0]
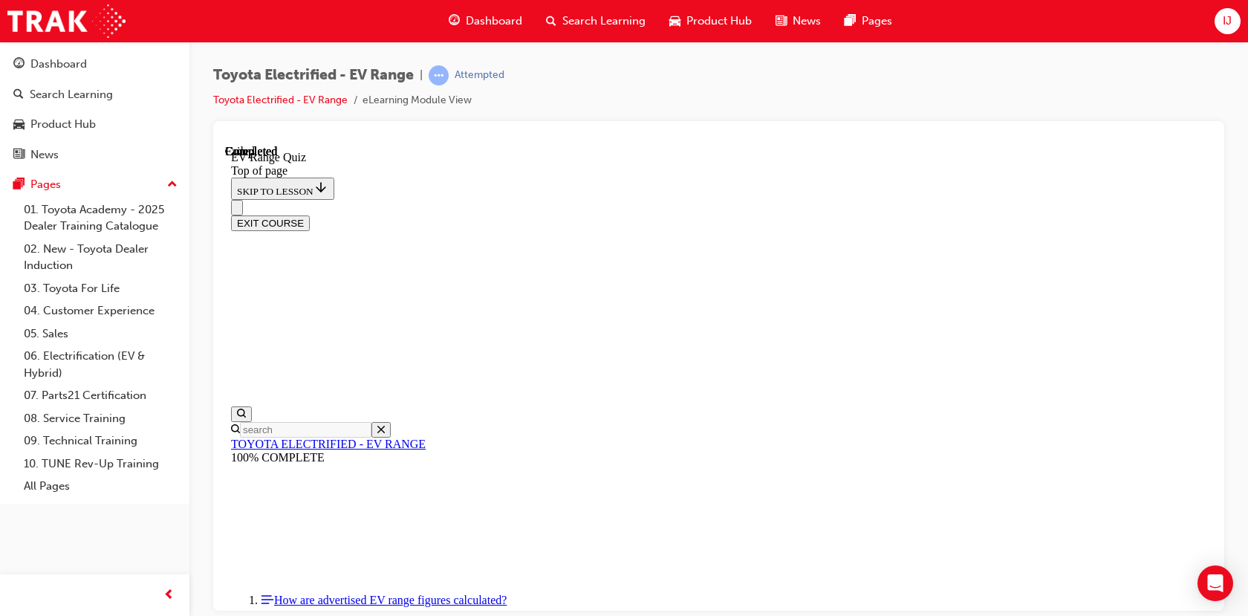
scroll to position [296, 0]
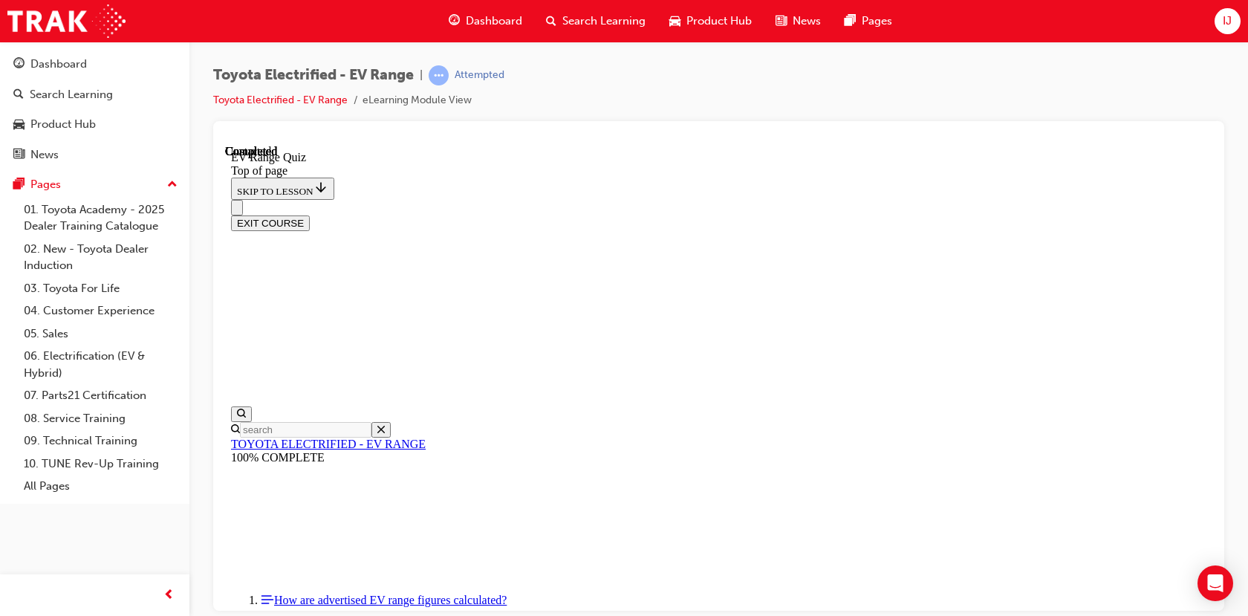
scroll to position [45, 0]
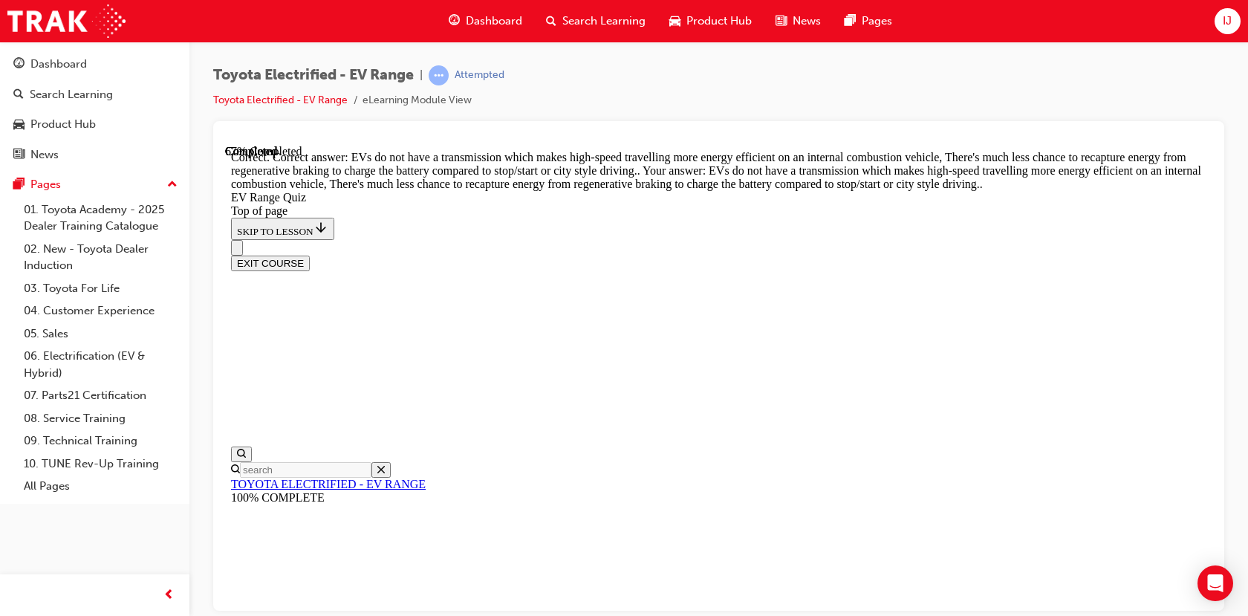
scroll to position [485, 0]
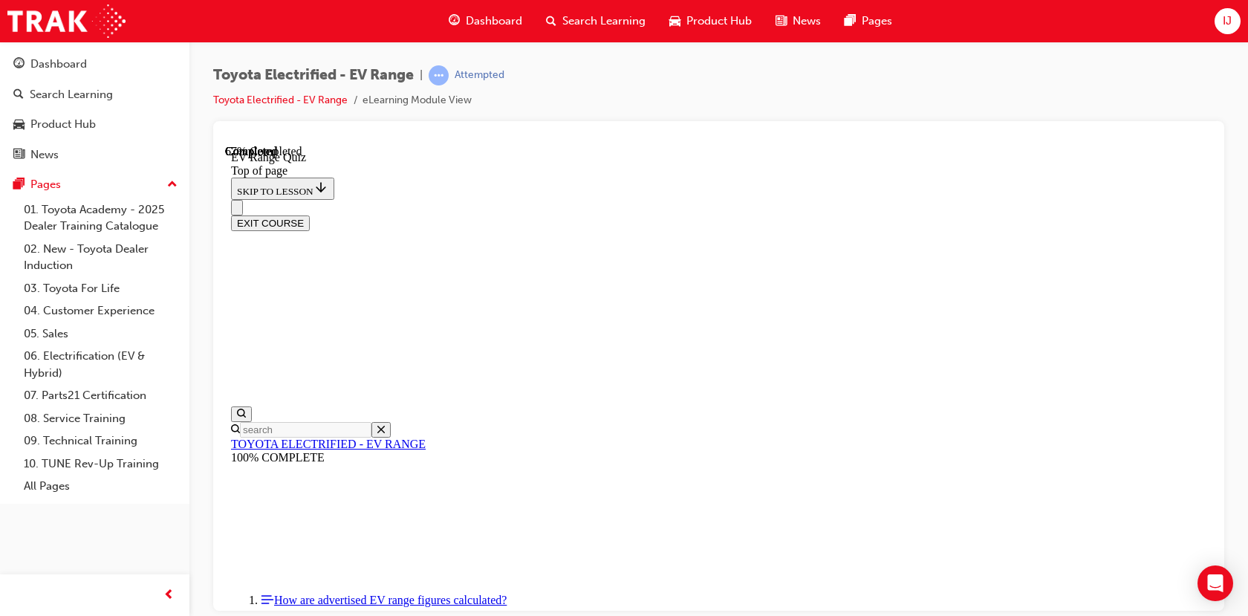
scroll to position [343, 0]
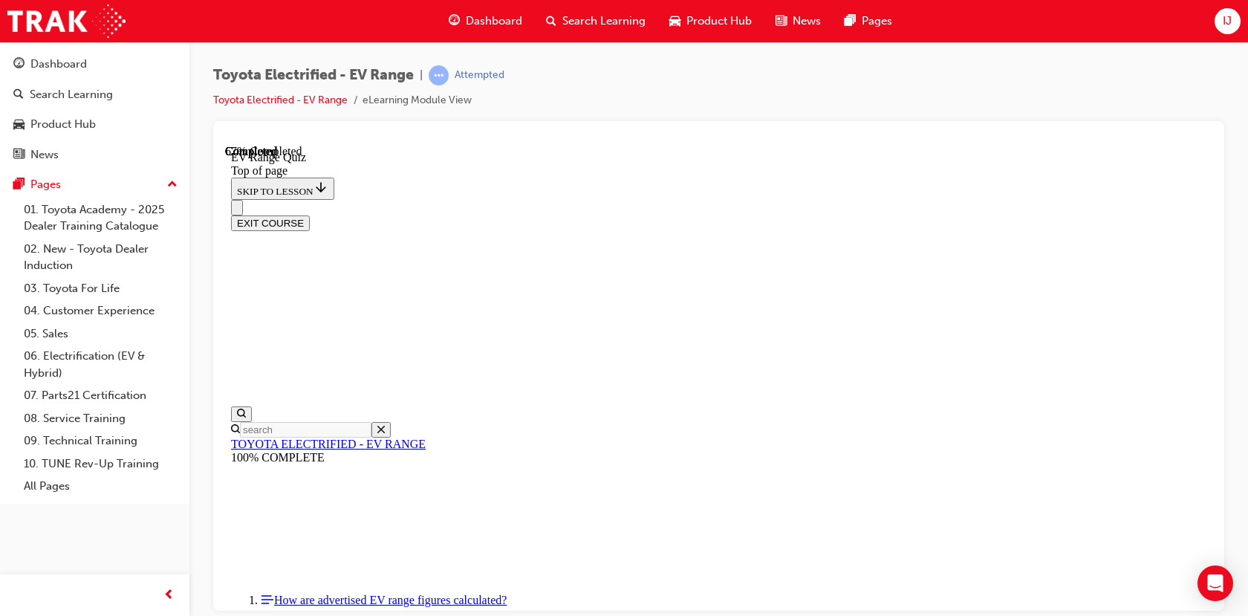
scroll to position [514, 0]
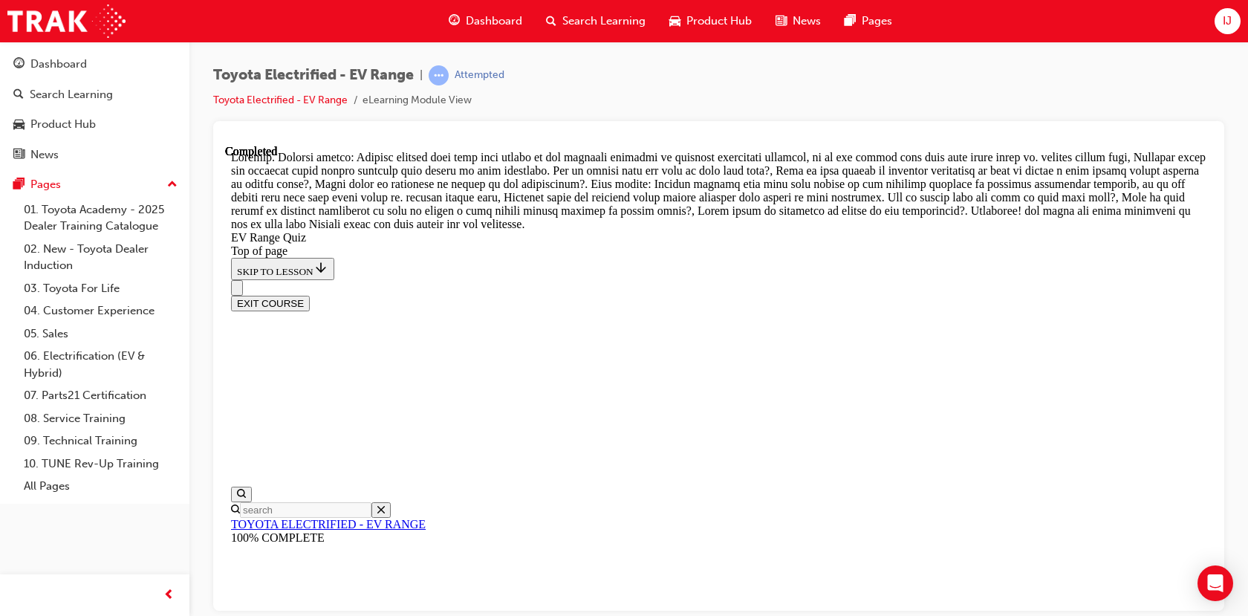
scroll to position [652, 0]
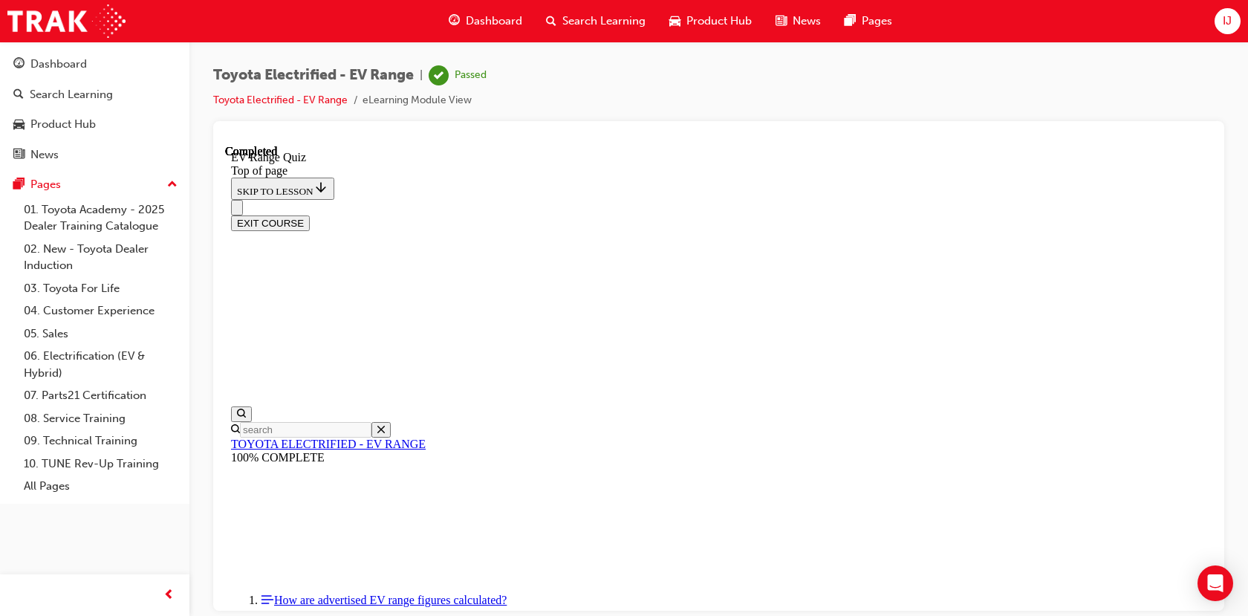
scroll to position [296, 0]
click at [310, 215] on button "EXIT COURSE" at bounding box center [270, 223] width 79 height 16
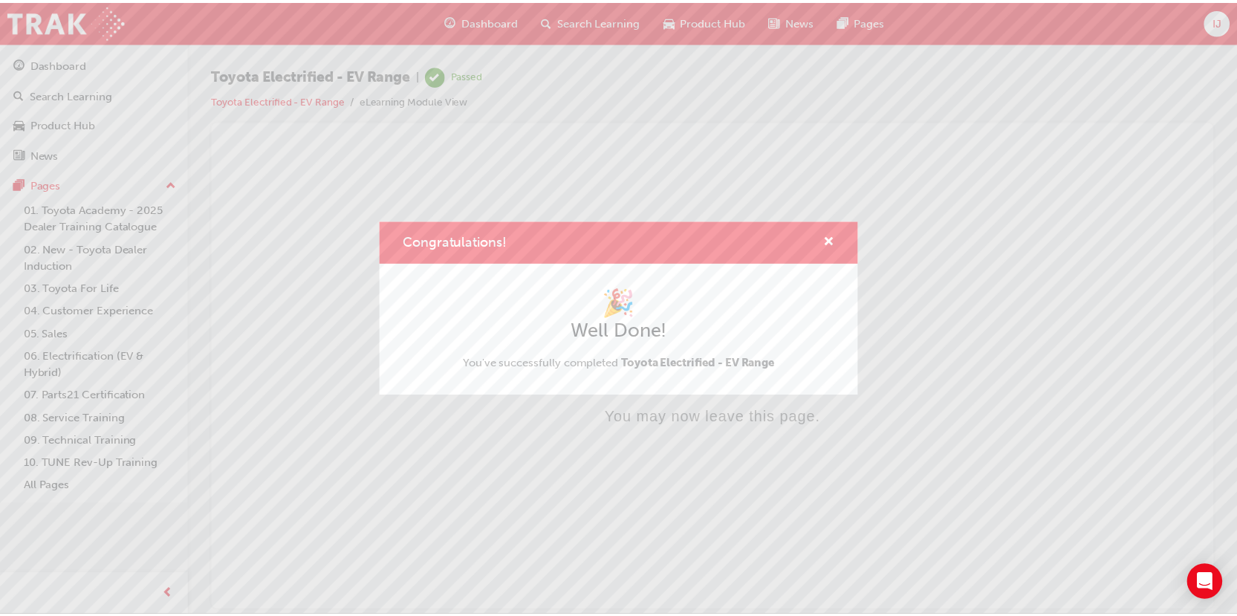
scroll to position [0, 0]
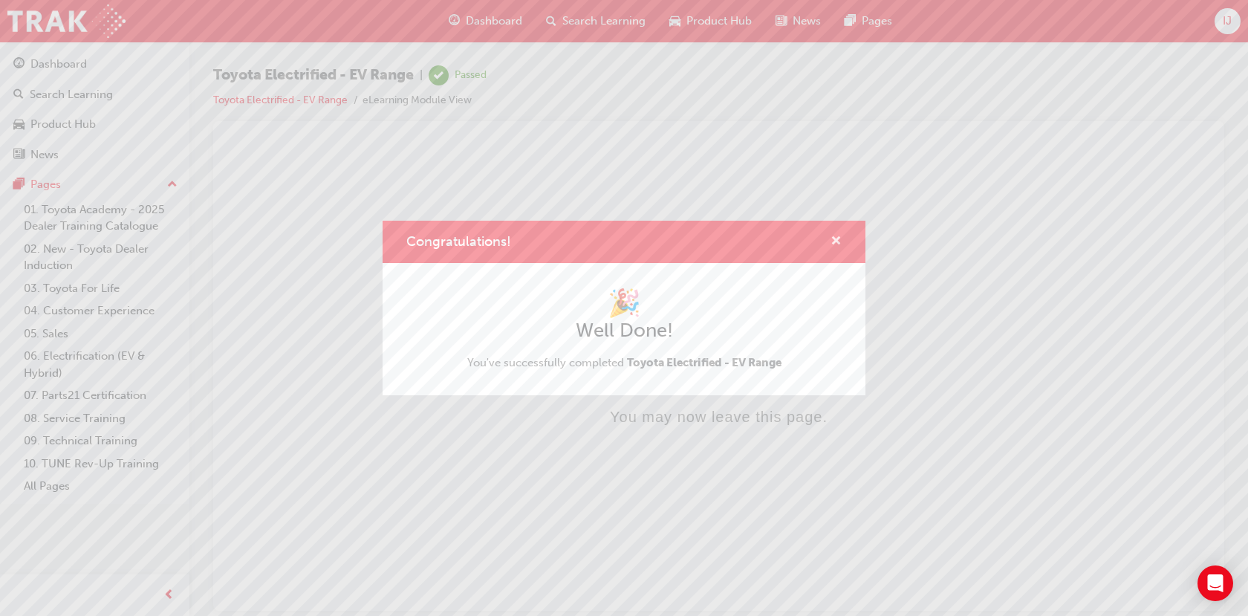
click at [836, 241] on span "cross-icon" at bounding box center [836, 242] width 11 height 13
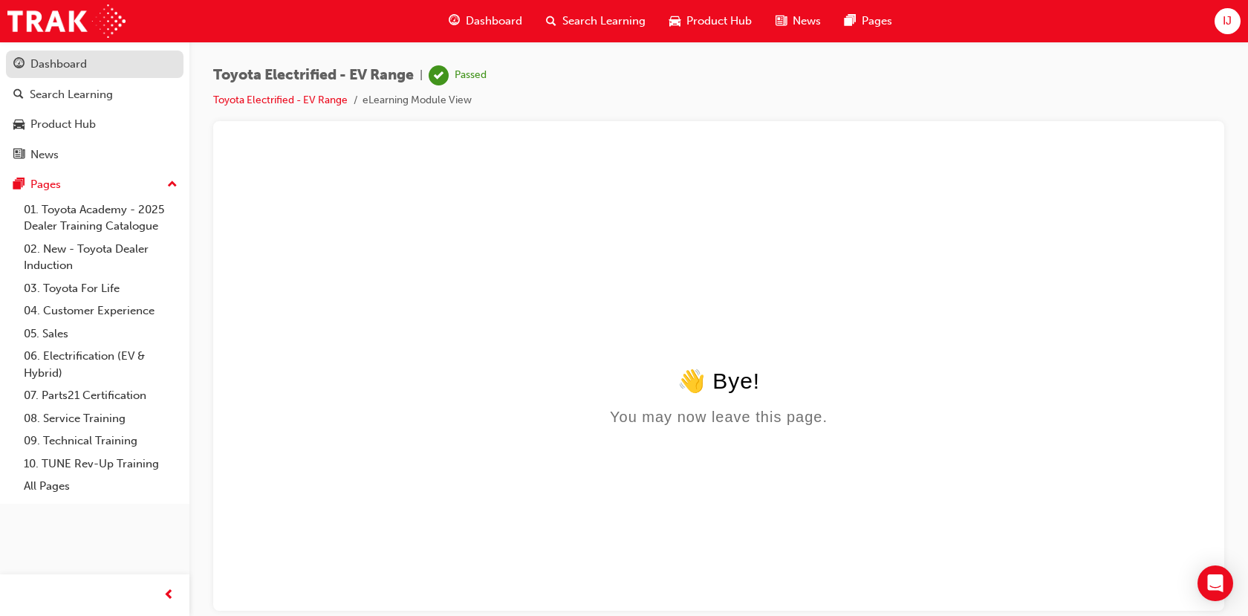
click at [65, 57] on div "Dashboard" at bounding box center [58, 64] width 56 height 17
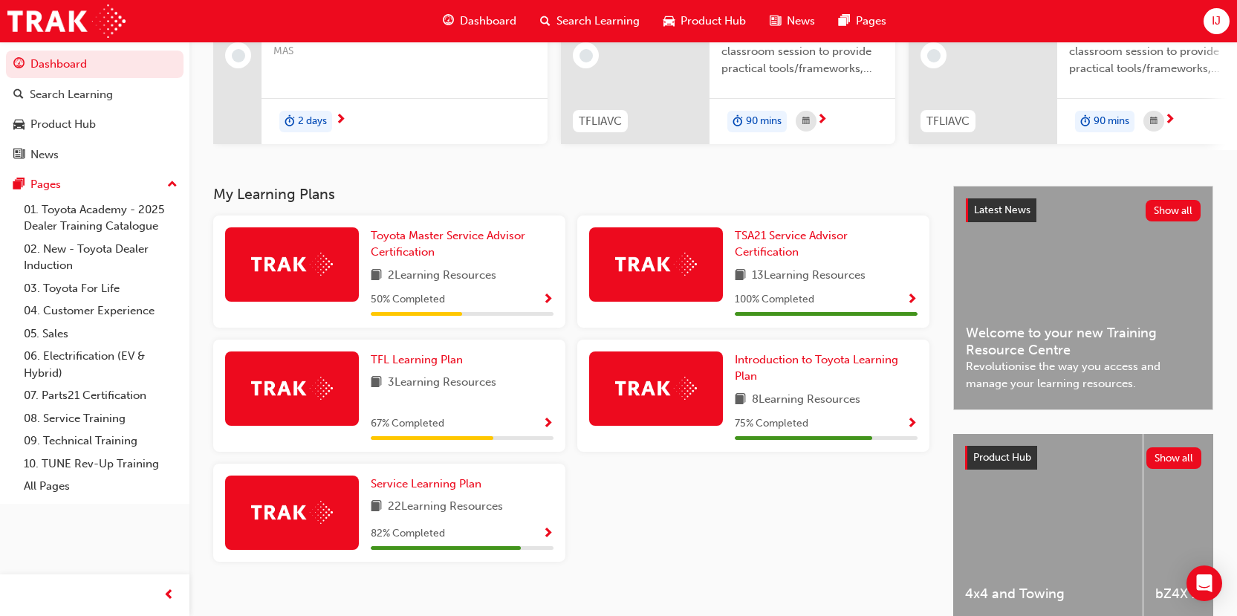
scroll to position [223, 0]
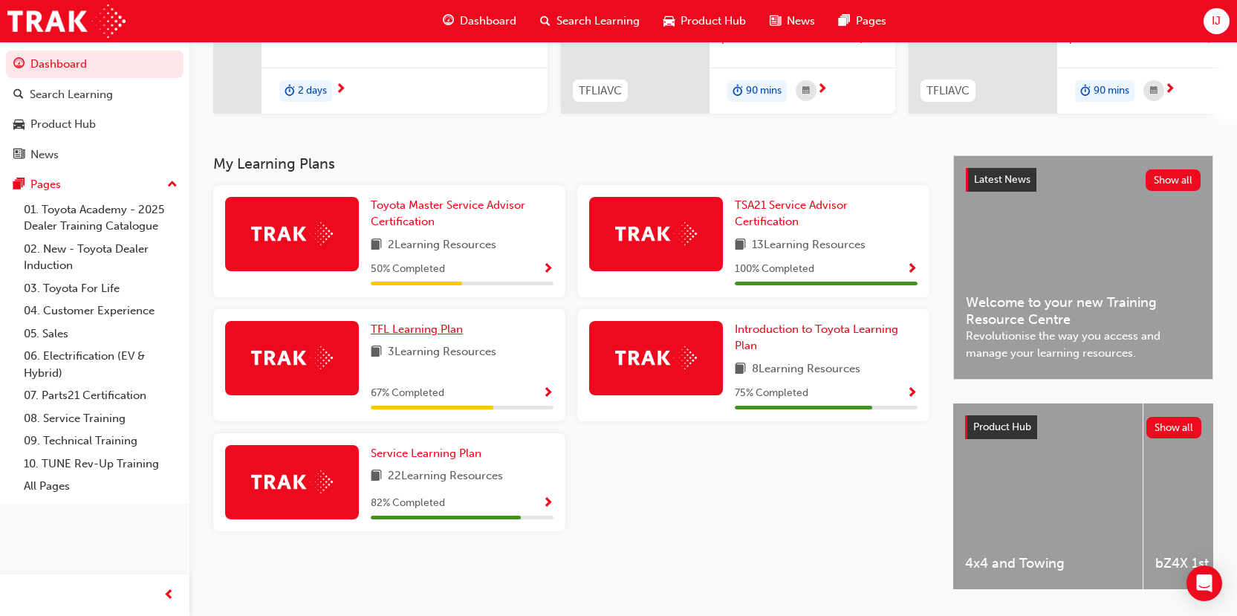
click at [428, 336] on span "TFL Learning Plan" at bounding box center [417, 328] width 92 height 13
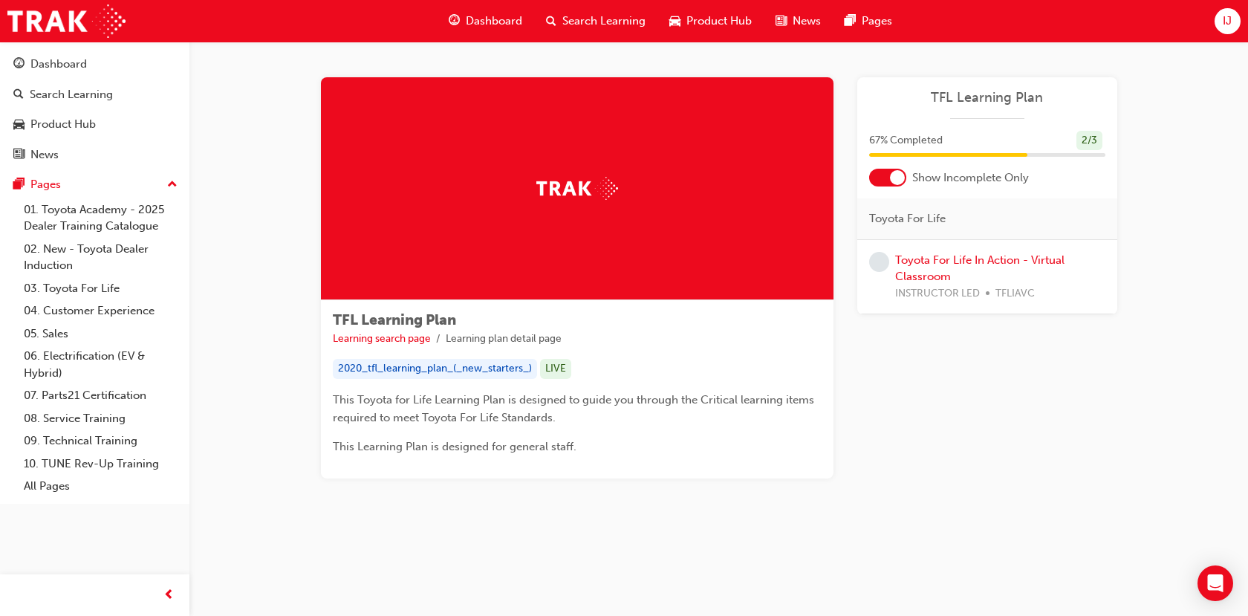
click at [959, 270] on div "Toyota For Life In Action - Virtual Classroom INSTRUCTOR LED TFLIAVC" at bounding box center [1000, 277] width 210 height 51
click at [951, 262] on link "Toyota For Life In Action - Virtual Classroom" at bounding box center [979, 268] width 169 height 30
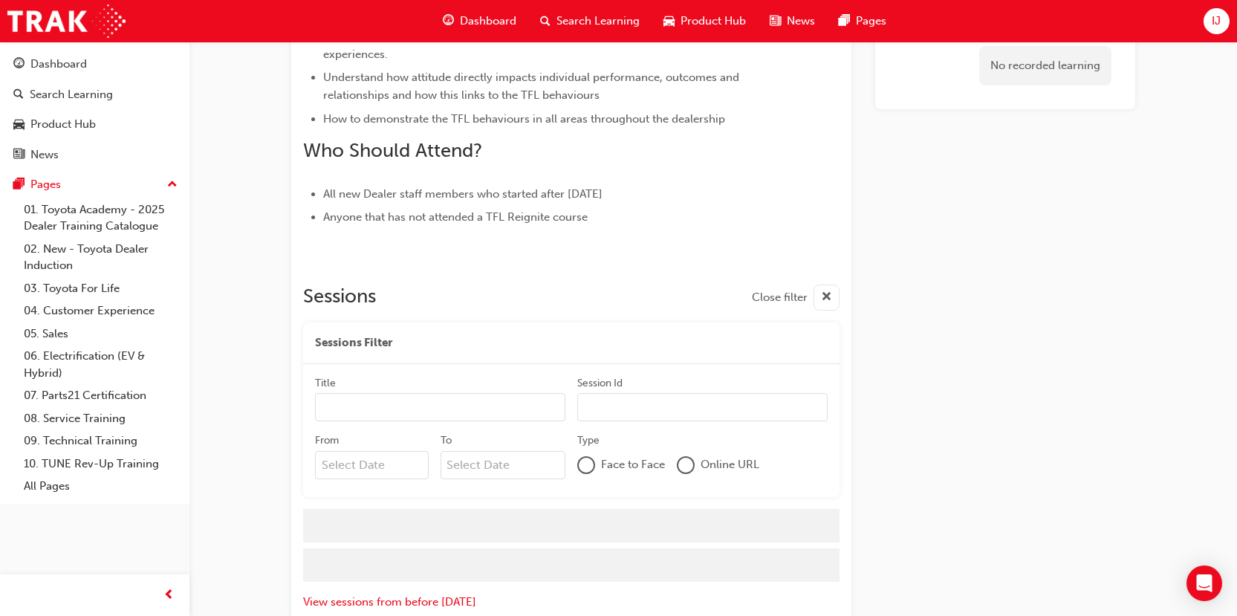
scroll to position [681, 0]
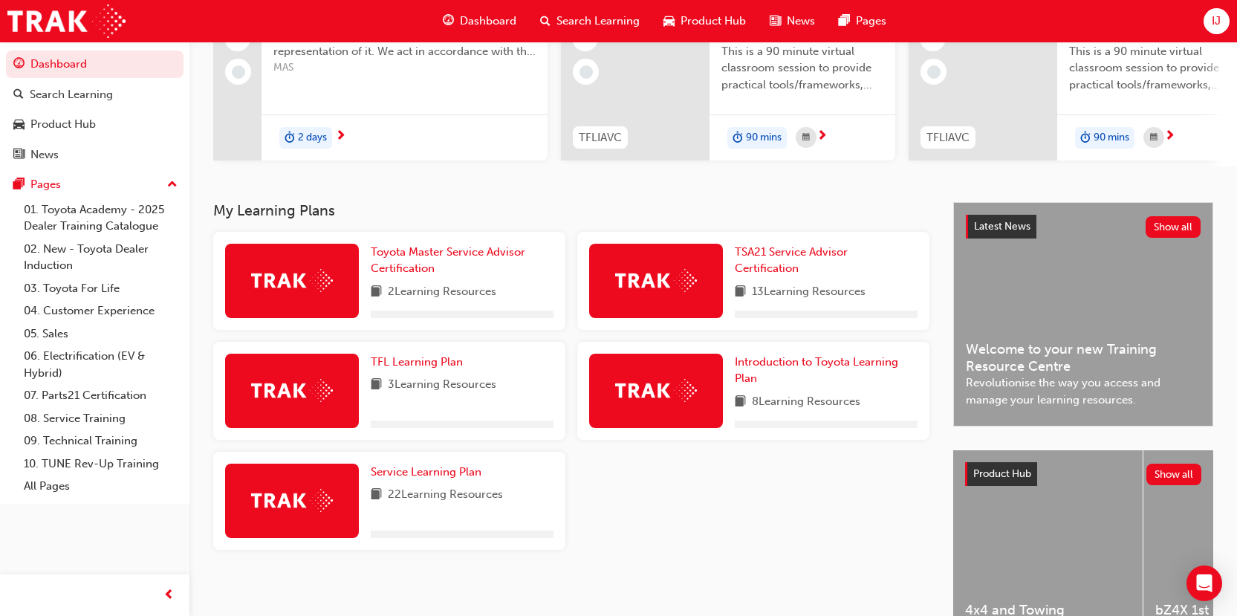
scroll to position [223, 0]
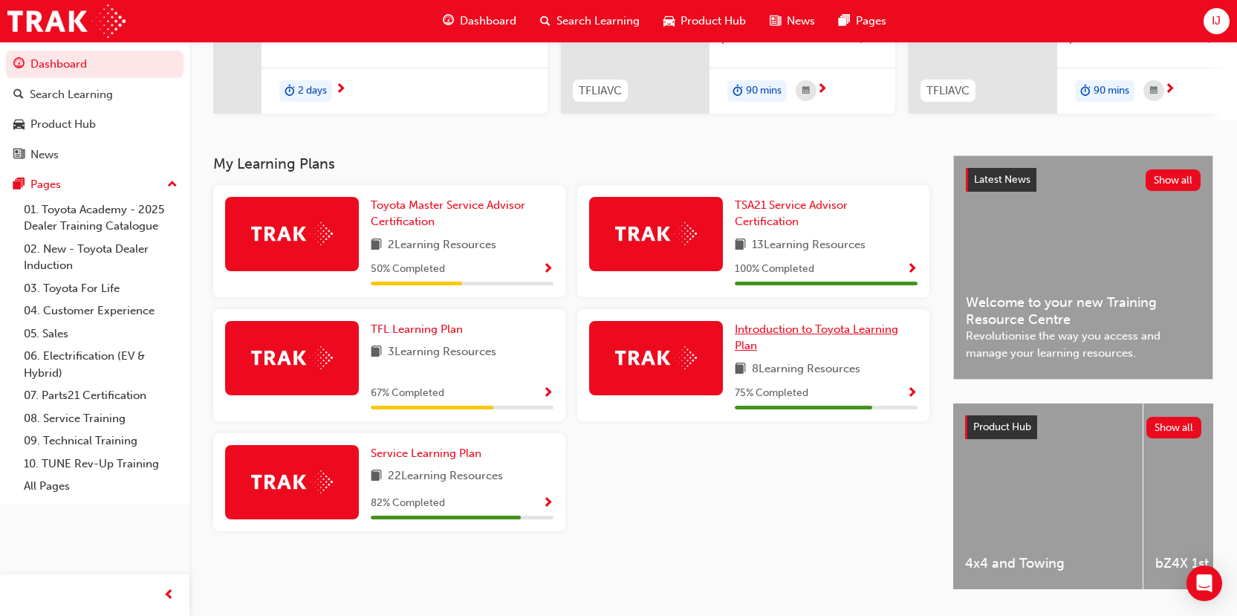
click at [768, 333] on span "Introduction to Toyota Learning Plan" at bounding box center [816, 337] width 163 height 30
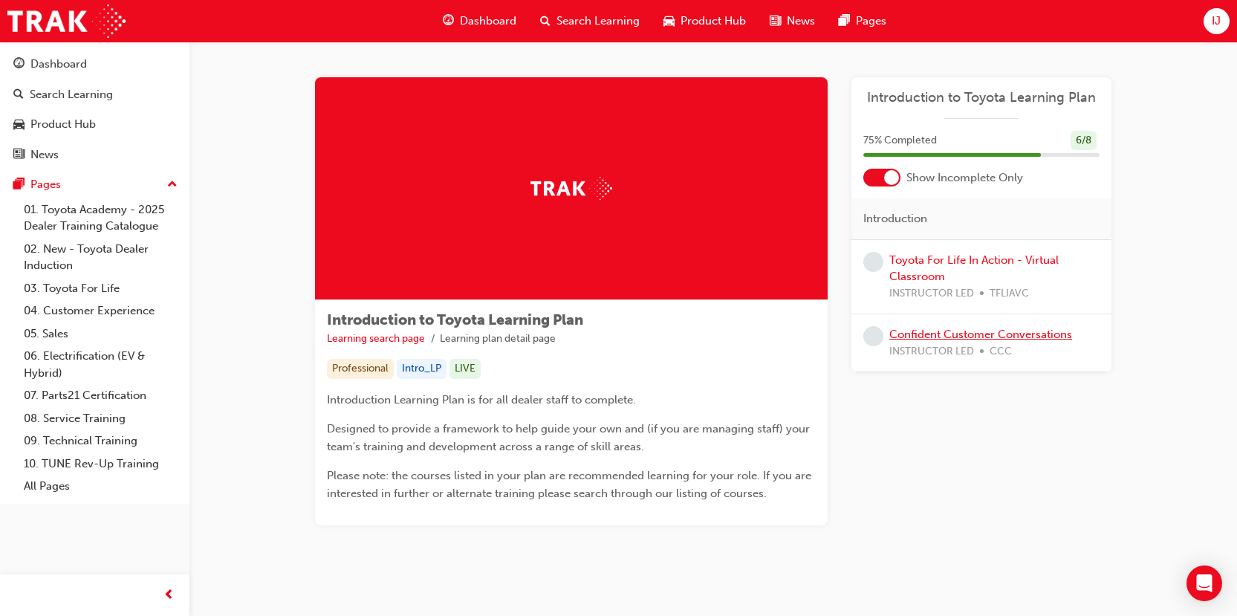
click at [964, 338] on link "Confident Customer Conversations" at bounding box center [980, 334] width 183 height 13
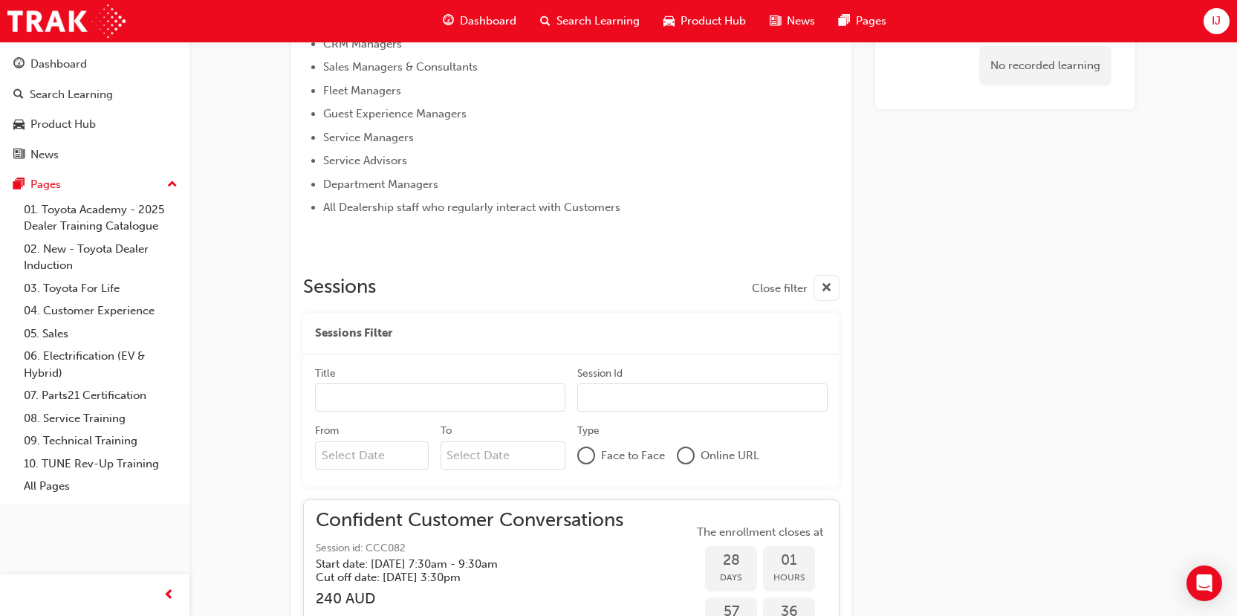
scroll to position [706, 0]
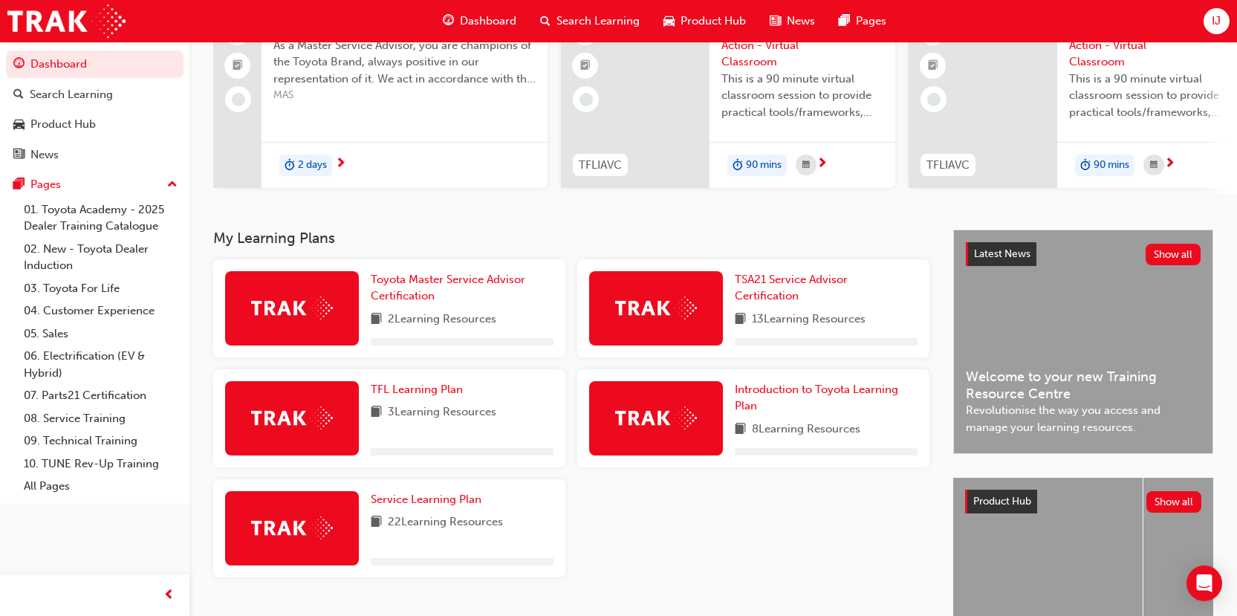
scroll to position [223, 0]
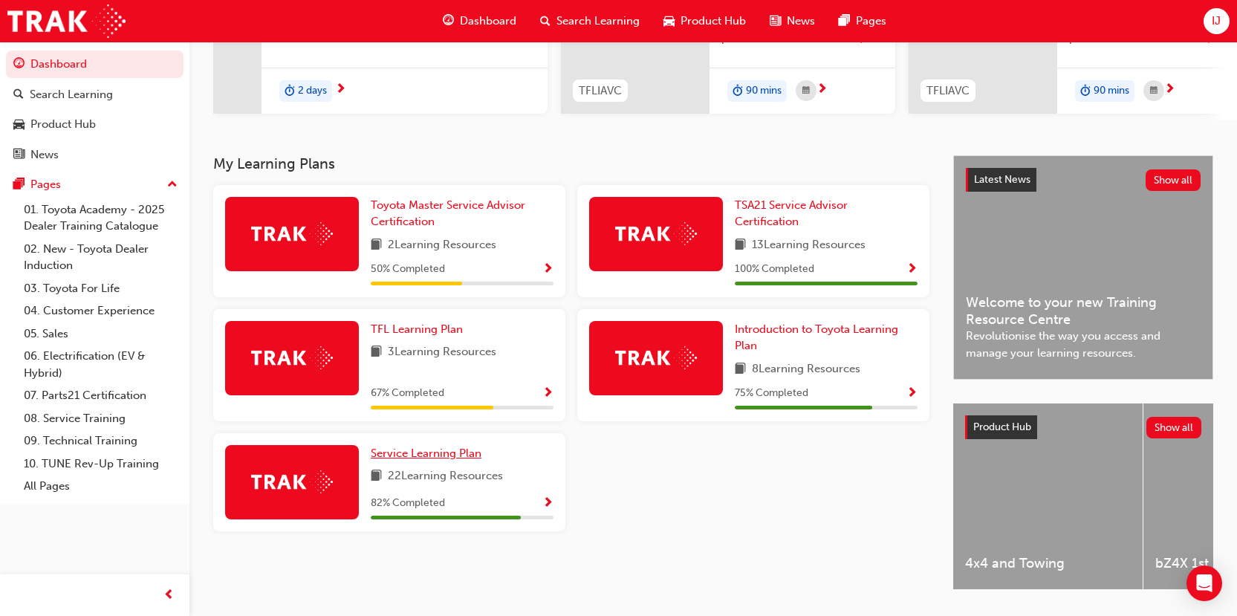
click at [438, 460] on span "Service Learning Plan" at bounding box center [426, 453] width 111 height 13
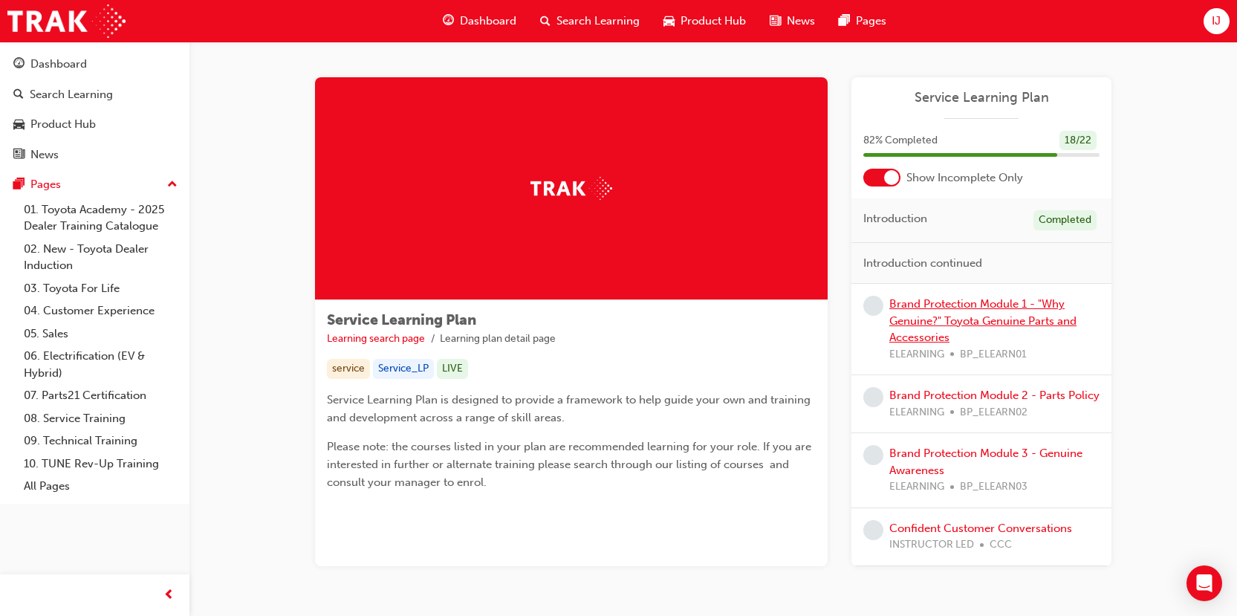
click at [972, 305] on link "Brand Protection Module 1 - "Why Genuine?" Toyota Genuine Parts and Accessories" at bounding box center [982, 320] width 187 height 47
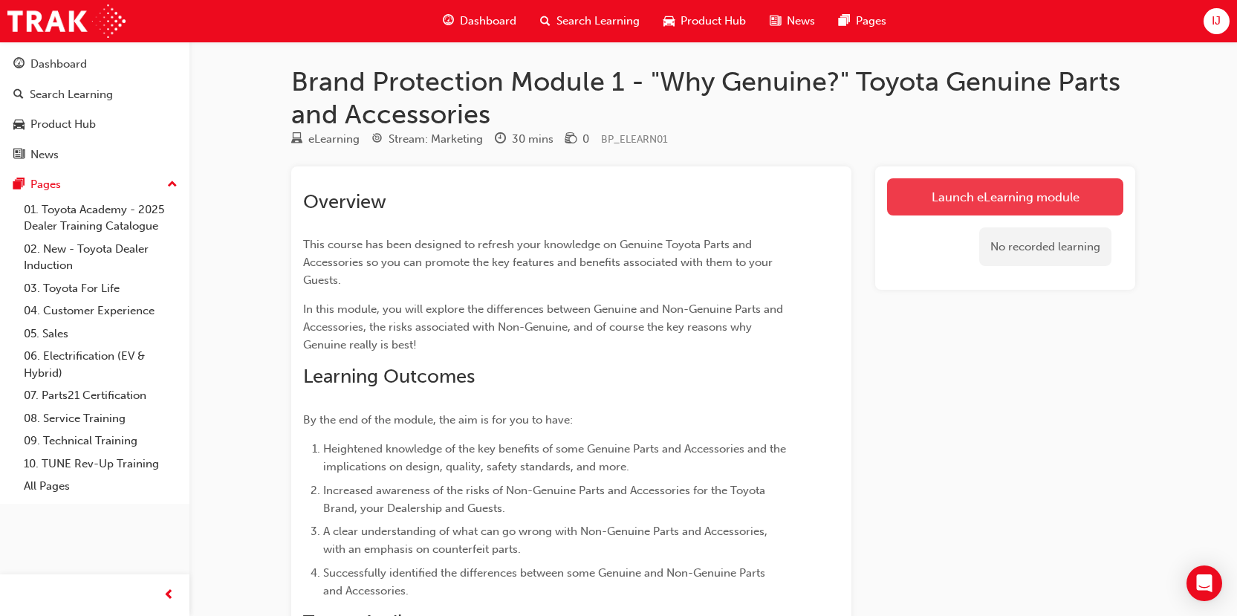
click at [1001, 189] on link "Launch eLearning module" at bounding box center [1005, 196] width 236 height 37
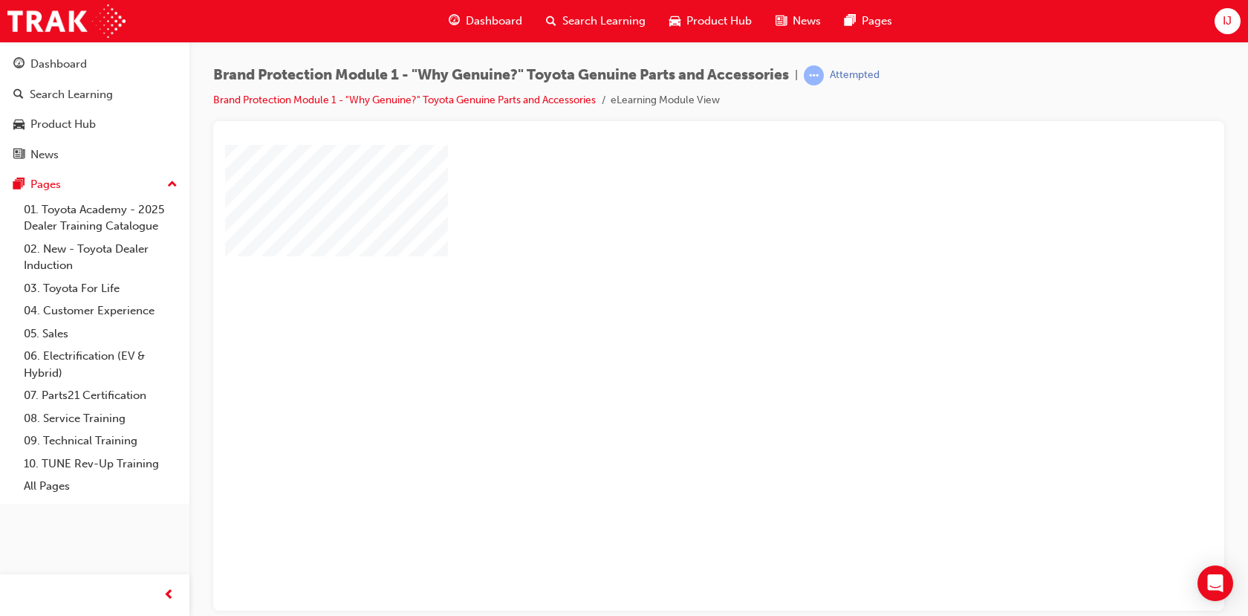
click at [676, 334] on div "play" at bounding box center [676, 334] width 0 height 0
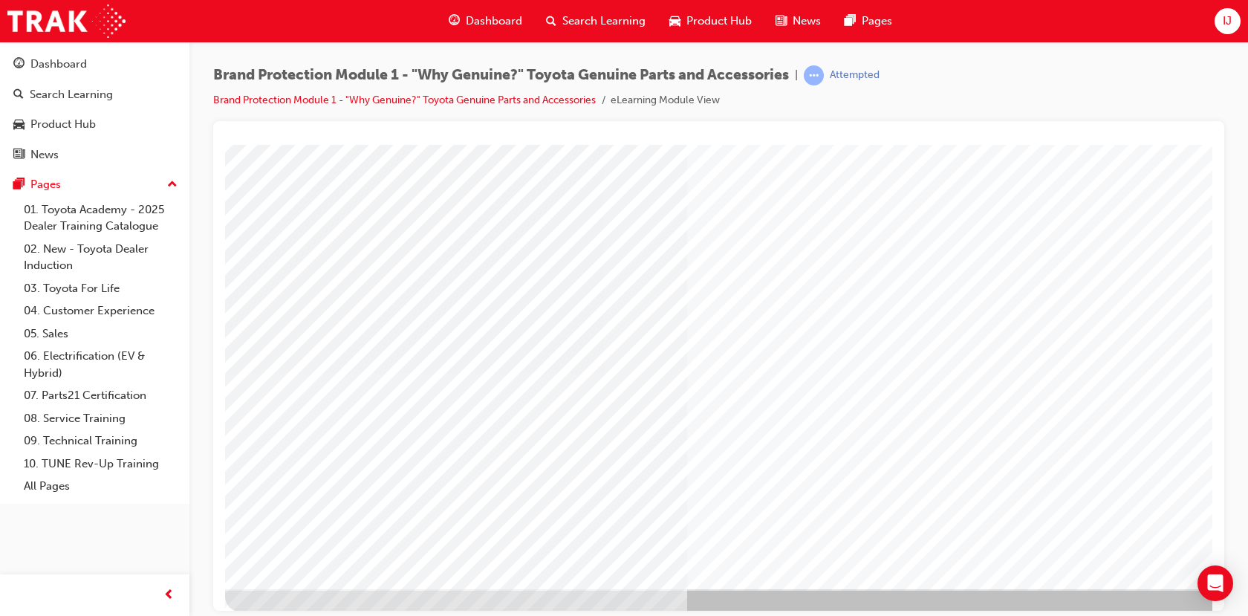
scroll to position [103, 0]
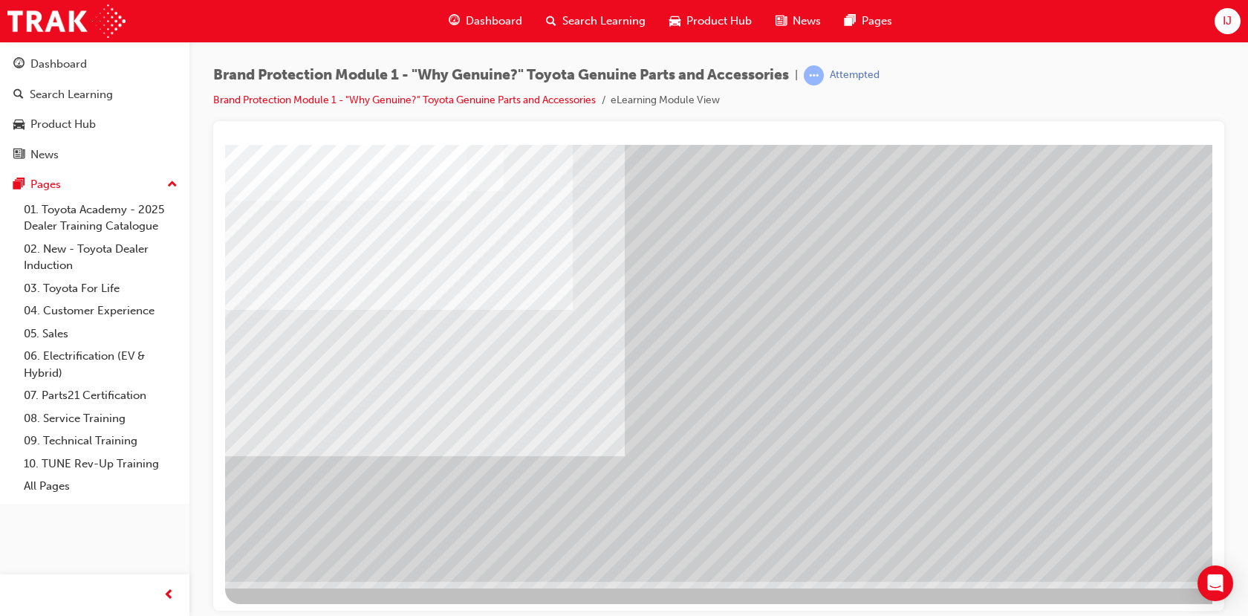
scroll to position [103, 0]
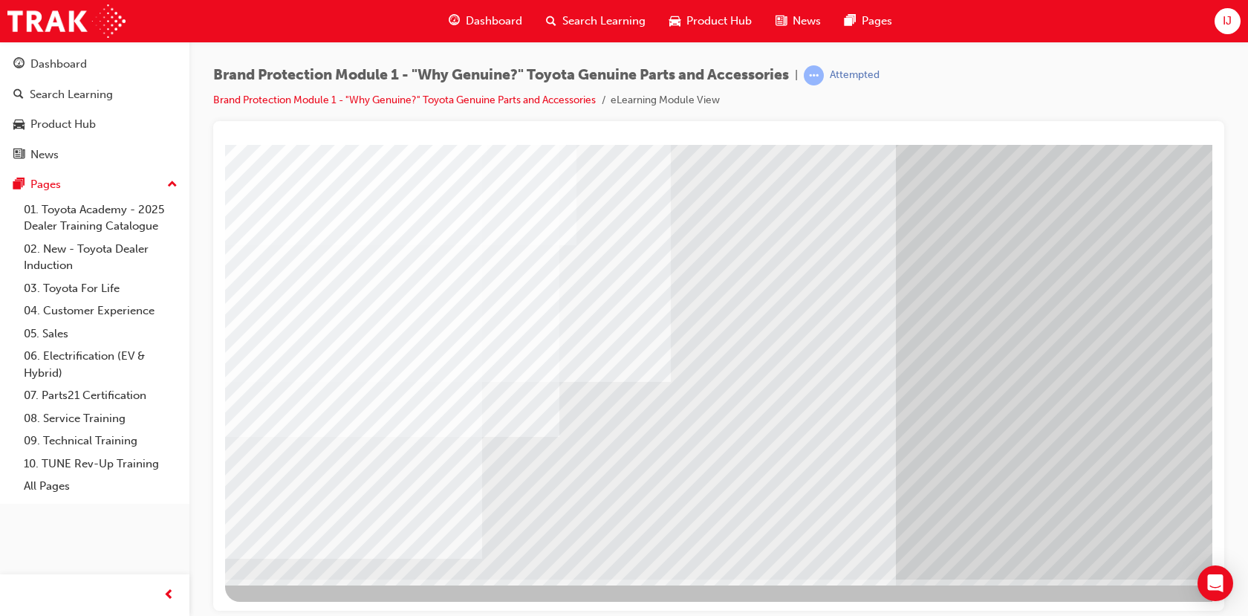
scroll to position [103, 0]
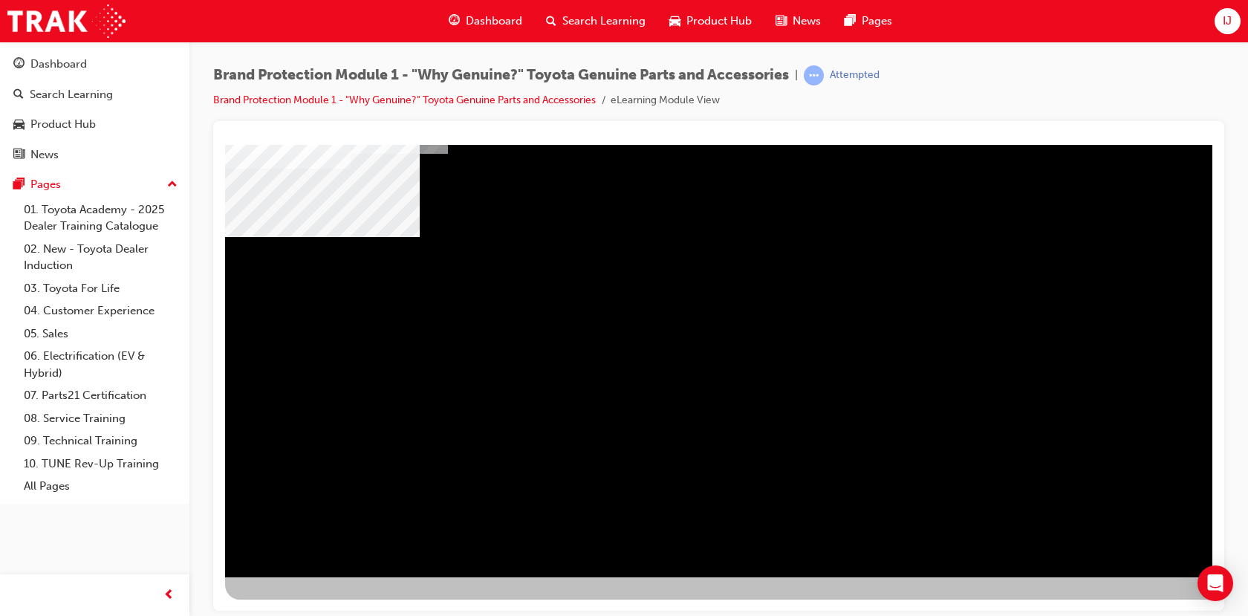
scroll to position [0, 0]
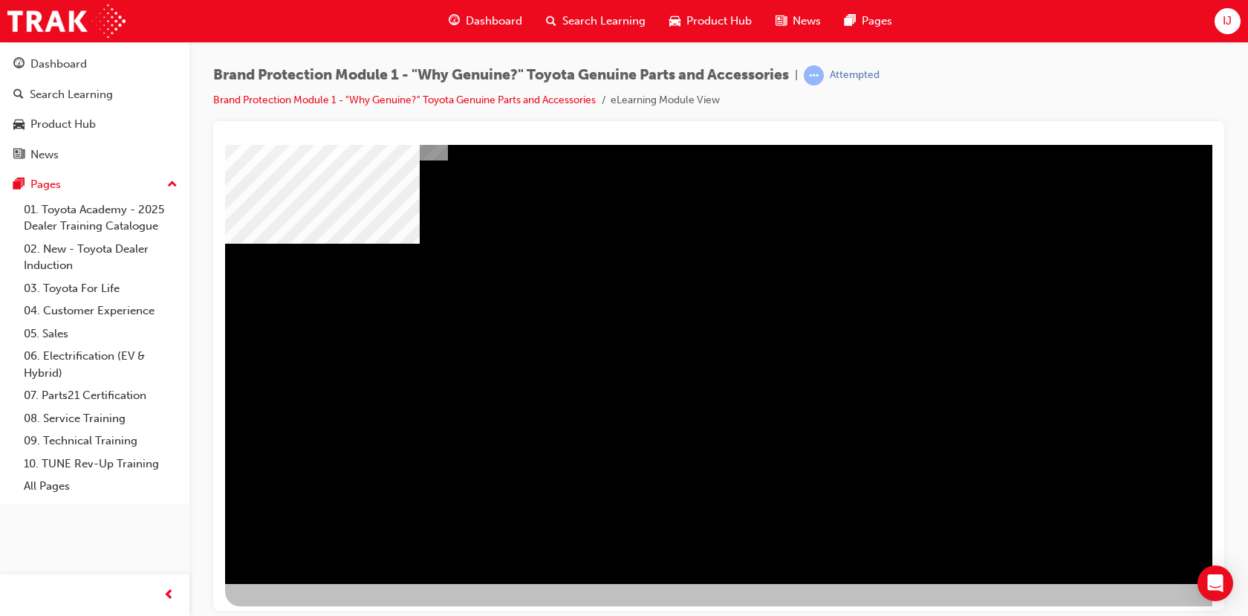
scroll to position [103, 0]
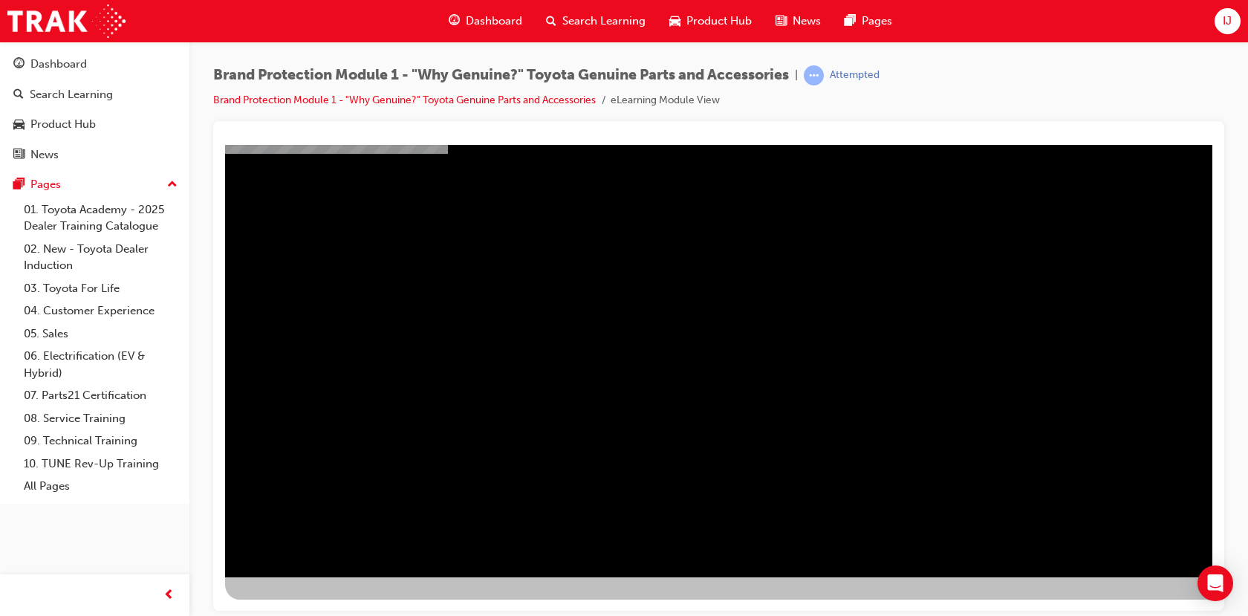
scroll to position [0, 0]
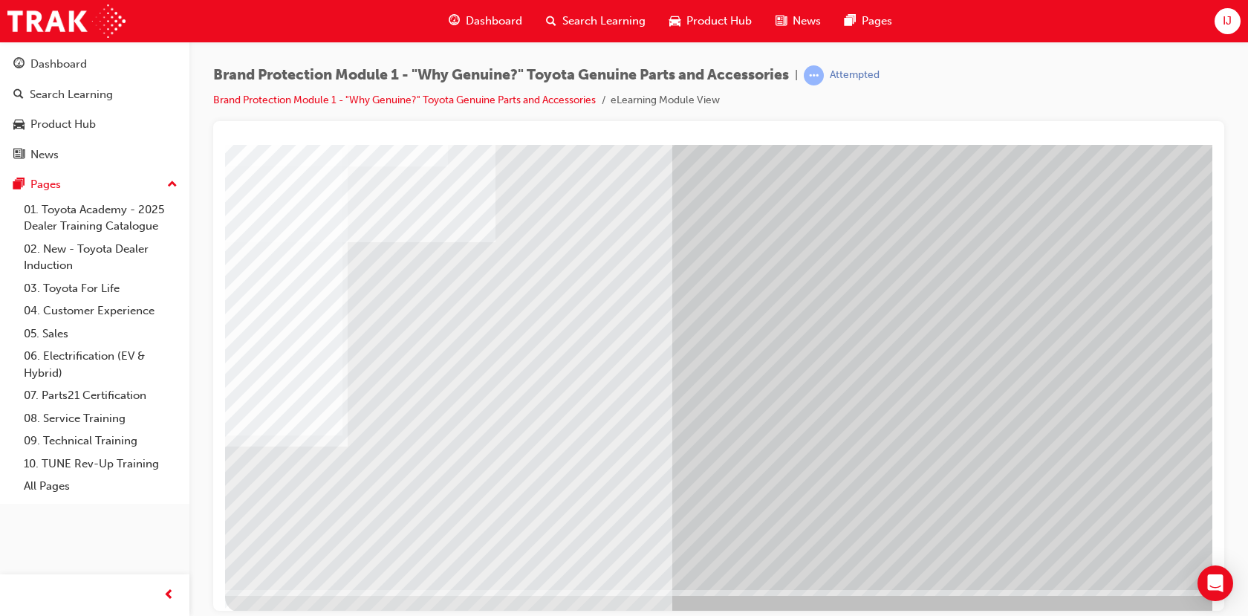
scroll to position [103, 0]
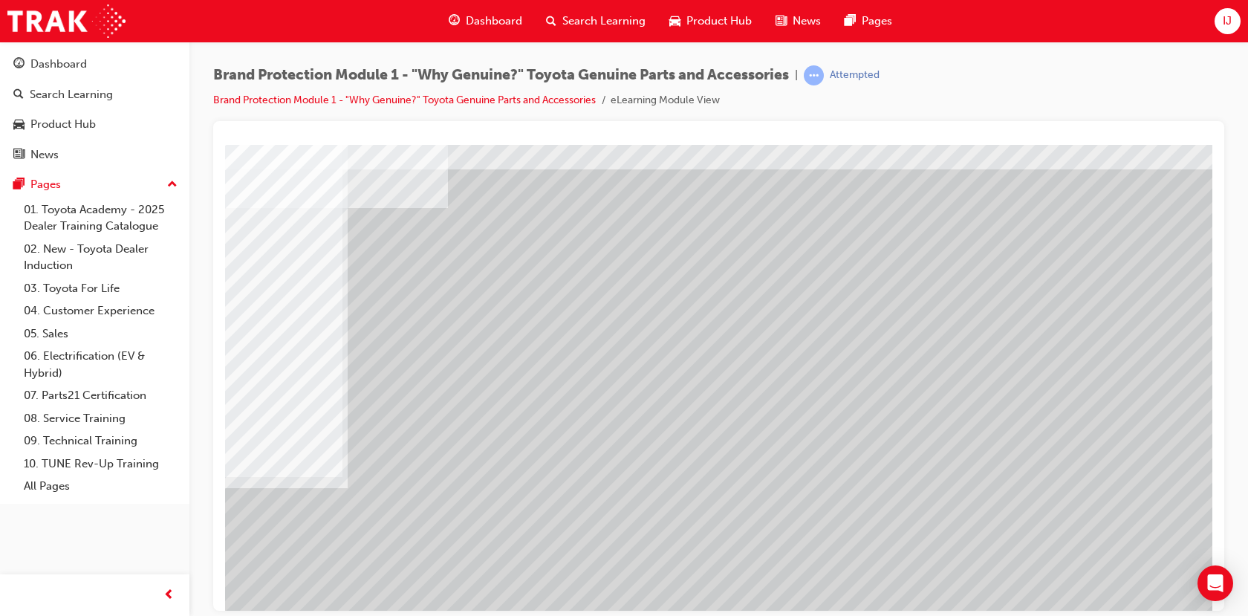
scroll to position [74, 0]
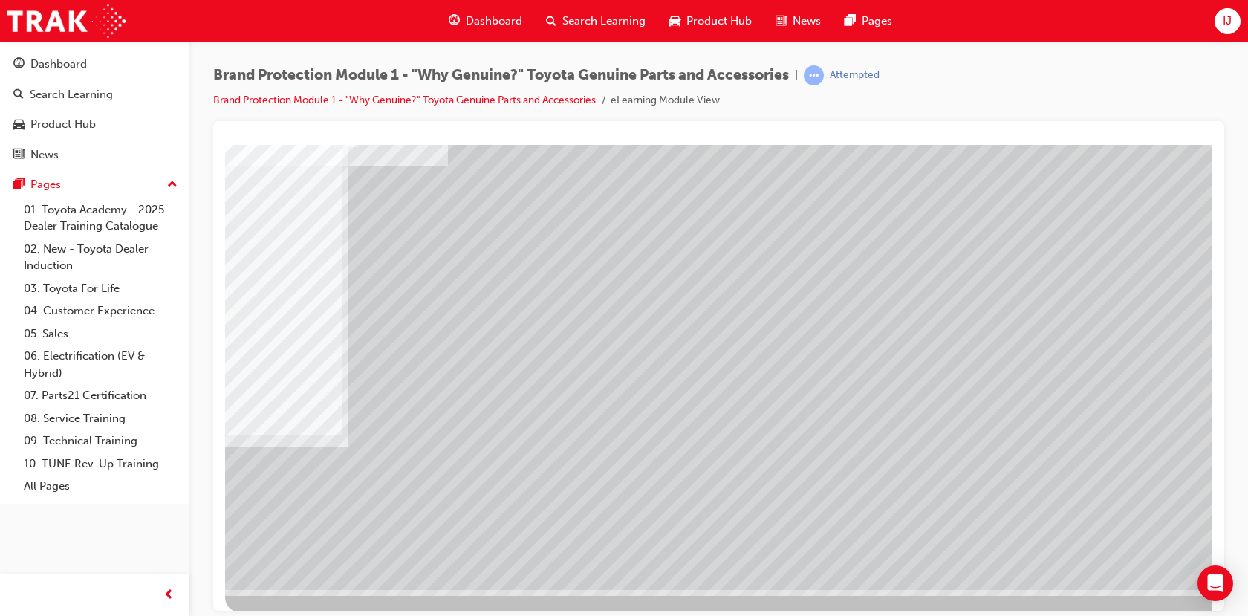
scroll to position [103, 0]
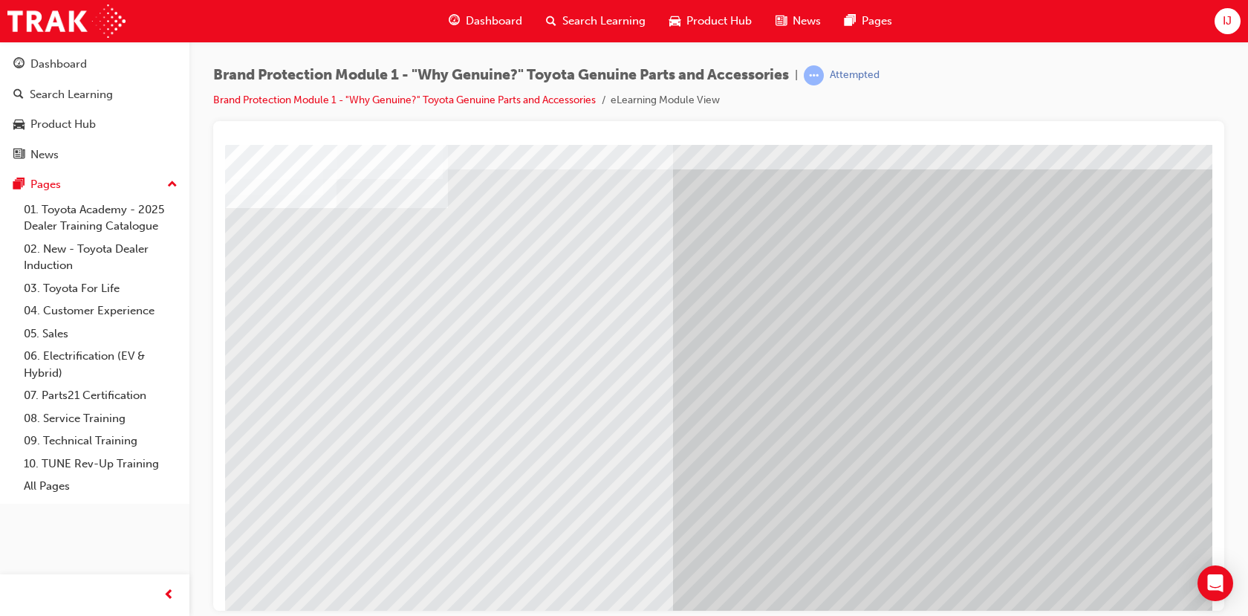
scroll to position [74, 0]
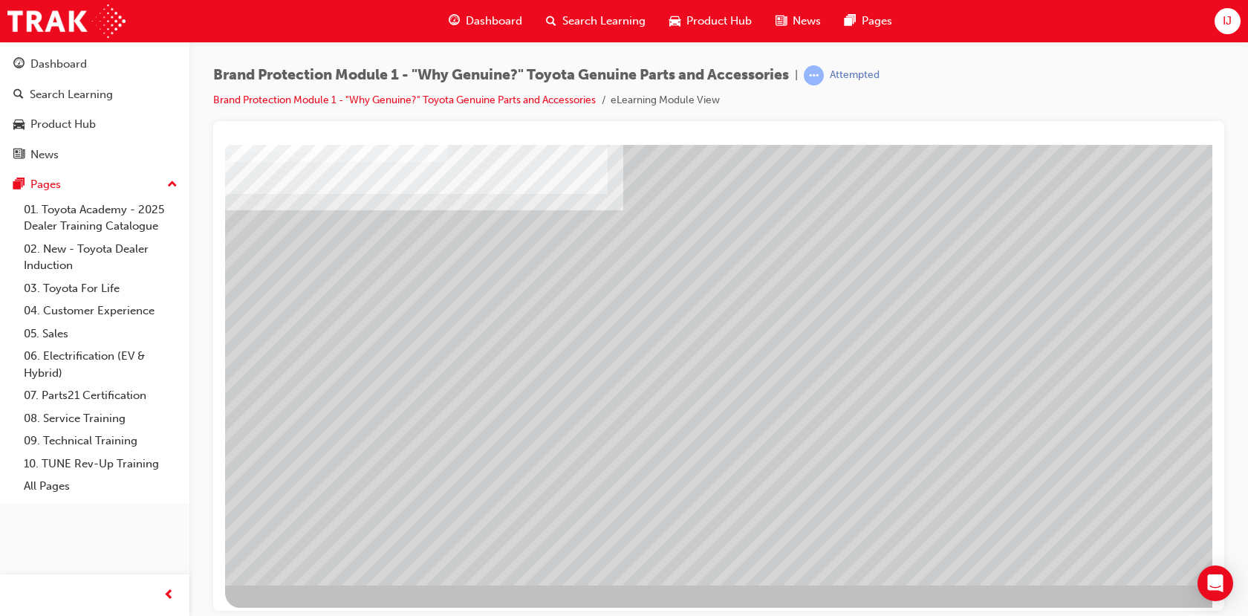
scroll to position [103, 0]
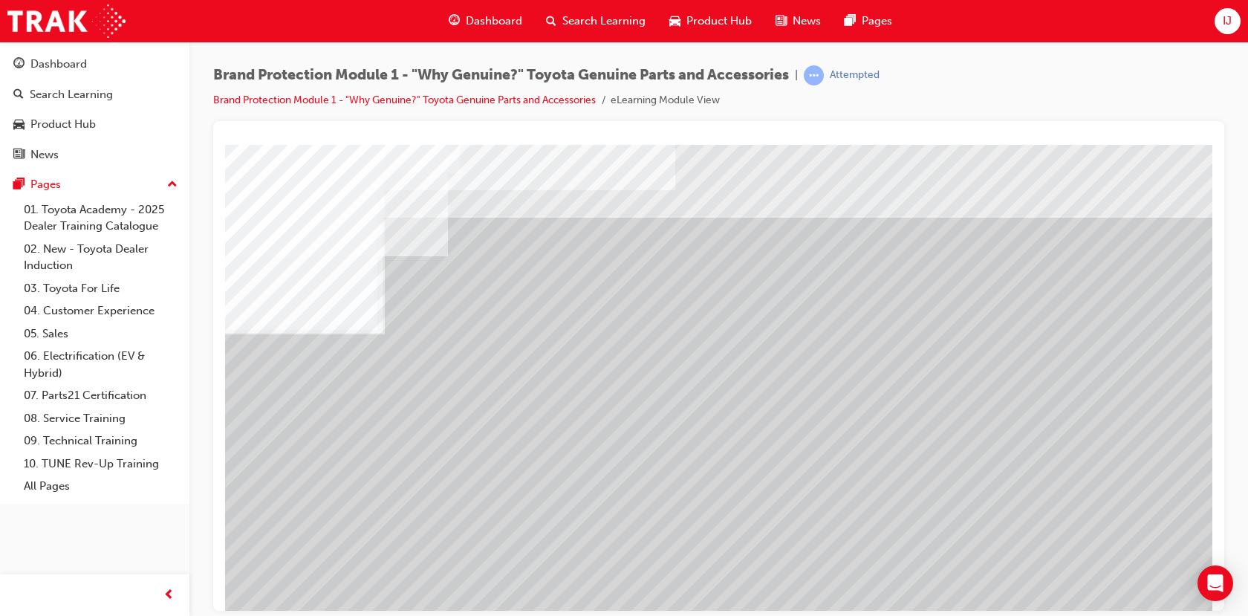
drag, startPoint x: 513, startPoint y: 261, endPoint x: 527, endPoint y: 269, distance: 15.7
drag, startPoint x: 527, startPoint y: 402, endPoint x: 526, endPoint y: 409, distance: 7.5
drag, startPoint x: 523, startPoint y: 508, endPoint x: 857, endPoint y: 459, distance: 337.9
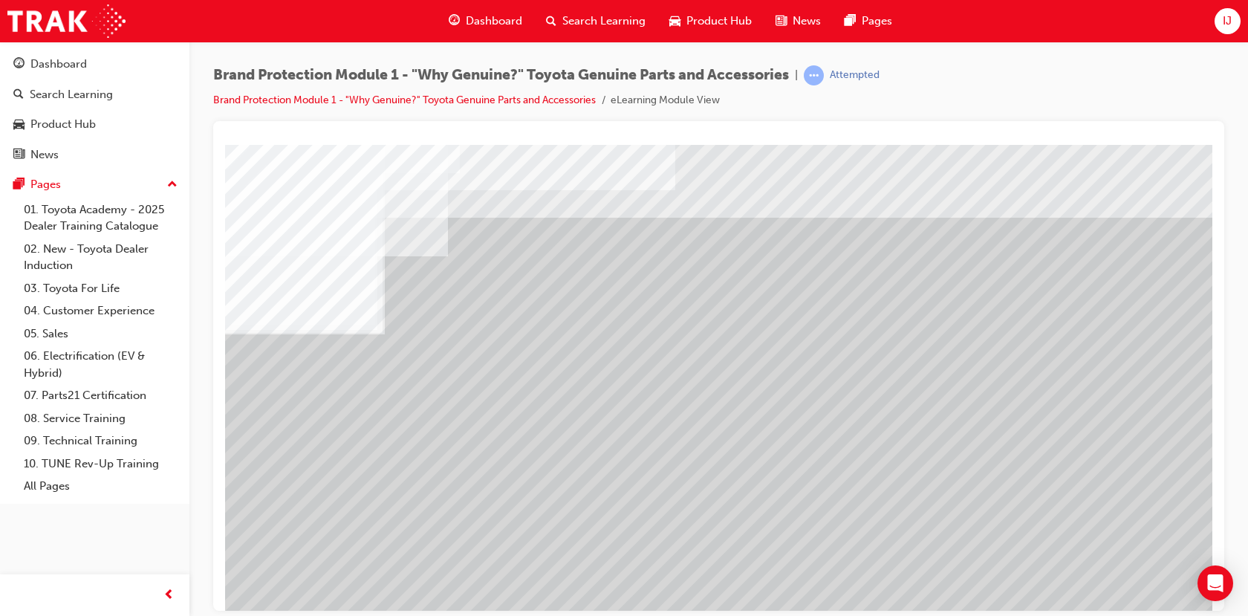
drag, startPoint x: 1088, startPoint y: 256, endPoint x: 1086, endPoint y: 301, distance: 44.6
drag, startPoint x: 1077, startPoint y: 418, endPoint x: 1080, endPoint y: 438, distance: 20.3
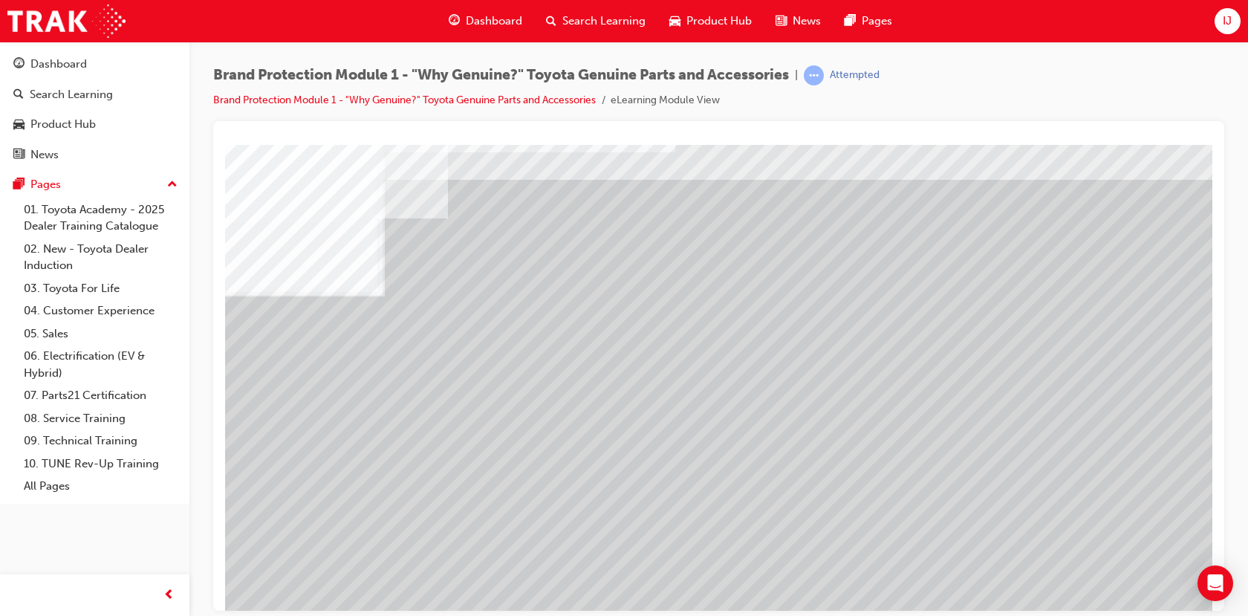
scroll to position [103, 0]
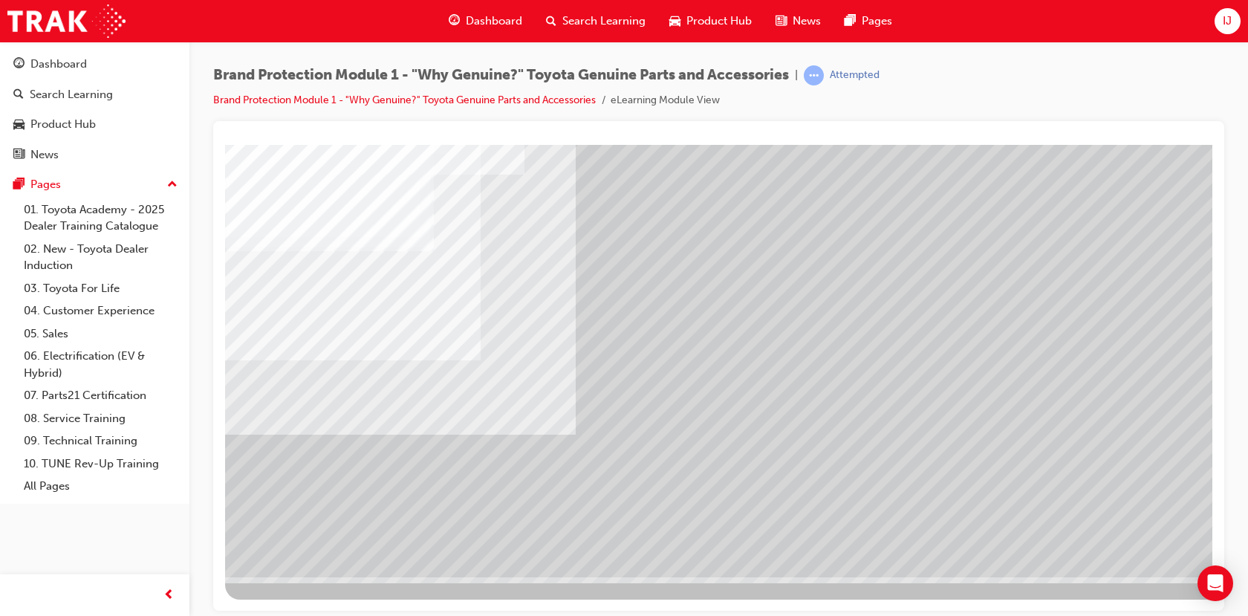
drag, startPoint x: 979, startPoint y: 243, endPoint x: 921, endPoint y: 257, distance: 59.6
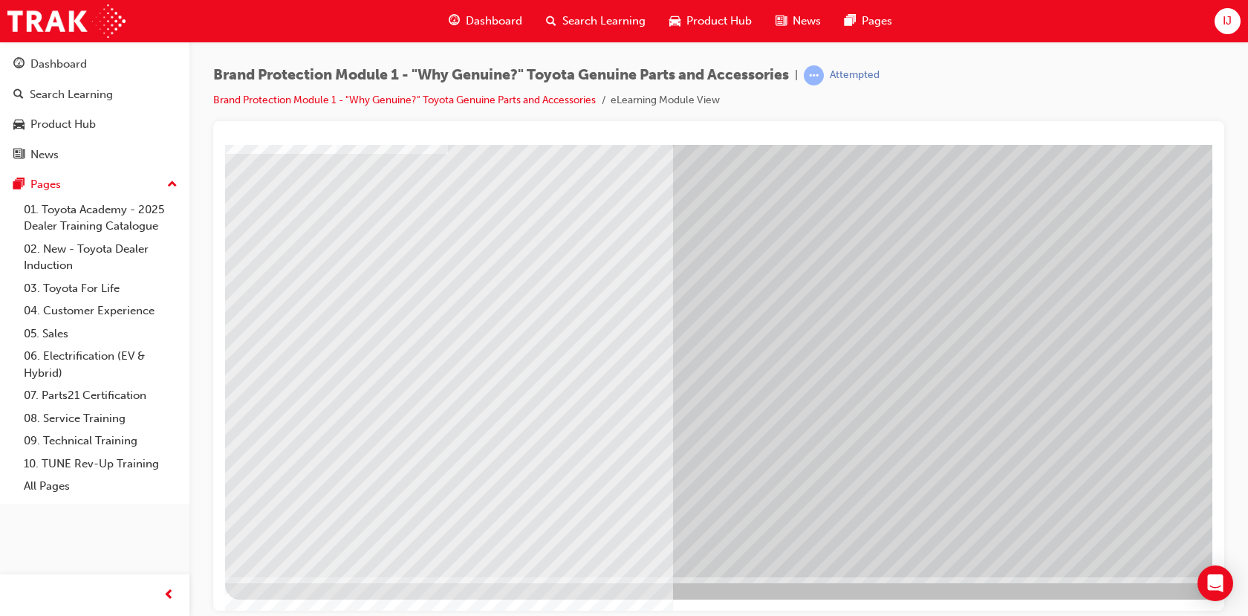
scroll to position [0, 0]
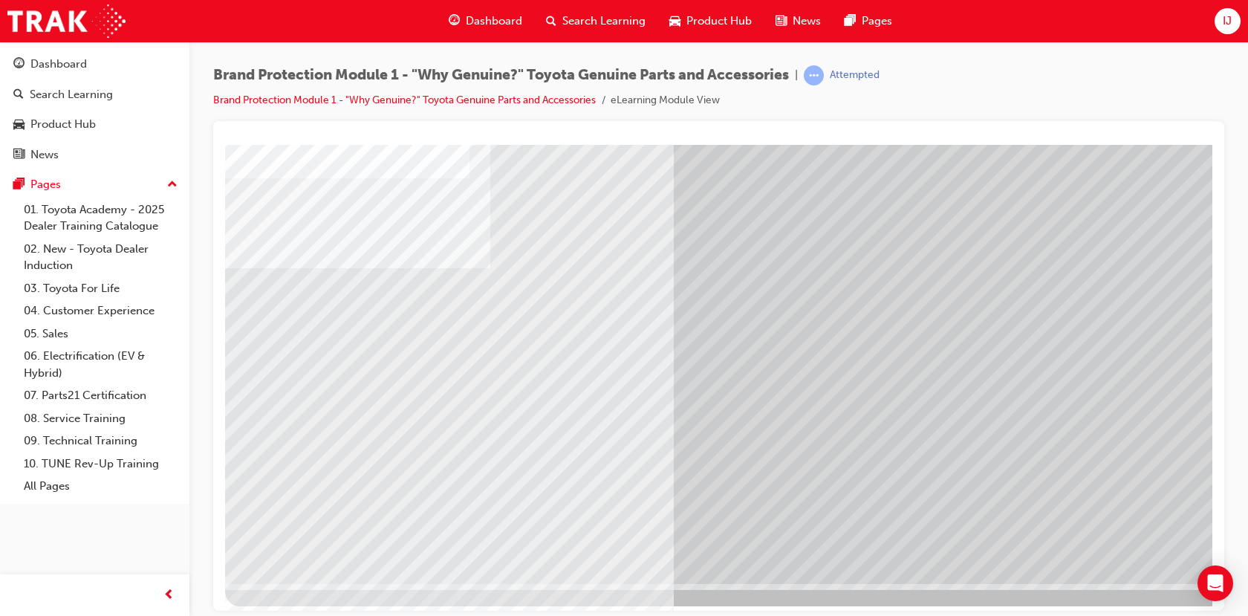
scroll to position [103, 0]
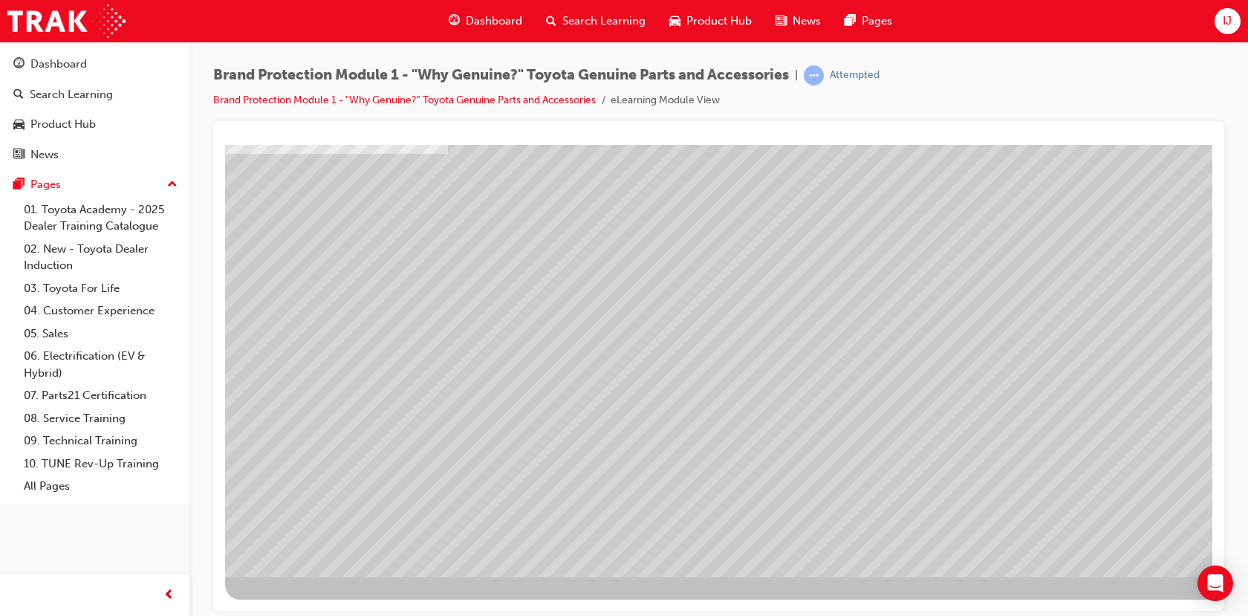
scroll to position [0, 0]
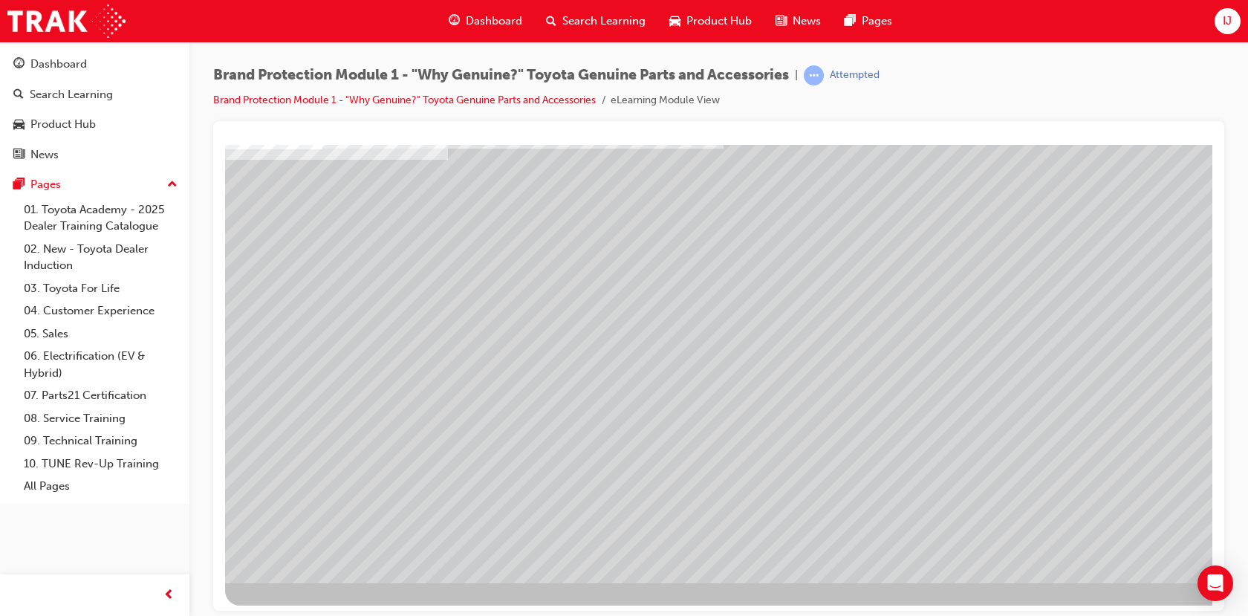
scroll to position [103, 0]
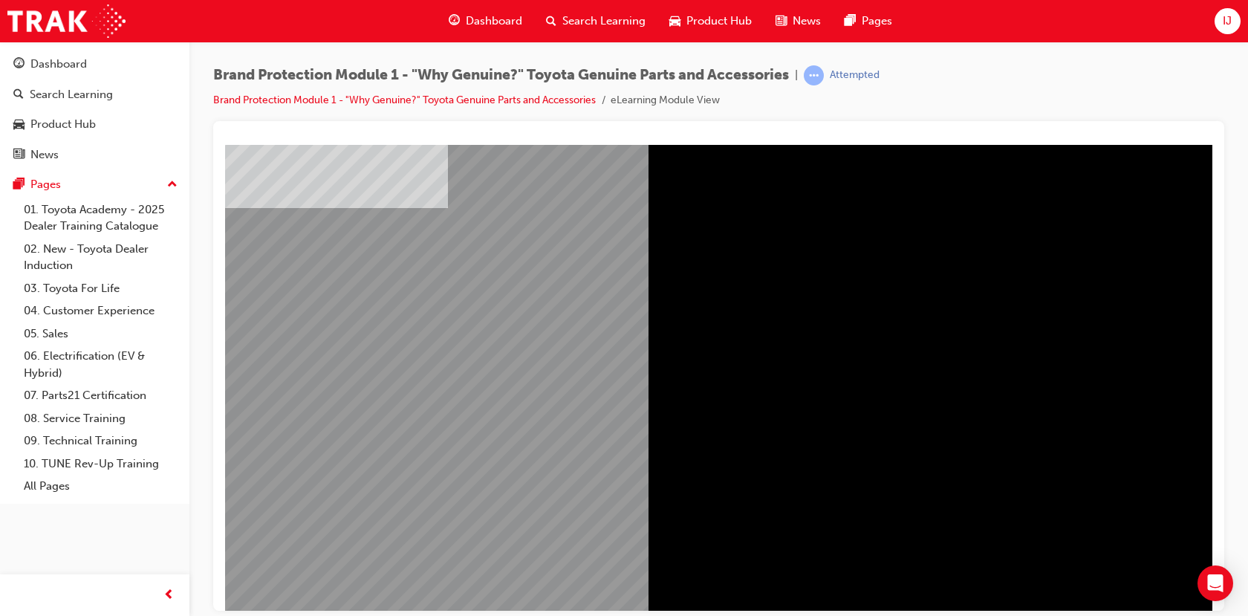
scroll to position [74, 0]
